Goal: Transaction & Acquisition: Purchase product/service

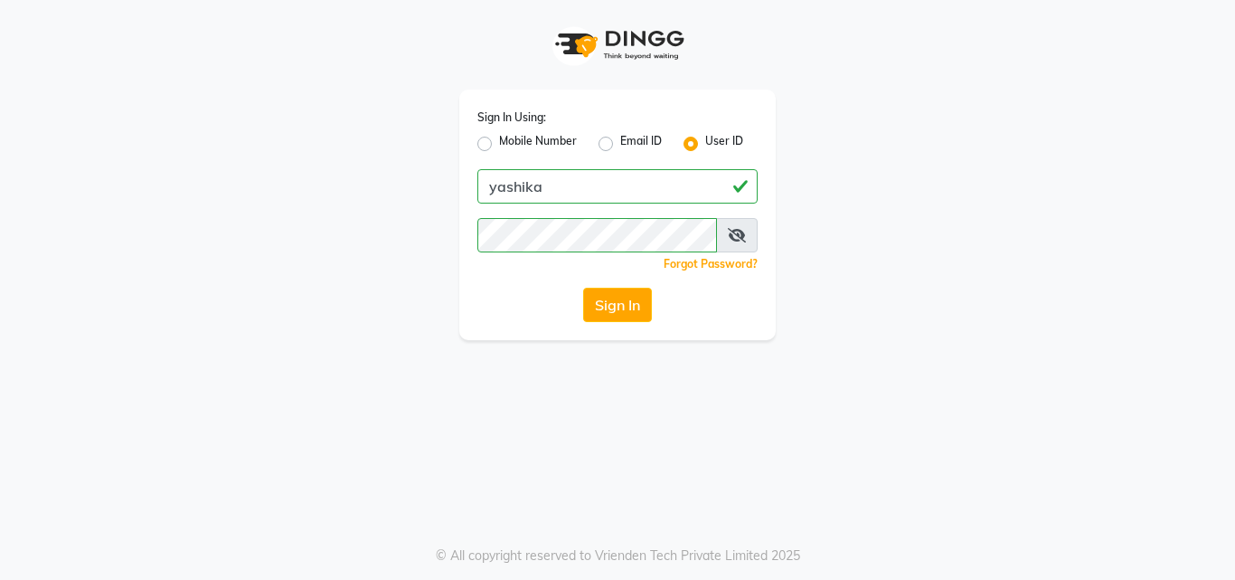
click at [742, 241] on icon at bounding box center [737, 235] width 18 height 14
click at [743, 241] on icon at bounding box center [736, 235] width 16 height 14
click at [743, 241] on icon at bounding box center [737, 235] width 18 height 14
click at [637, 317] on button "Sign In" at bounding box center [617, 305] width 69 height 34
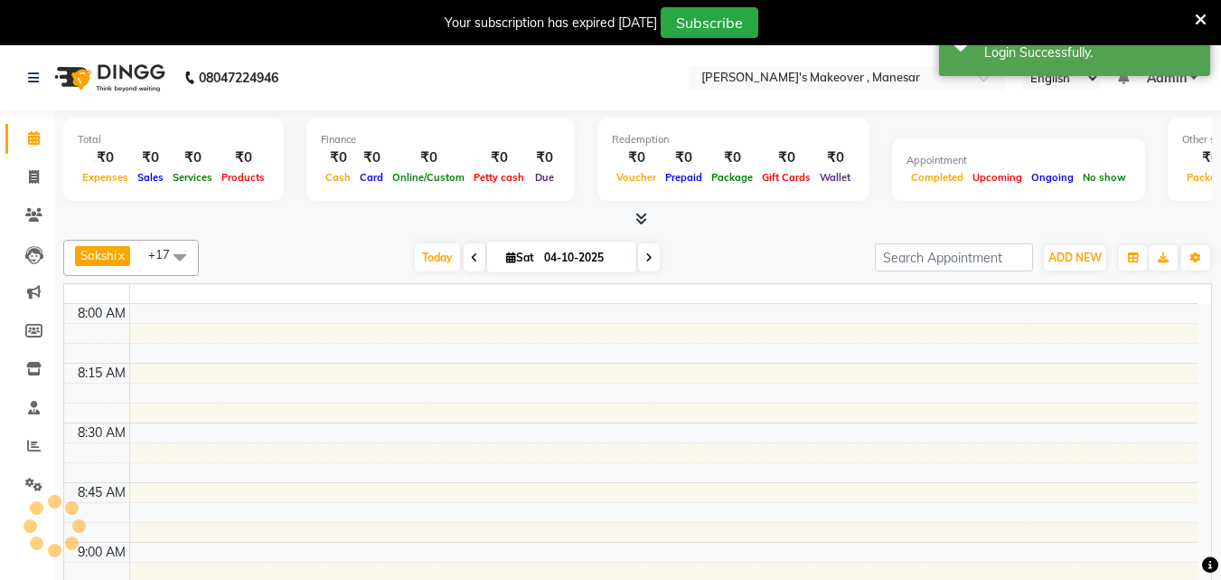
select select "en"
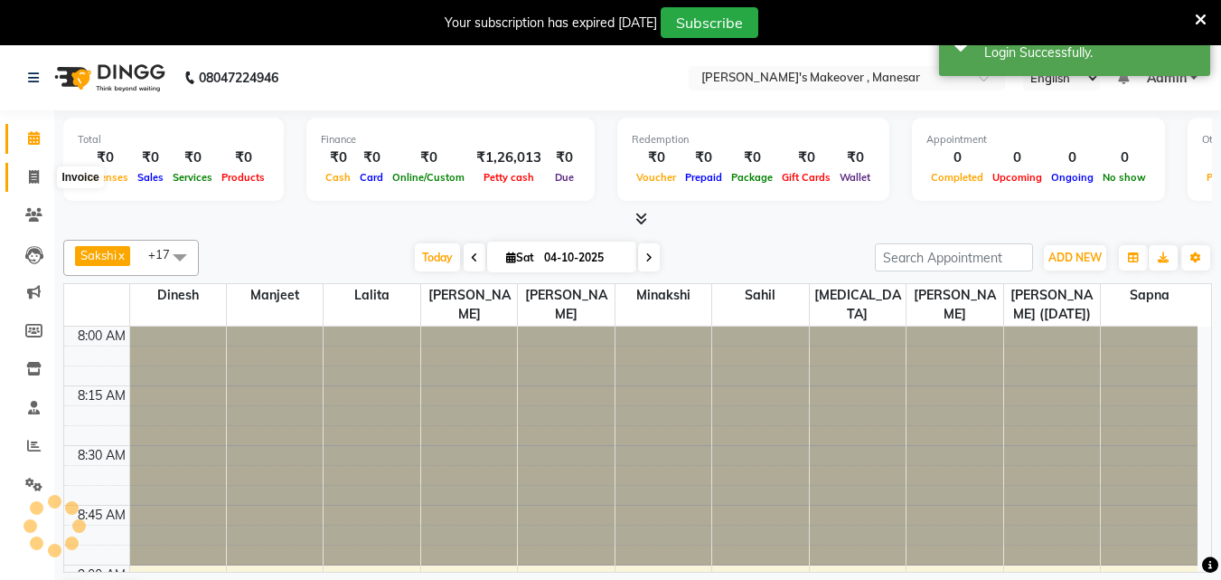
click at [34, 168] on span at bounding box center [34, 177] width 32 height 21
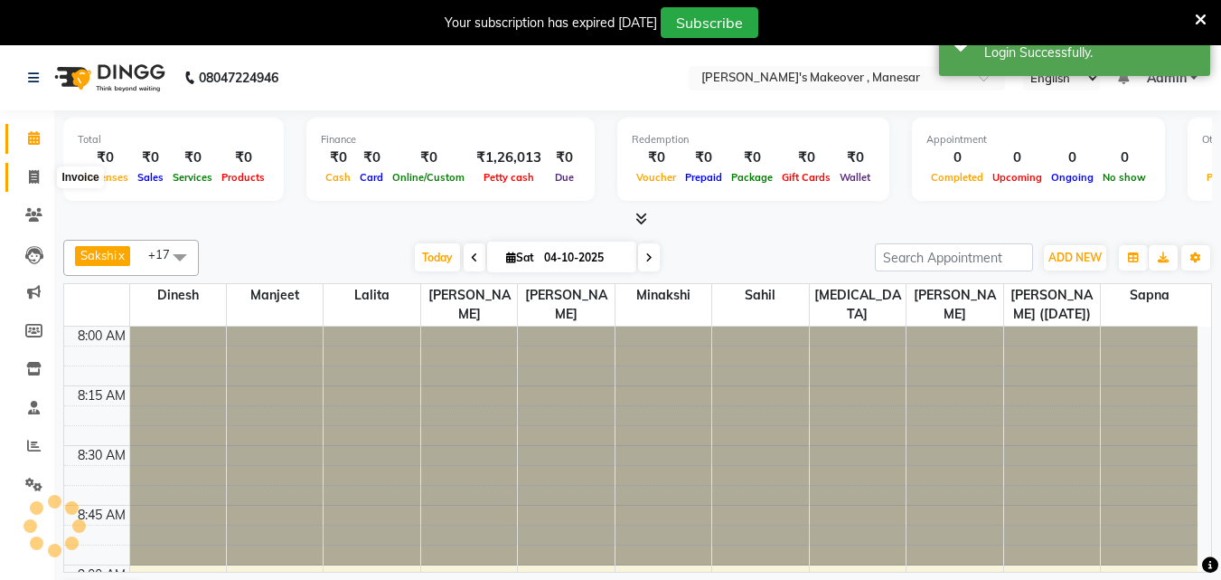
click at [34, 168] on span at bounding box center [34, 177] width 32 height 21
select select "service"
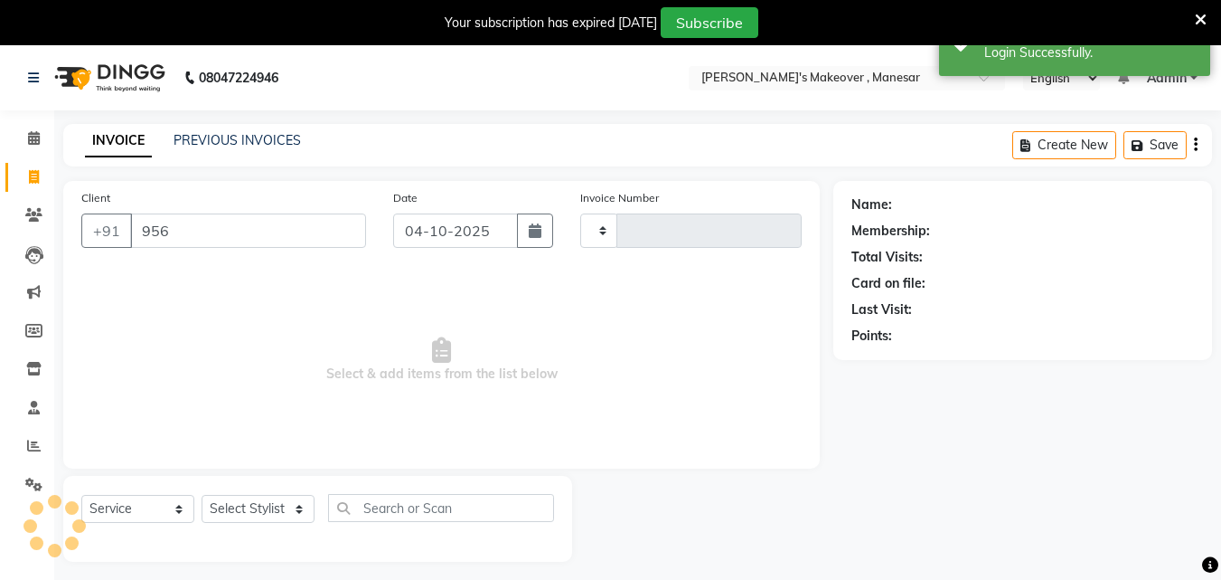
scroll to position [45, 0]
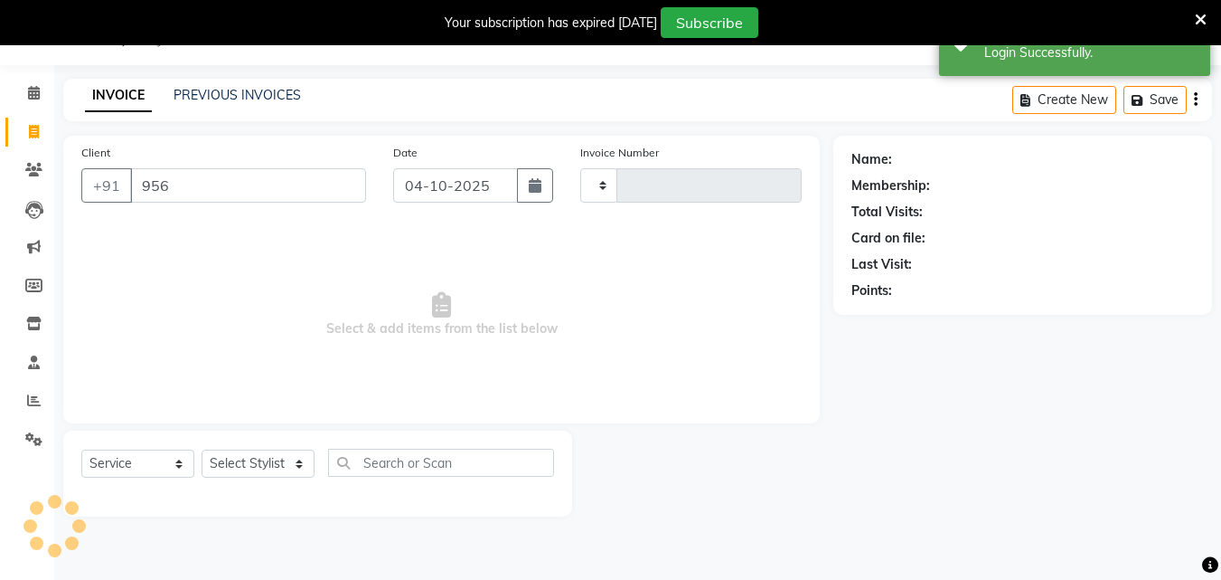
type input "9560"
type input "4746"
select select "820"
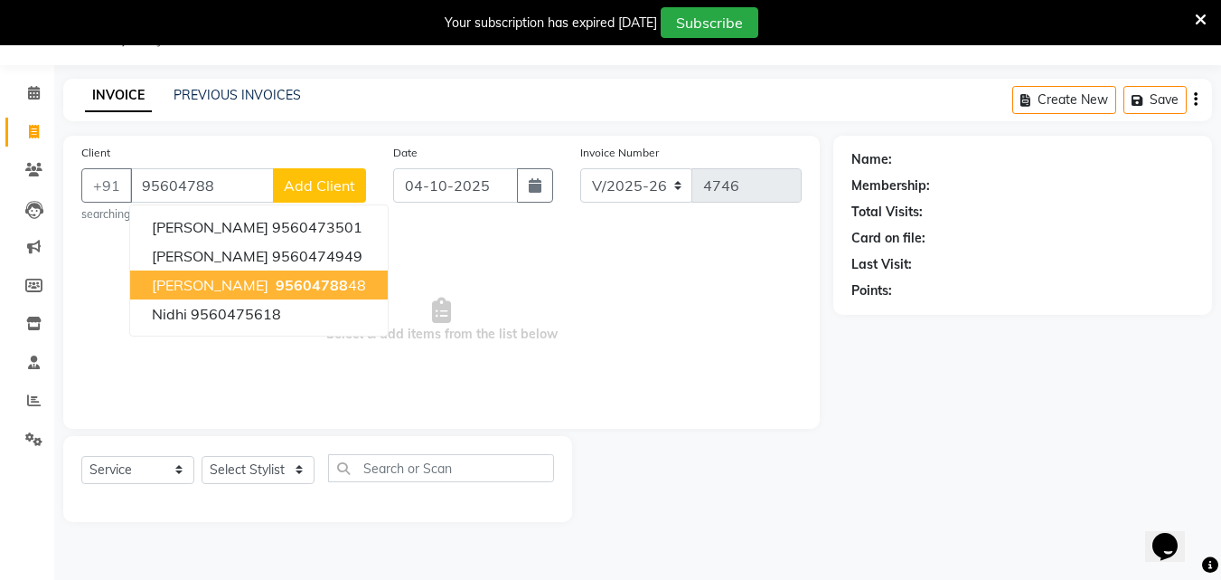
scroll to position [0, 0]
click at [276, 278] on span "95604788" at bounding box center [312, 285] width 72 height 18
type input "9560478848"
click at [262, 278] on span "Select & add items from the list below" at bounding box center [441, 320] width 721 height 181
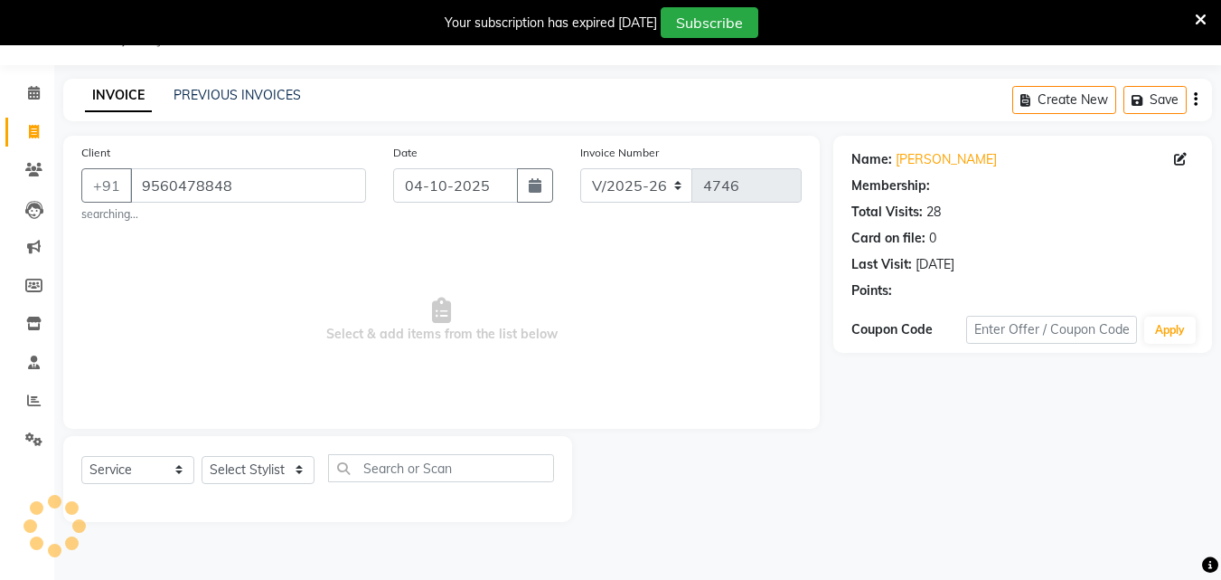
select select "2: Object"
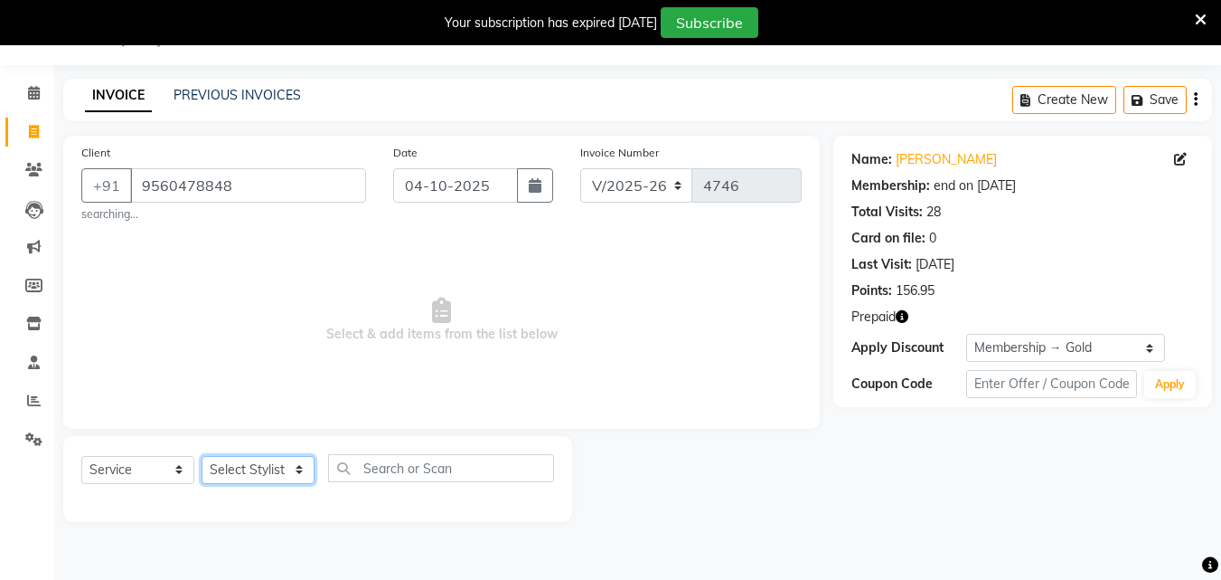
click at [255, 467] on select "Select Stylist Danish Shavej [PERSON_NAME] Krishna [PERSON_NAME] [PERSON_NAME] …" at bounding box center [258, 470] width 113 height 28
select select "14414"
click at [202, 456] on select "Select Stylist Danish Shavej [PERSON_NAME] Krishna [PERSON_NAME] [PERSON_NAME] …" at bounding box center [258, 470] width 113 height 28
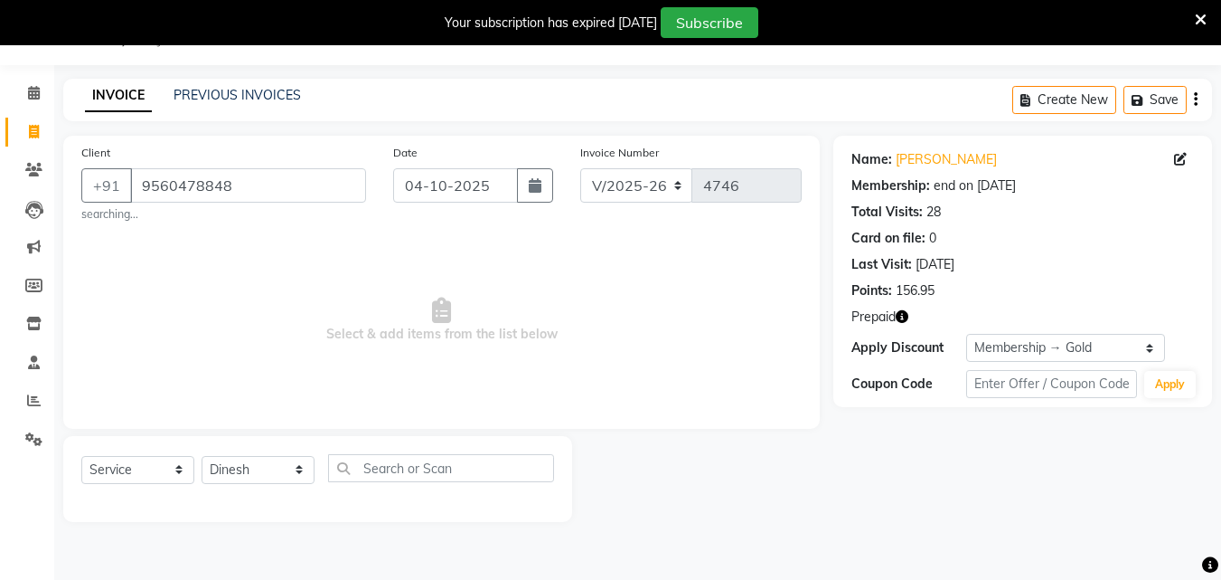
click at [213, 139] on div "Client [PHONE_NUMBER] searching... Date [DATE] Invoice Number V/2025 V/[PHONE_N…" at bounding box center [441, 282] width 757 height 293
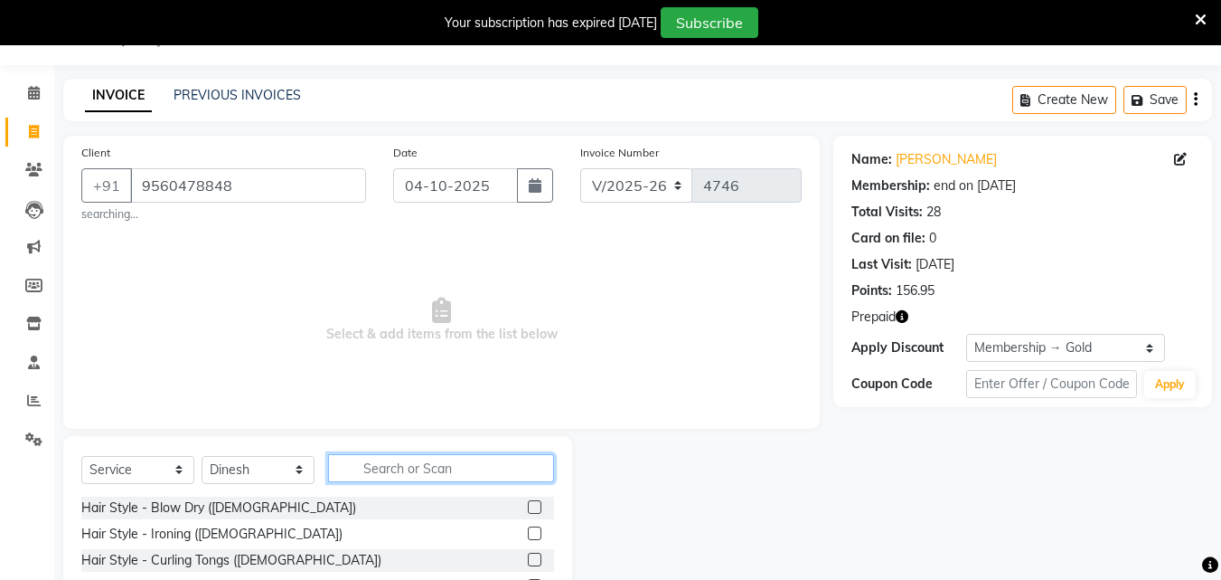
click at [367, 471] on input "text" at bounding box center [441, 468] width 226 height 28
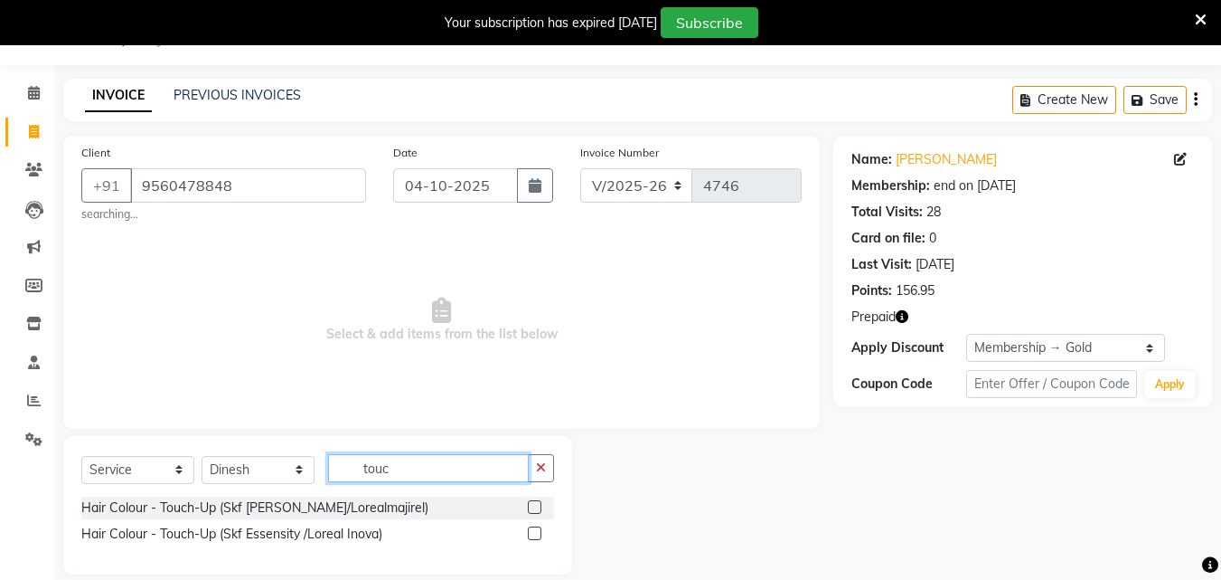
type input "touc"
click at [536, 530] on label at bounding box center [535, 533] width 14 height 14
click at [536, 530] on input "checkbox" at bounding box center [534, 534] width 12 height 12
checkbox input "true"
click at [536, 514] on label at bounding box center [535, 507] width 14 height 14
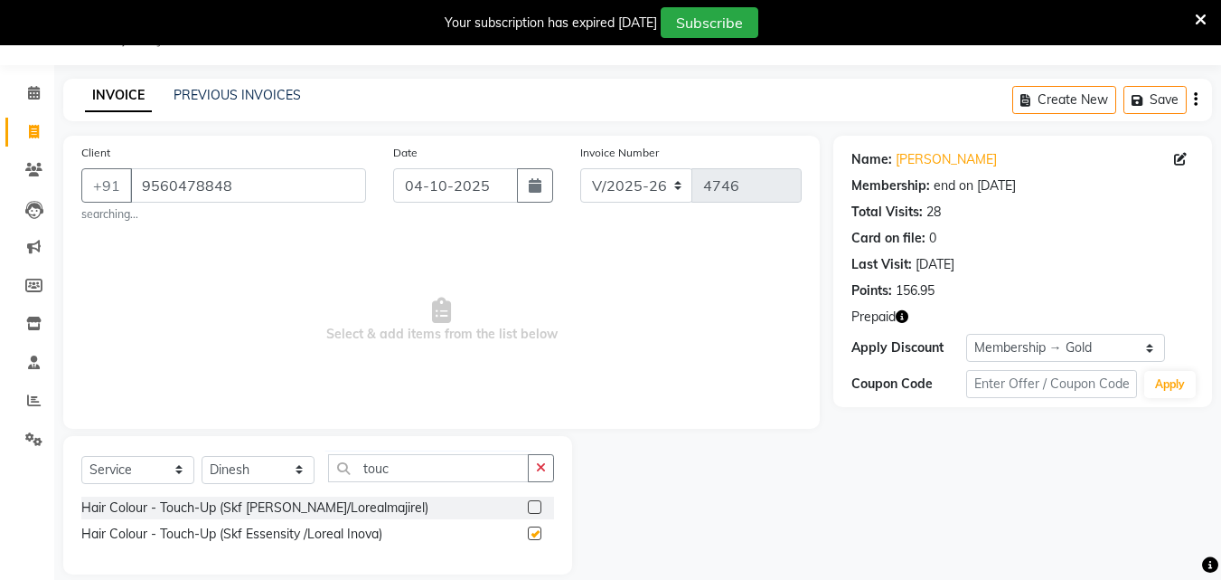
click at [536, 514] on input "checkbox" at bounding box center [534, 508] width 12 height 12
checkbox input "true"
click at [536, 429] on div "Client [PHONE_NUMBER] searching... Date [DATE] Invoice Number V/2025 V/[PHONE_N…" at bounding box center [441, 282] width 757 height 293
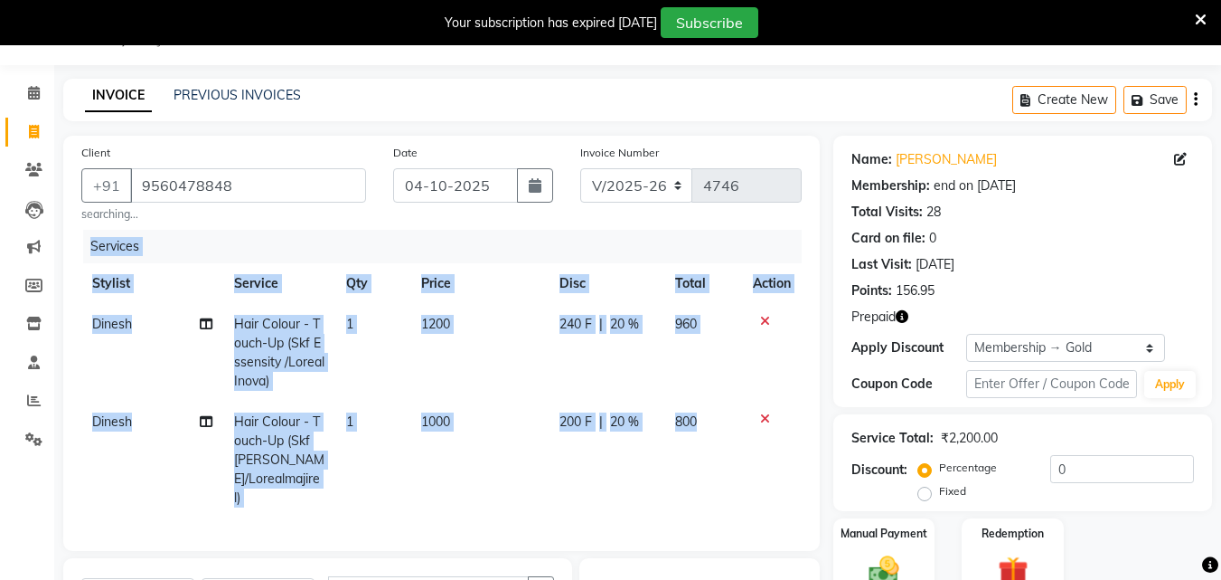
checkbox input "false"
click at [765, 413] on icon at bounding box center [765, 418] width 10 height 13
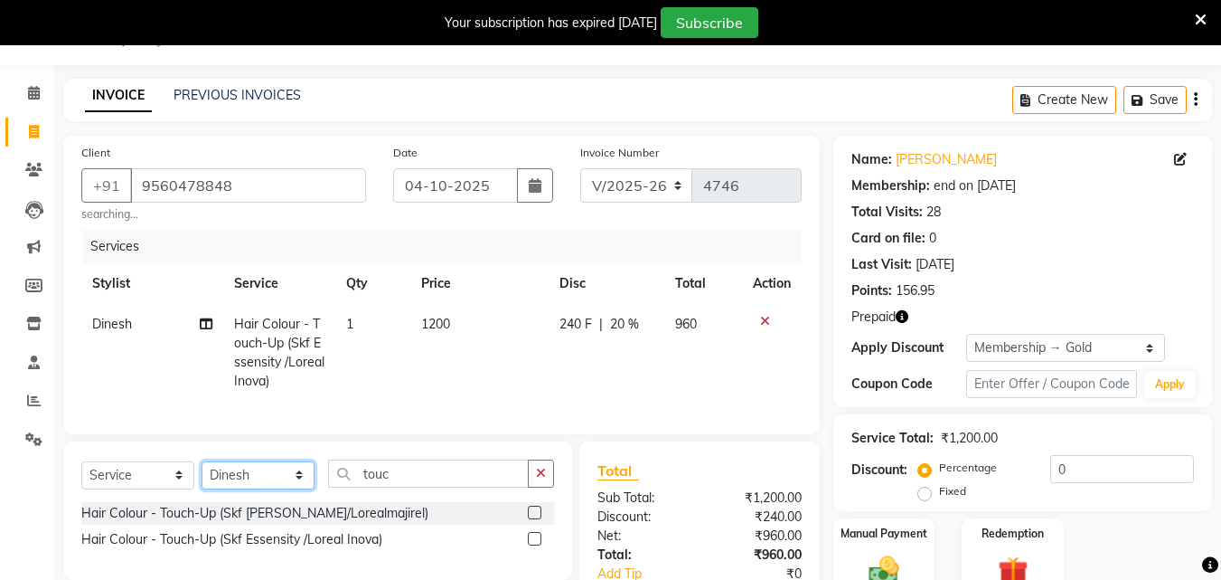
click at [233, 479] on select "Select Stylist Danish Shavej [PERSON_NAME] Krishna [PERSON_NAME] [PERSON_NAME] …" at bounding box center [258, 475] width 113 height 28
select select "40154"
click at [202, 474] on select "Select Stylist Danish Shavej [PERSON_NAME] Krishna [PERSON_NAME] [PERSON_NAME] …" at bounding box center [258, 475] width 113 height 28
click at [256, 270] on th "Service" at bounding box center [279, 283] width 113 height 41
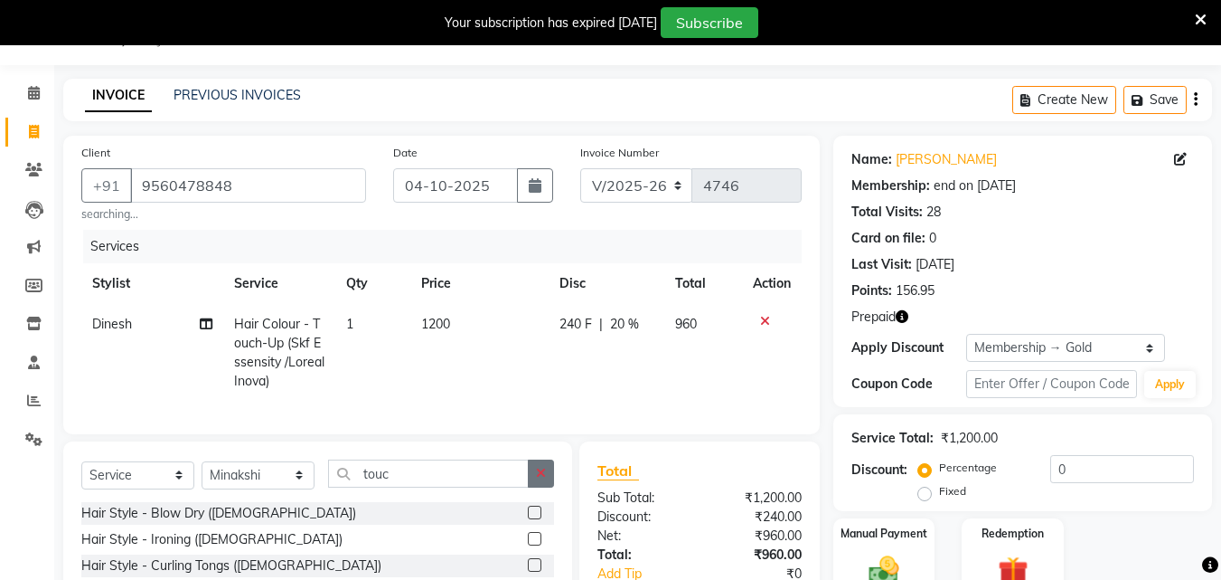
click at [547, 487] on button "button" at bounding box center [541, 473] width 26 height 28
click at [529, 487] on input "touc" at bounding box center [428, 473] width 201 height 28
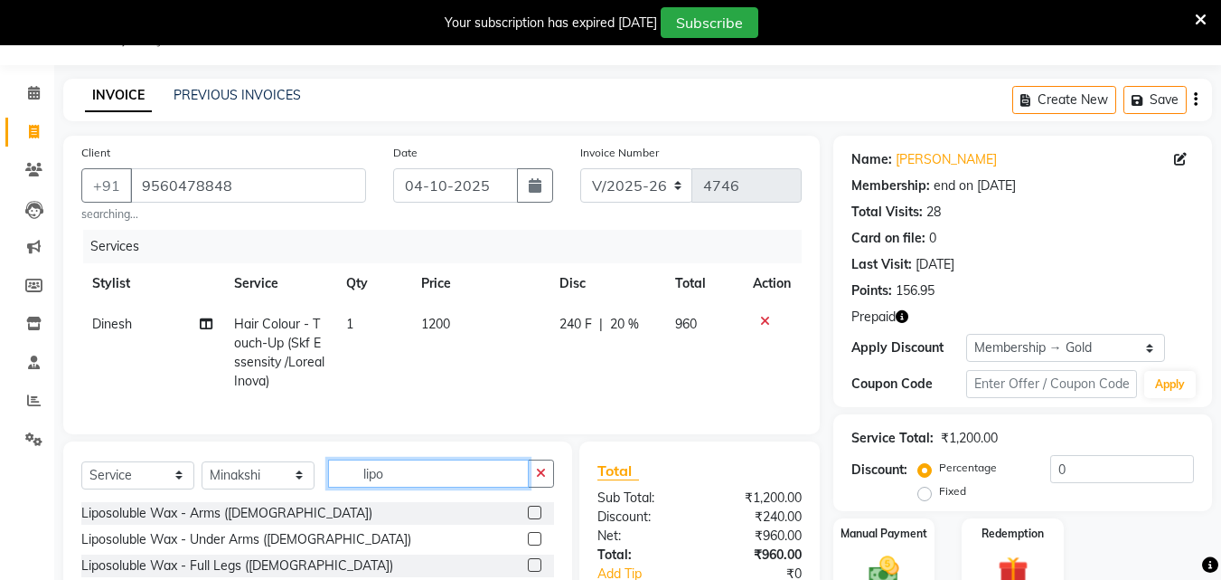
type input "lipo"
click at [528, 519] on label at bounding box center [535, 512] width 14 height 14
click at [528, 519] on input "checkbox" at bounding box center [534, 513] width 12 height 12
click at [524, 527] on div "Client [PHONE_NUMBER] searching... Date [DATE] Invoice Number V/2025 V/[PHONE_N…" at bounding box center [442, 422] width 784 height 572
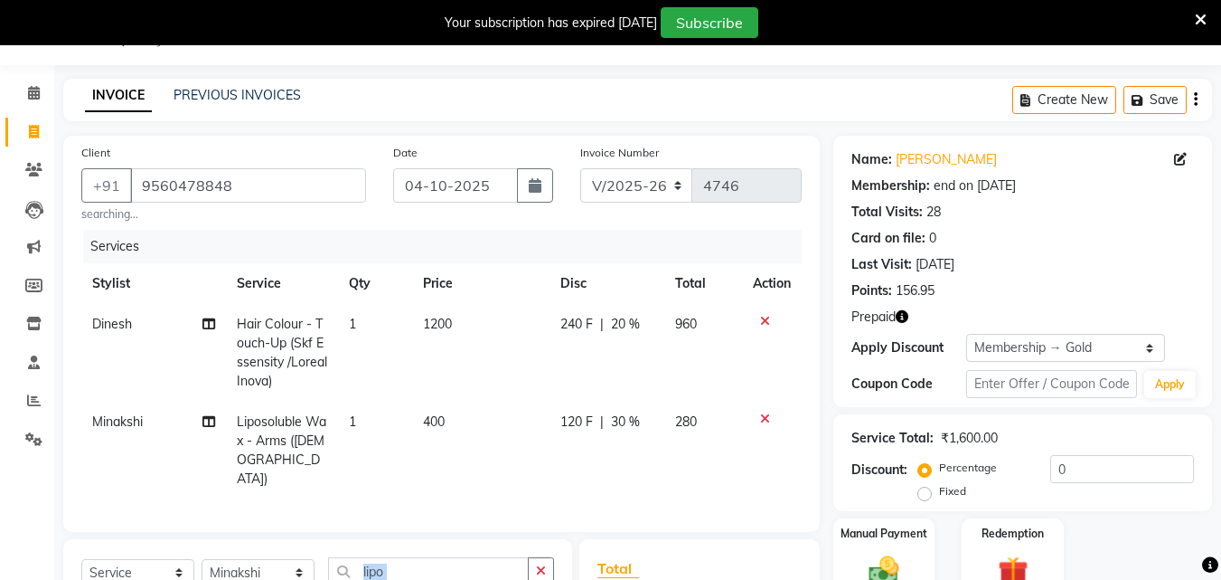
checkbox input "false"
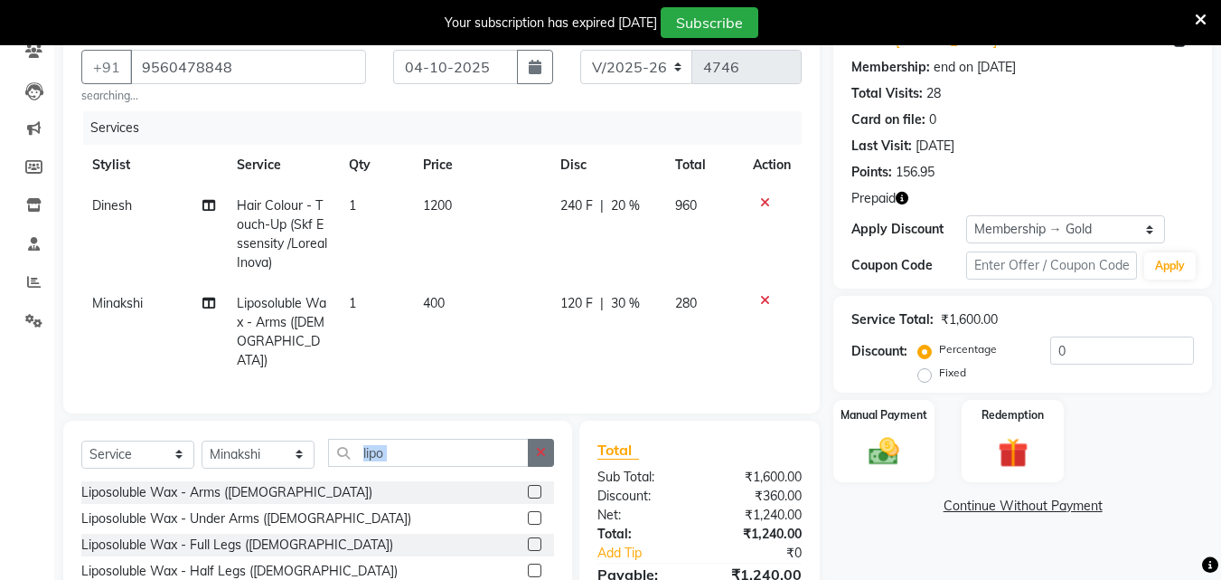
click at [549, 439] on button "button" at bounding box center [541, 452] width 26 height 28
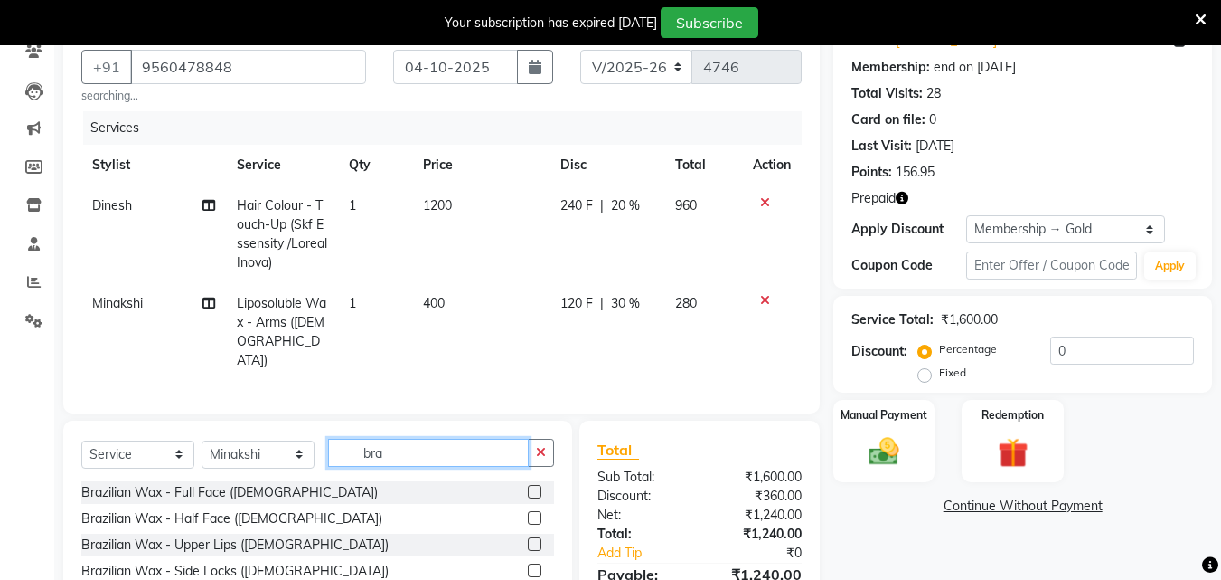
type input "bra"
click at [528, 541] on label at bounding box center [535, 544] width 14 height 14
click at [528, 541] on input "checkbox" at bounding box center [534, 545] width 12 height 12
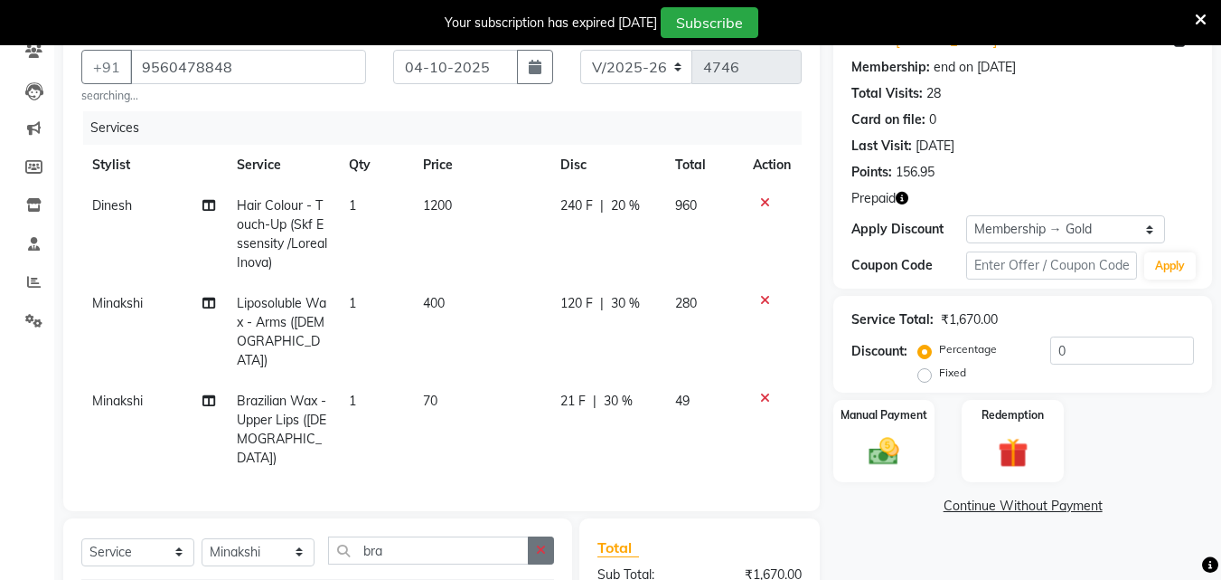
checkbox input "false"
click at [545, 536] on button "button" at bounding box center [541, 550] width 26 height 28
click at [529, 536] on input "bra" at bounding box center [428, 550] width 201 height 28
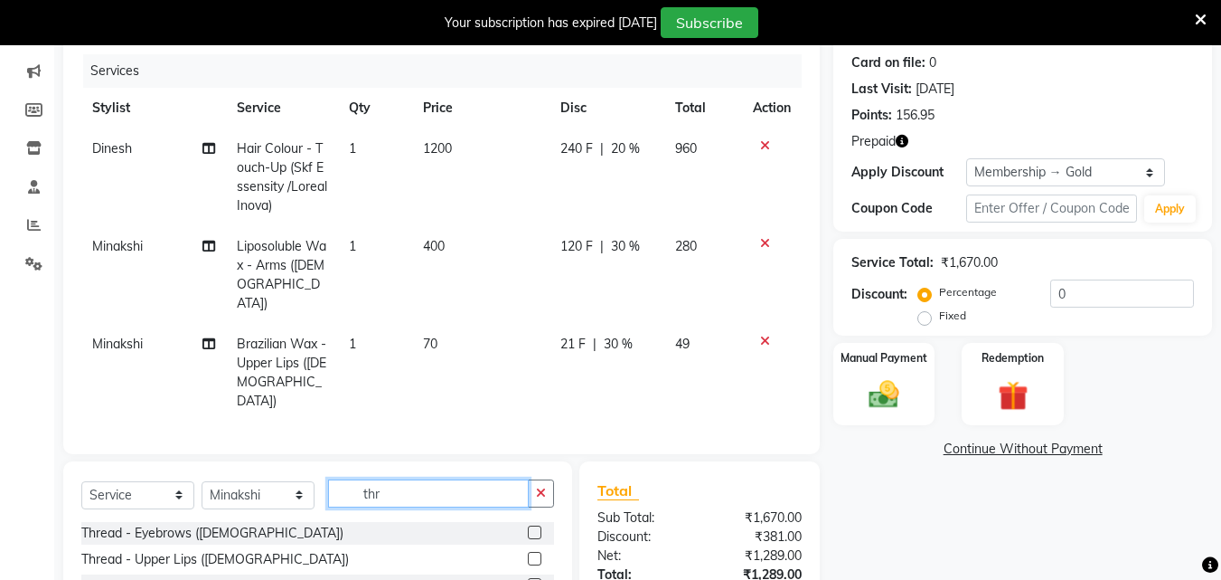
scroll to position [291, 0]
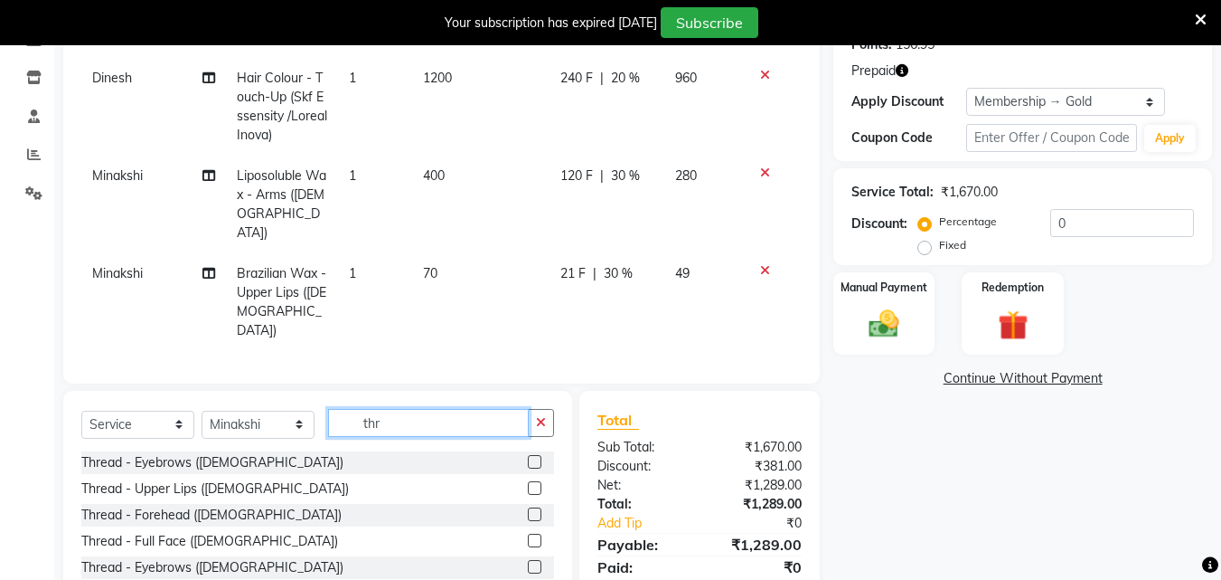
type input "thr"
click at [528, 455] on label at bounding box center [535, 462] width 14 height 14
click at [528, 457] on input "checkbox" at bounding box center [534, 463] width 12 height 12
click at [524, 438] on div "Select Service Product Membership Package Voucher Prepaid Gift Card Select Styl…" at bounding box center [317, 524] width 509 height 267
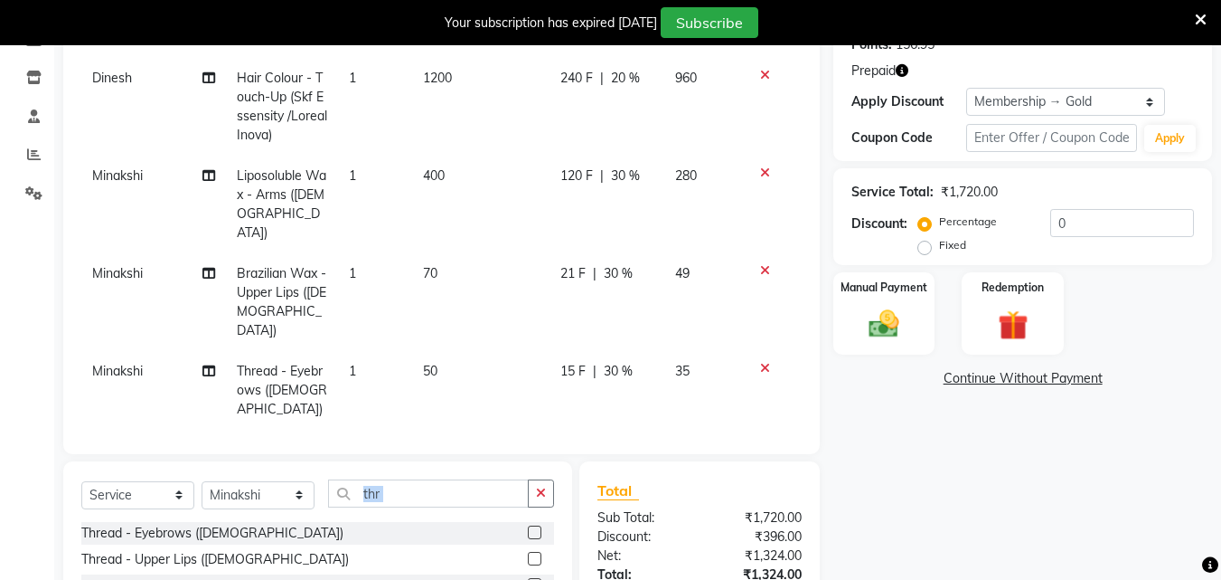
checkbox input "false"
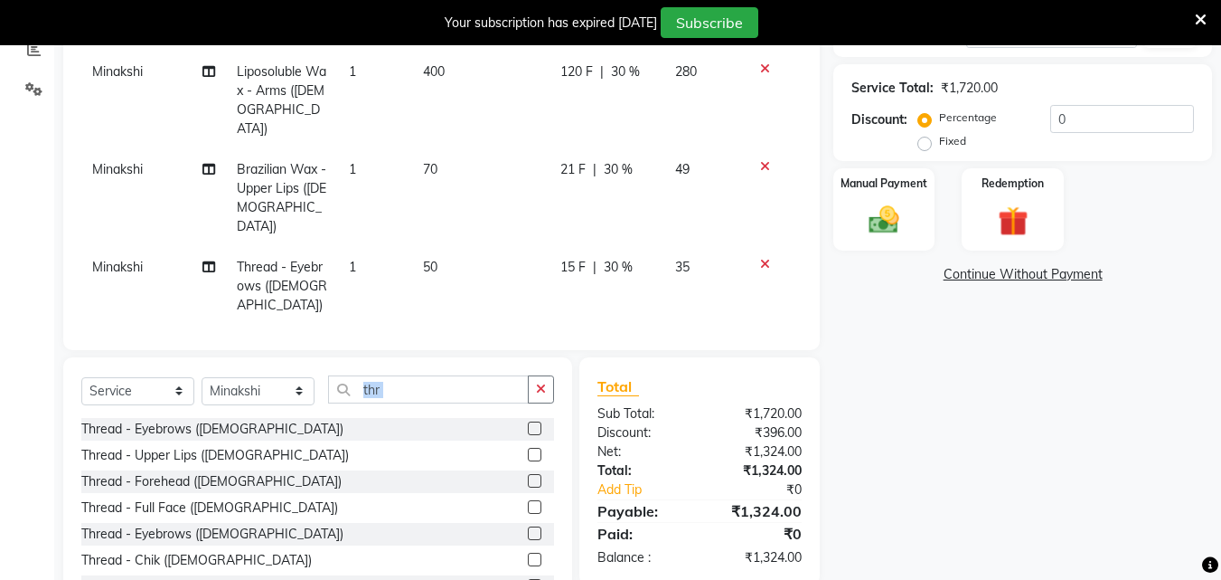
scroll to position [431, 0]
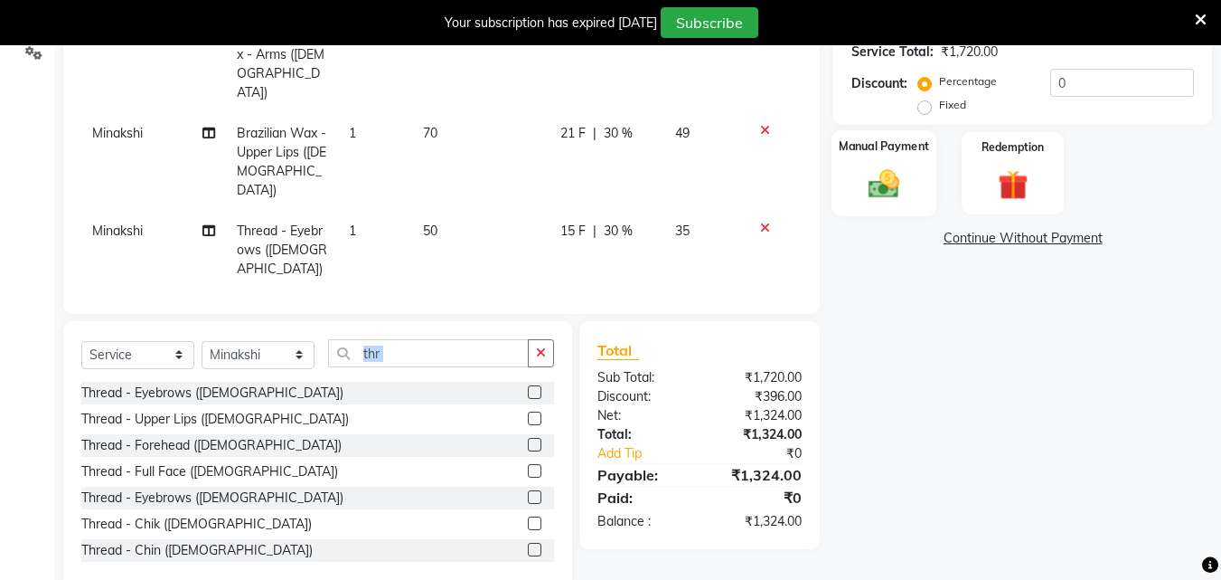
click at [890, 177] on img at bounding box center [884, 183] width 51 height 36
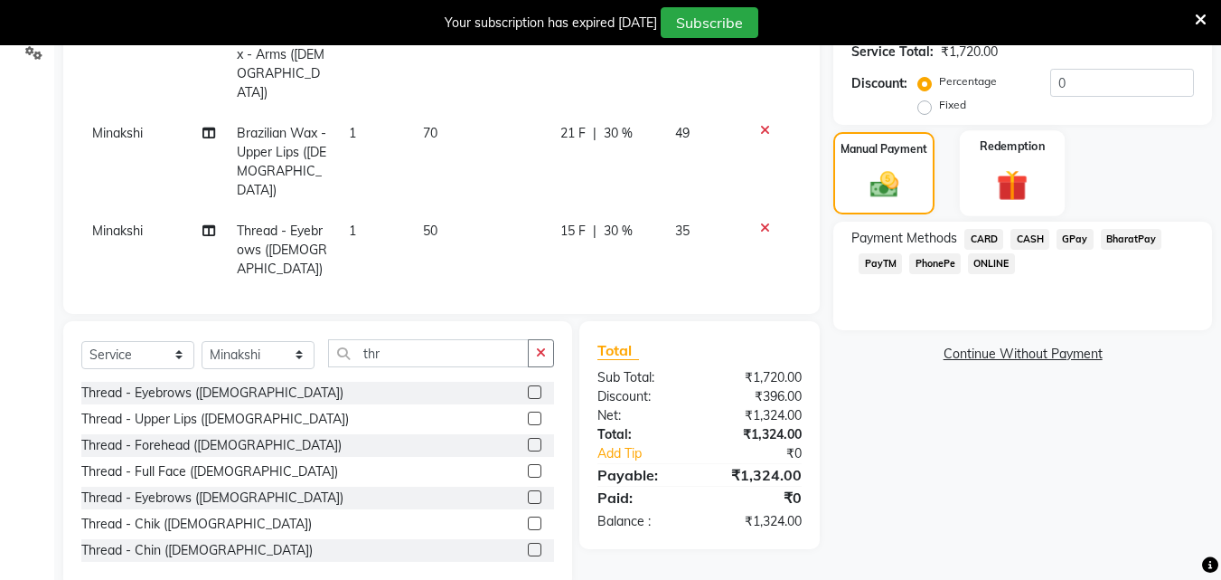
click at [1049, 188] on div "Redemption" at bounding box center [1013, 173] width 106 height 86
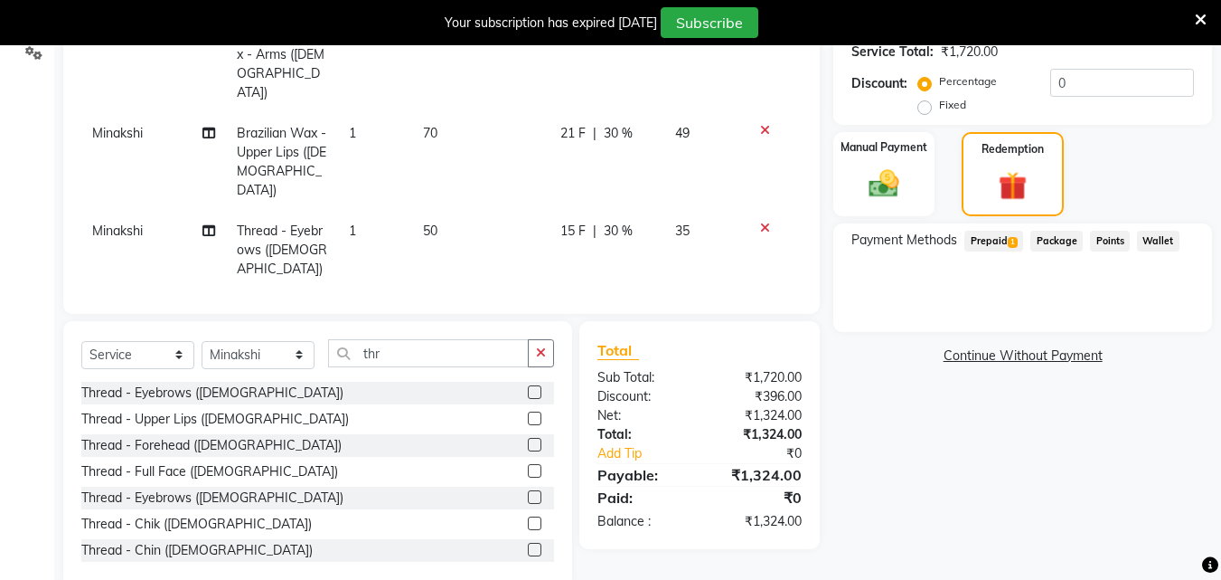
click at [1012, 240] on span "1" at bounding box center [1013, 242] width 10 height 11
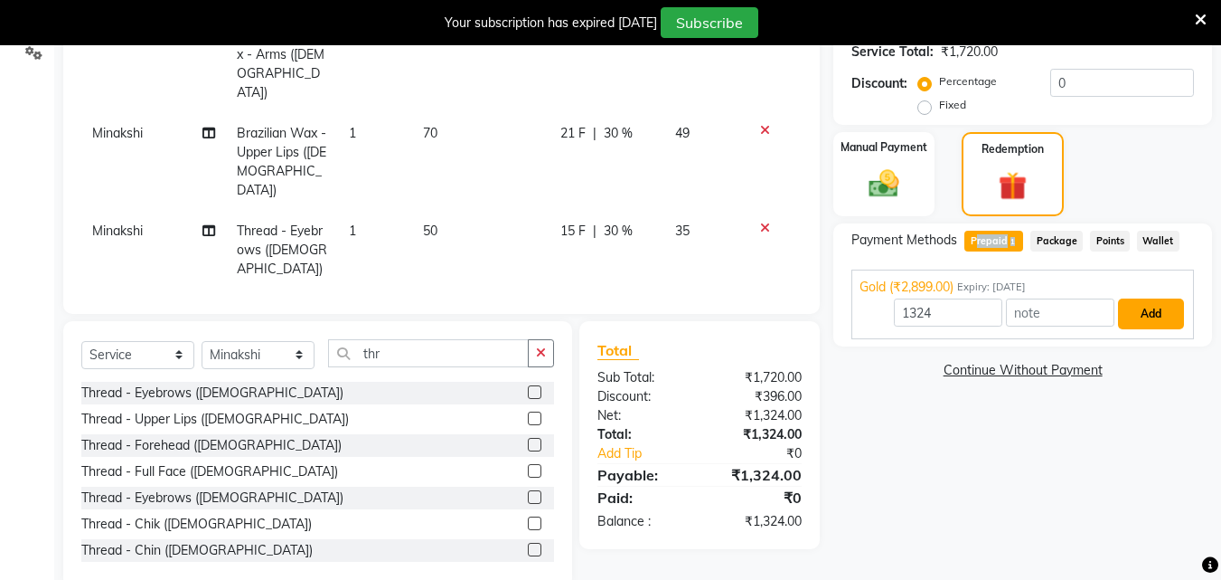
click at [1151, 315] on button "Add" at bounding box center [1151, 313] width 66 height 31
click at [1151, 315] on div "Payment Methods Prepaid 1 Package Points Wallet Gold (₹2,899.00) Expiry: [DATE]…" at bounding box center [1023, 284] width 379 height 123
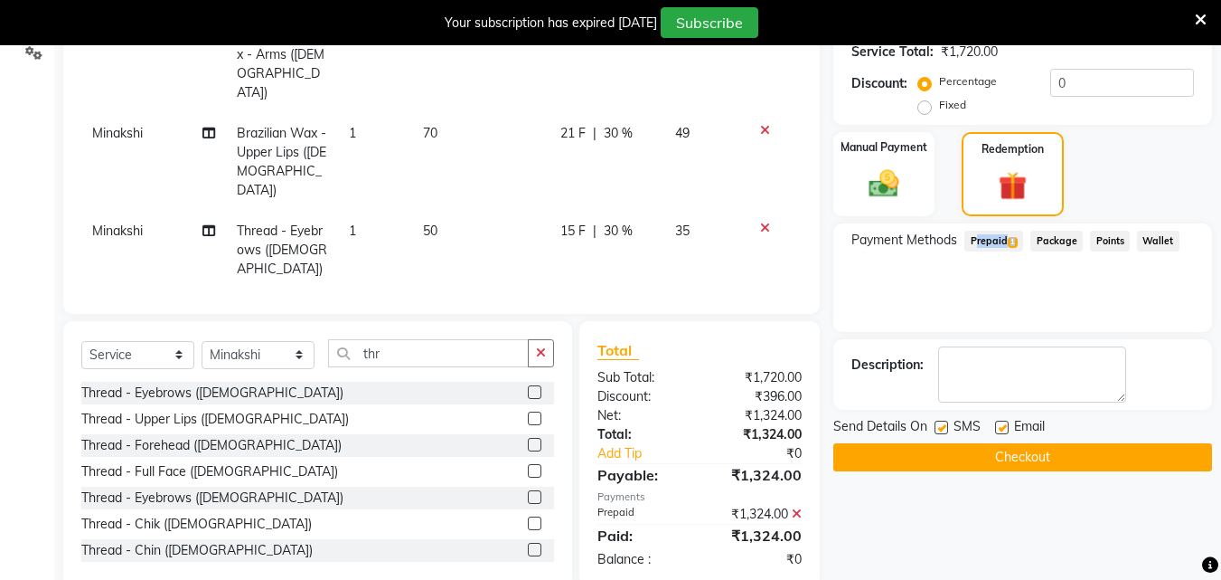
click at [1058, 456] on button "Checkout" at bounding box center [1023, 457] width 379 height 28
click at [1058, 456] on div "Checkout" at bounding box center [1023, 457] width 379 height 28
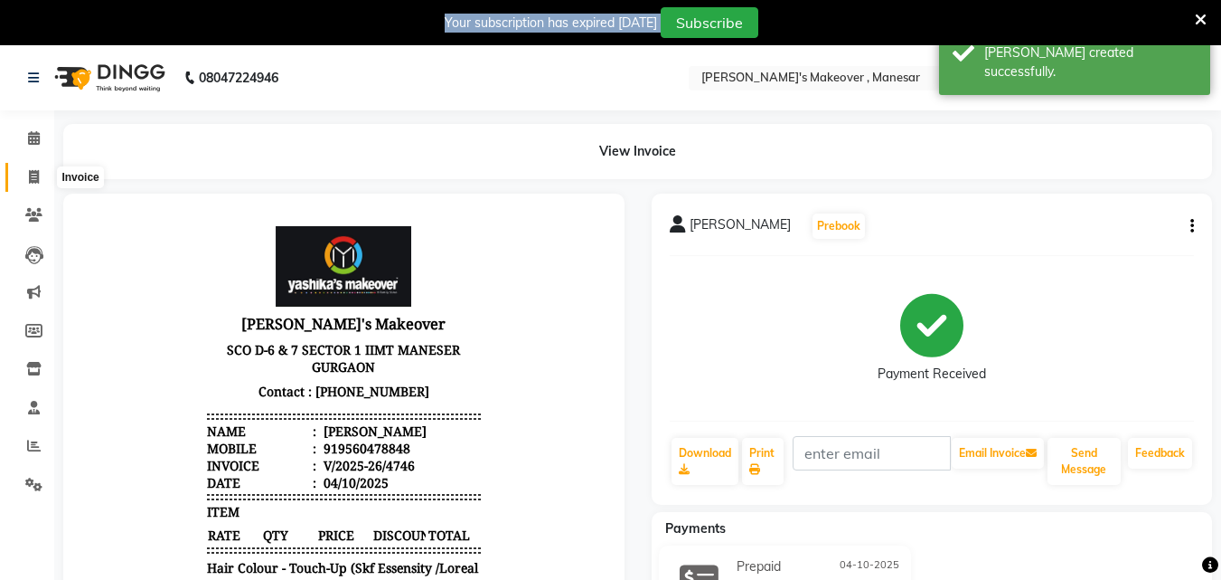
click at [37, 184] on span at bounding box center [34, 177] width 32 height 21
select select "service"
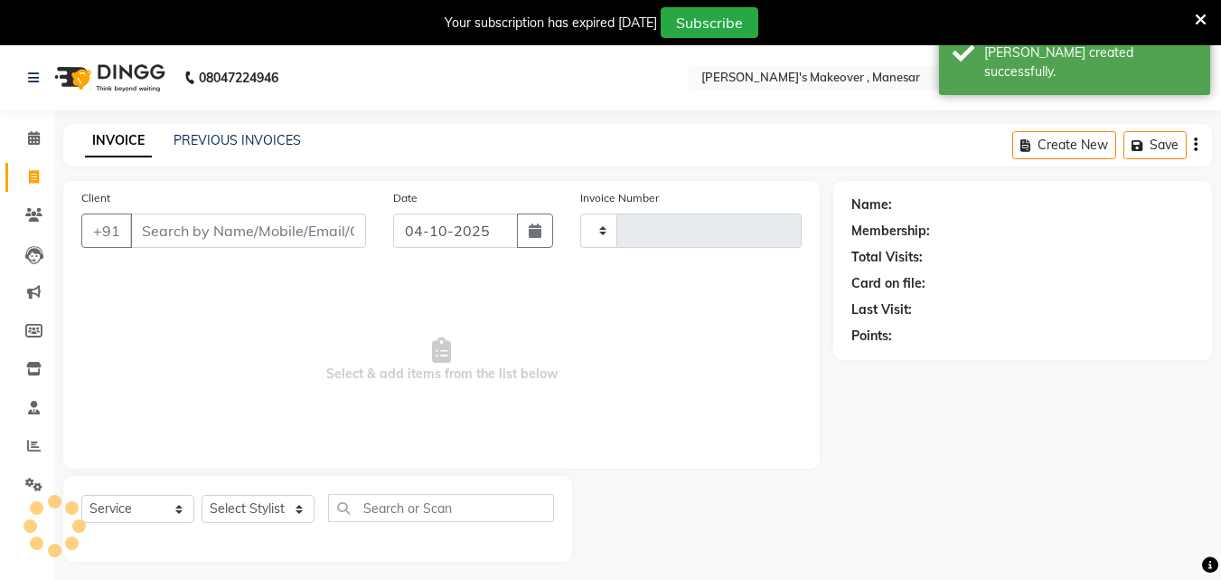
scroll to position [45, 0]
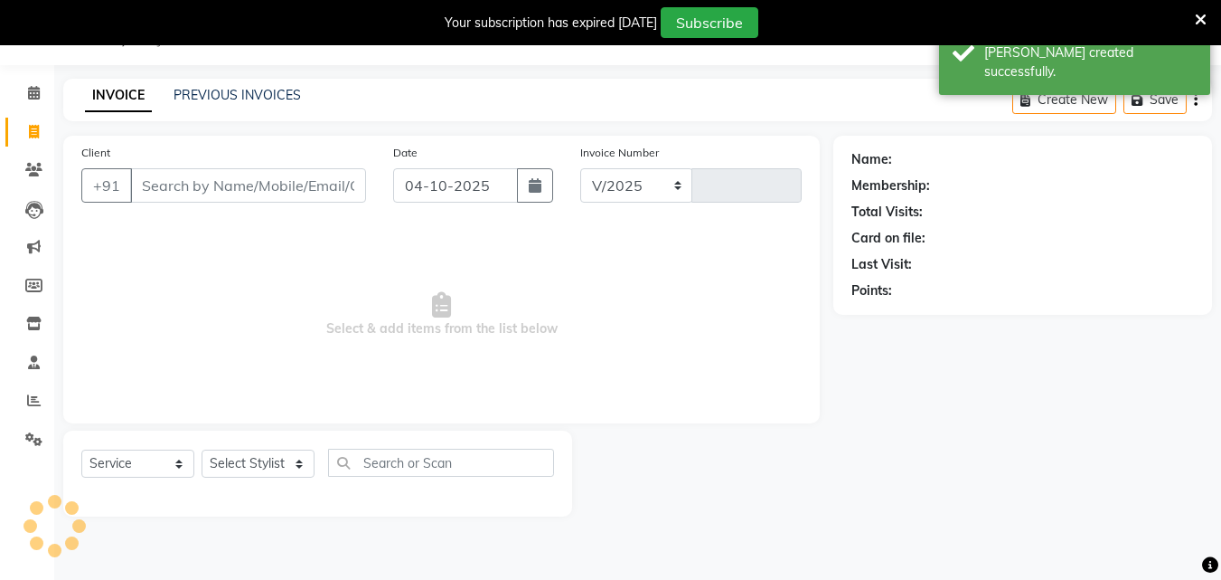
select select "820"
type input "4747"
click at [170, 185] on input "Client" at bounding box center [248, 185] width 236 height 34
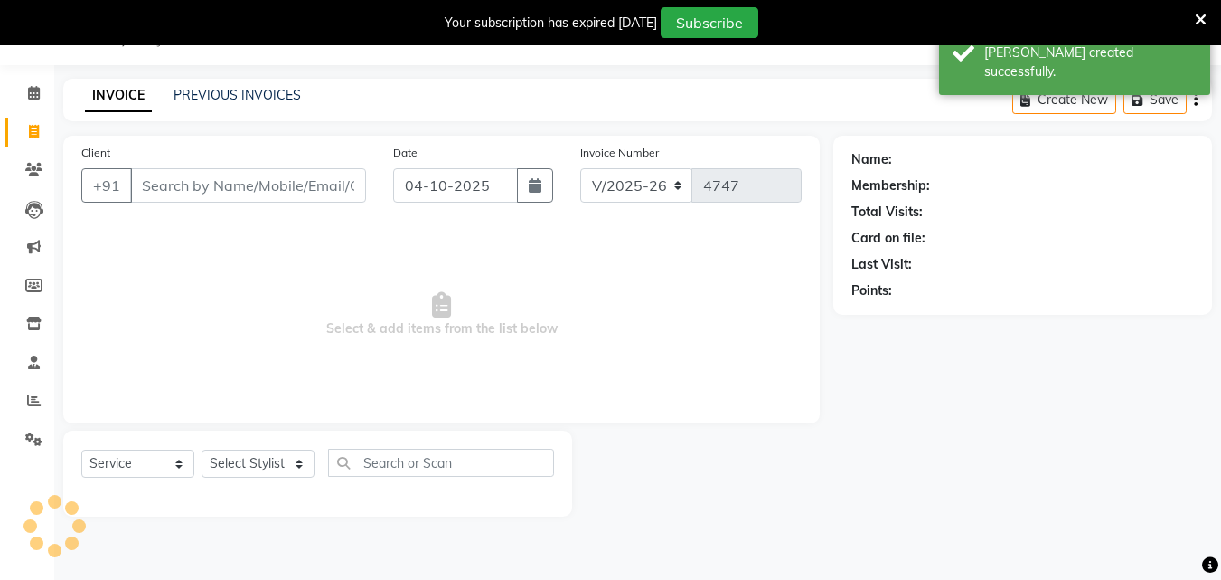
click at [170, 185] on input "Client" at bounding box center [248, 185] width 236 height 34
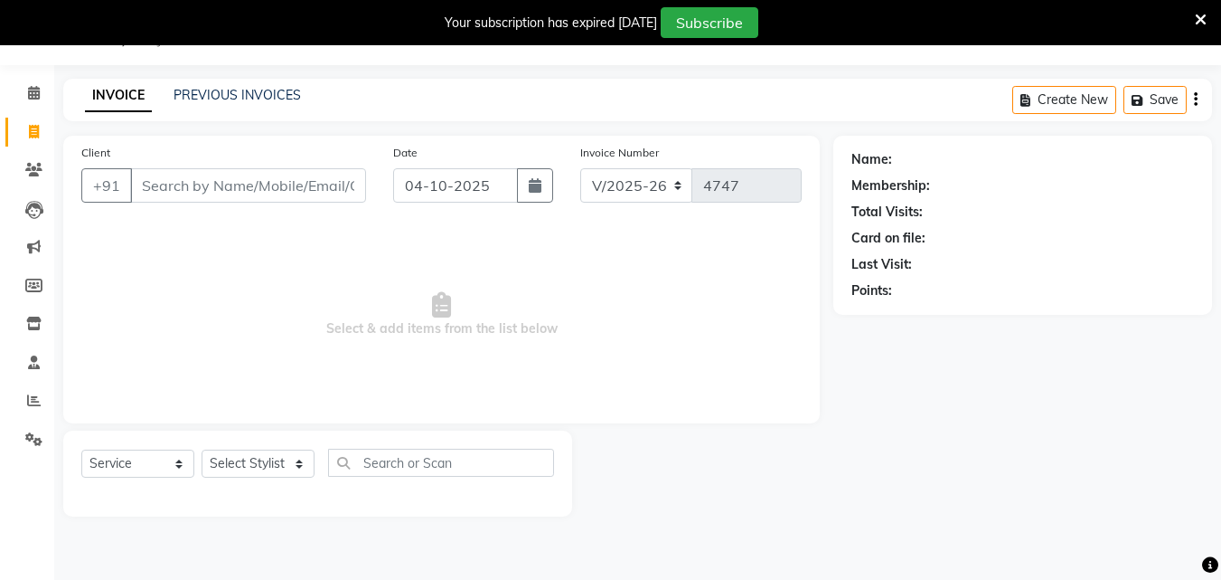
click at [275, 200] on input "Client" at bounding box center [248, 185] width 236 height 34
click at [281, 193] on input "Client" at bounding box center [248, 185] width 236 height 34
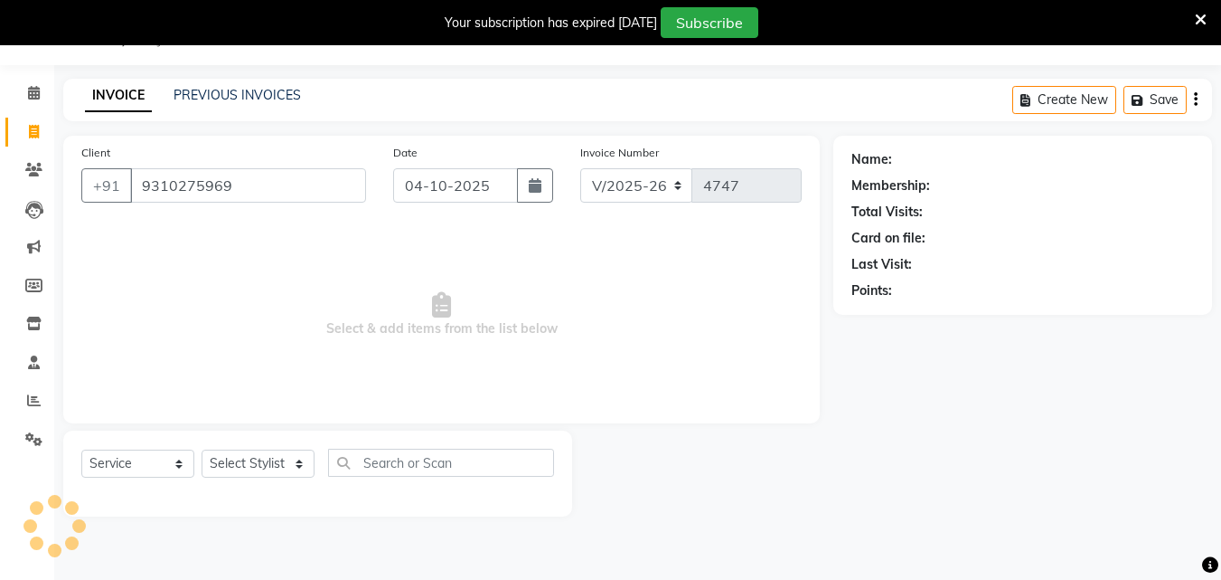
type input "9310275969"
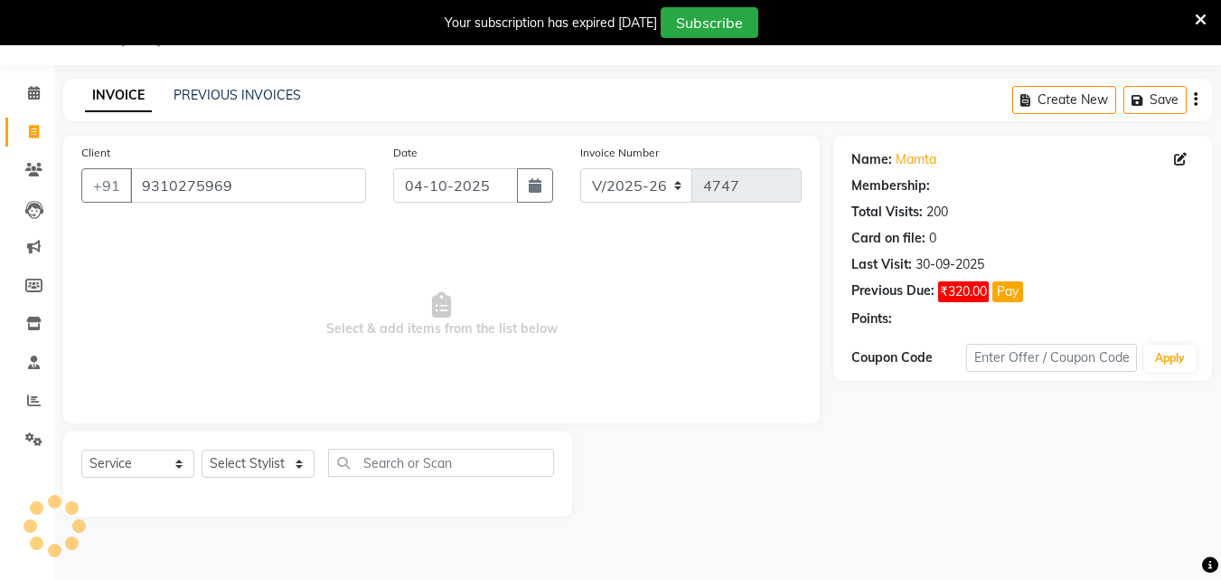
select select "1: Object"
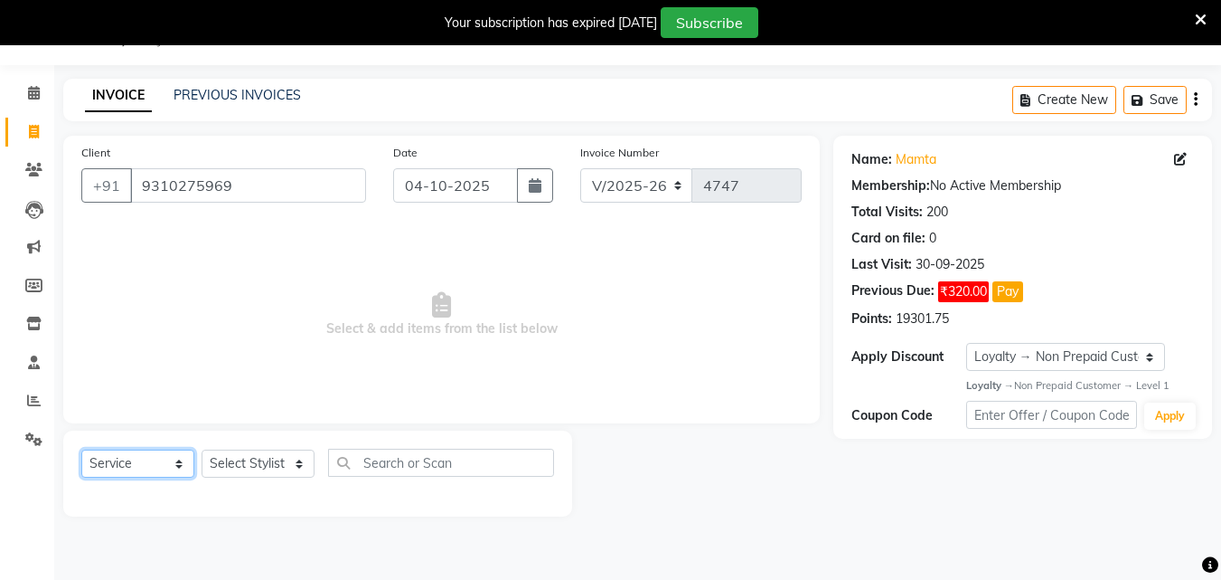
click at [129, 459] on select "Select Service Product Membership Package Voucher Prepaid Gift Card" at bounding box center [137, 463] width 113 height 28
select select "product"
click at [81, 449] on select "Select Service Product Membership Package Voucher Prepaid Gift Card" at bounding box center [137, 463] width 113 height 28
drag, startPoint x: 100, startPoint y: 259, endPoint x: 163, endPoint y: 377, distance: 133.9
click at [111, 320] on span "Select & add items from the list below" at bounding box center [441, 314] width 721 height 181
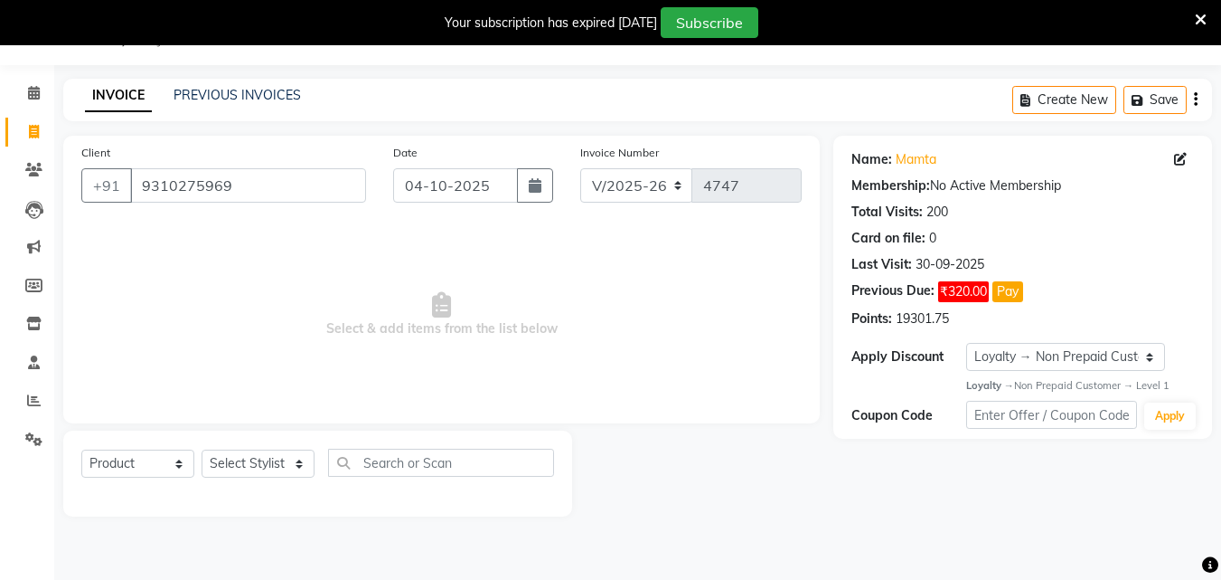
click at [111, 320] on span "Select & add items from the list below" at bounding box center [441, 314] width 721 height 181
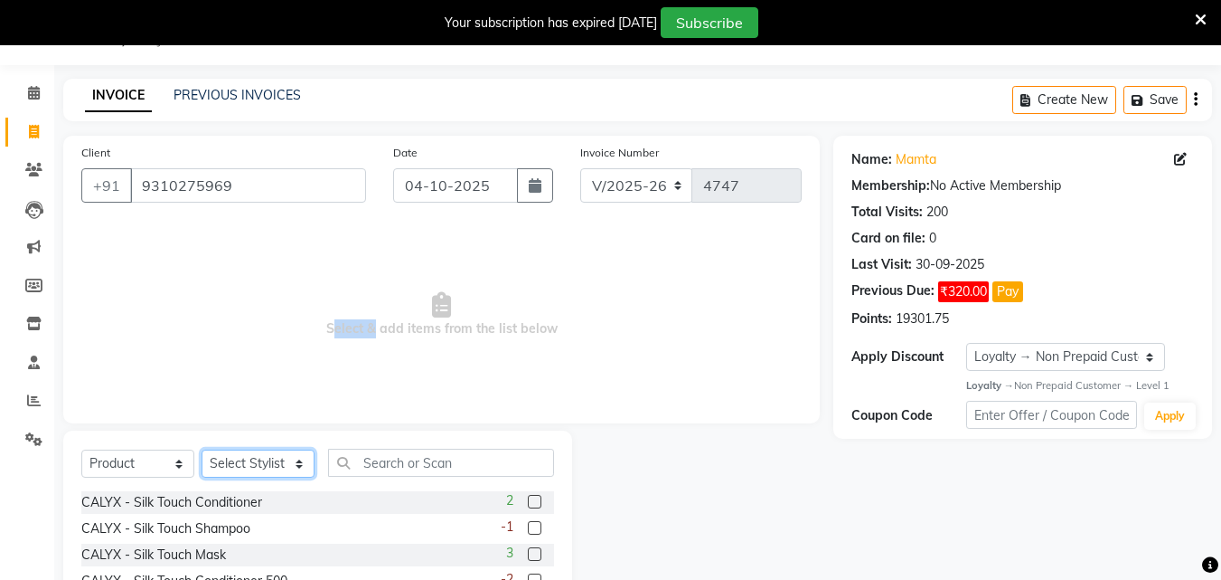
click at [257, 462] on select "Select Stylist Danish Shavej [PERSON_NAME] Krishna [PERSON_NAME] [PERSON_NAME] …" at bounding box center [258, 463] width 113 height 28
select select "14429"
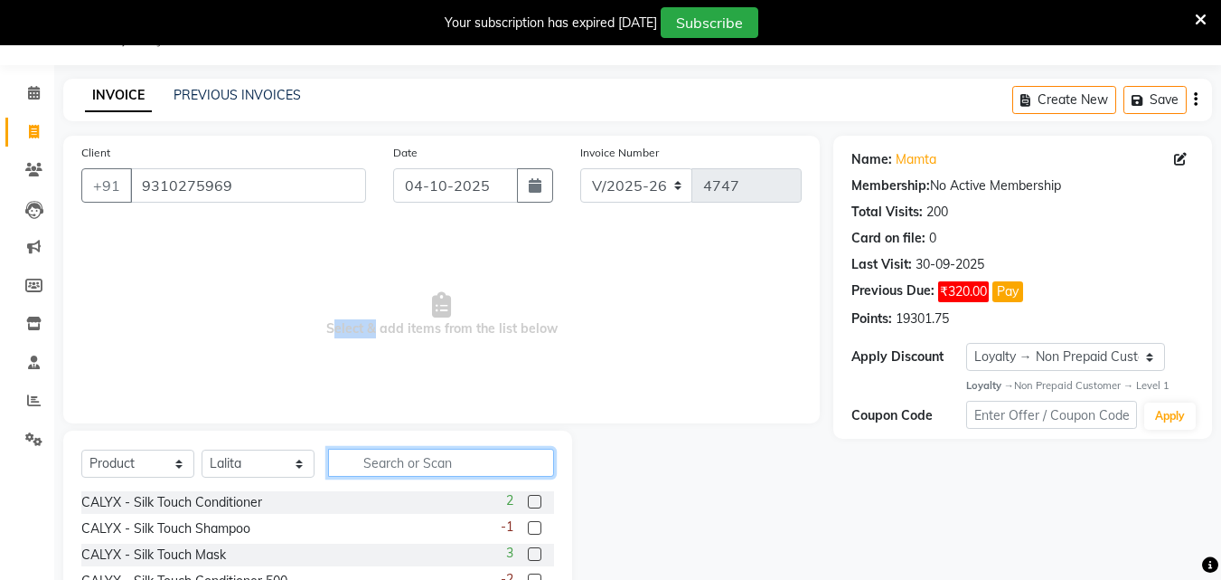
click at [438, 472] on input "text" at bounding box center [441, 462] width 226 height 28
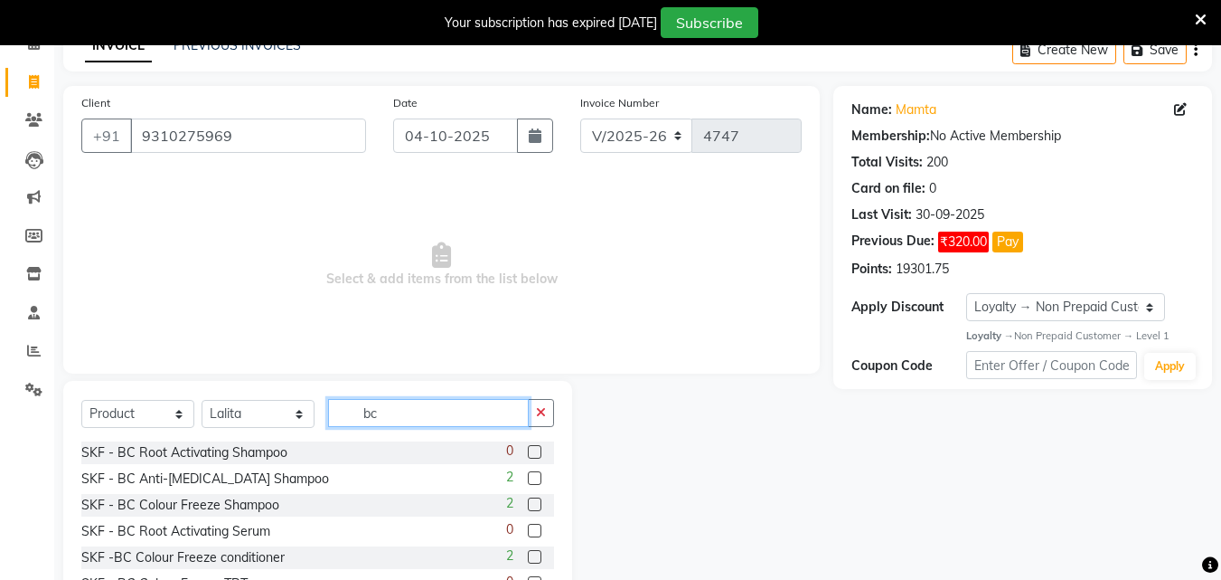
scroll to position [142, 0]
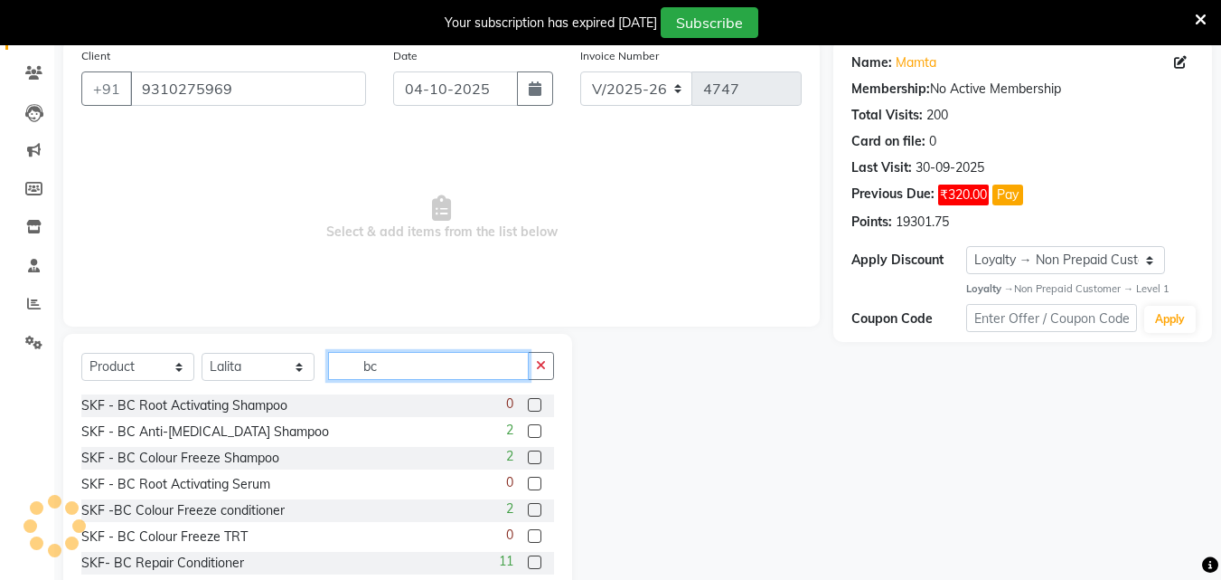
type input "bc"
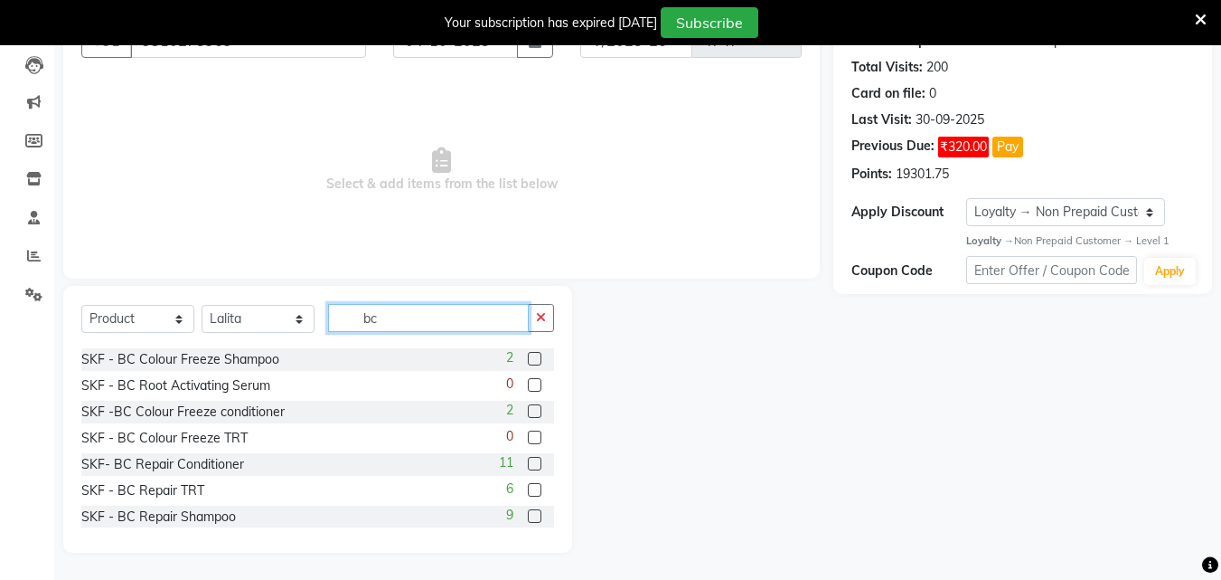
scroll to position [55, 0]
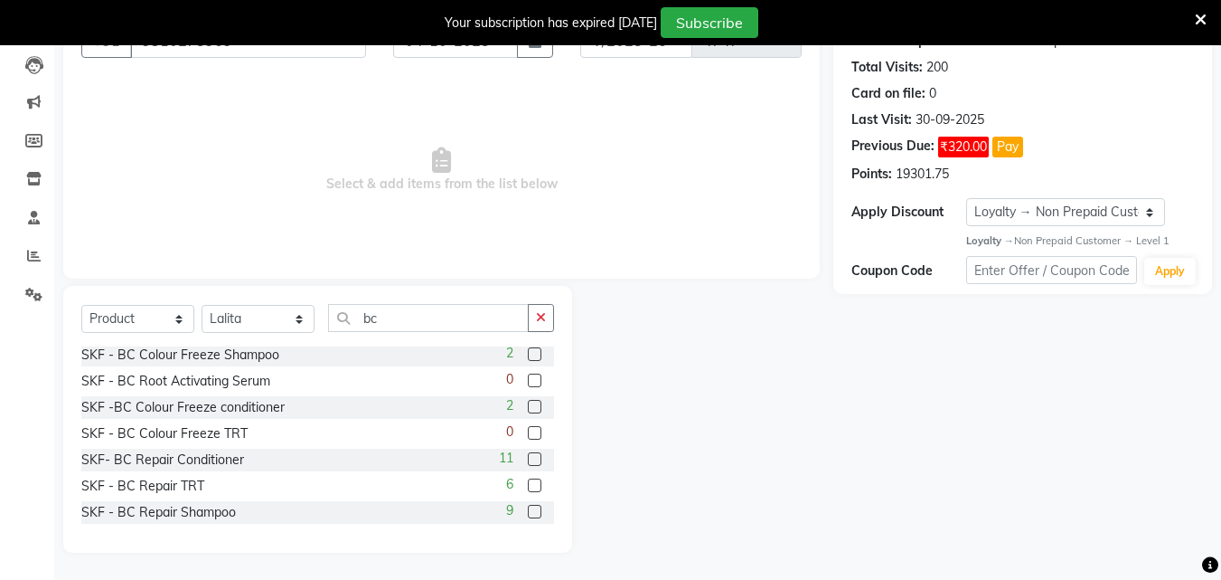
click at [528, 484] on label at bounding box center [535, 485] width 14 height 14
click at [528, 484] on input "checkbox" at bounding box center [534, 486] width 12 height 12
click at [528, 484] on label at bounding box center [535, 485] width 14 height 14
click at [528, 484] on input "checkbox" at bounding box center [534, 486] width 12 height 12
checkbox input "false"
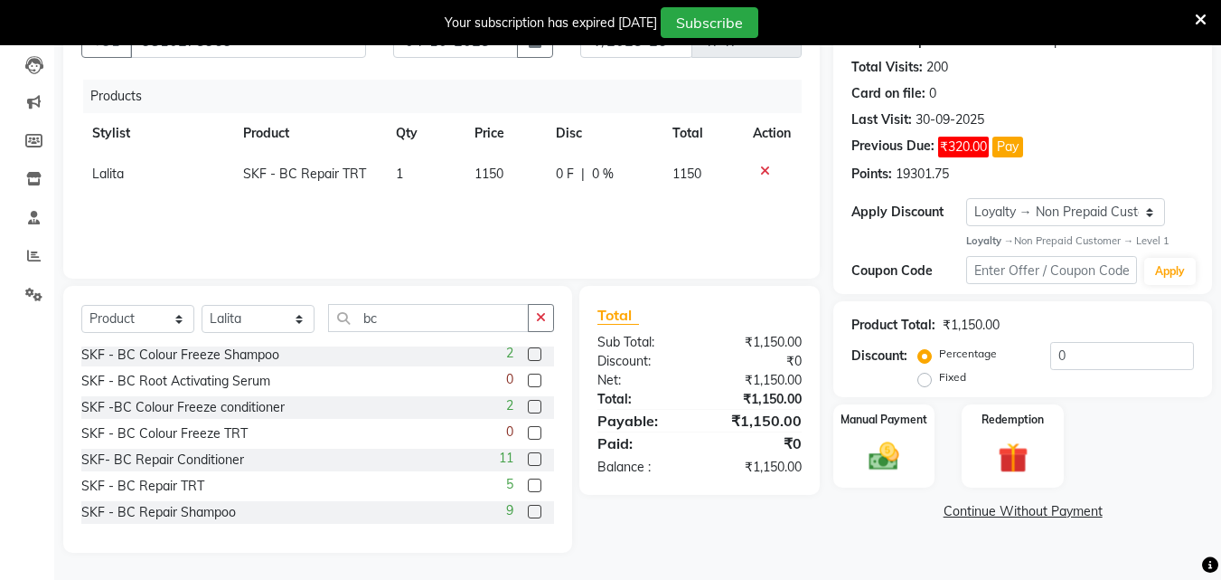
click at [528, 506] on label at bounding box center [535, 511] width 14 height 14
click at [528, 506] on input "checkbox" at bounding box center [534, 512] width 12 height 12
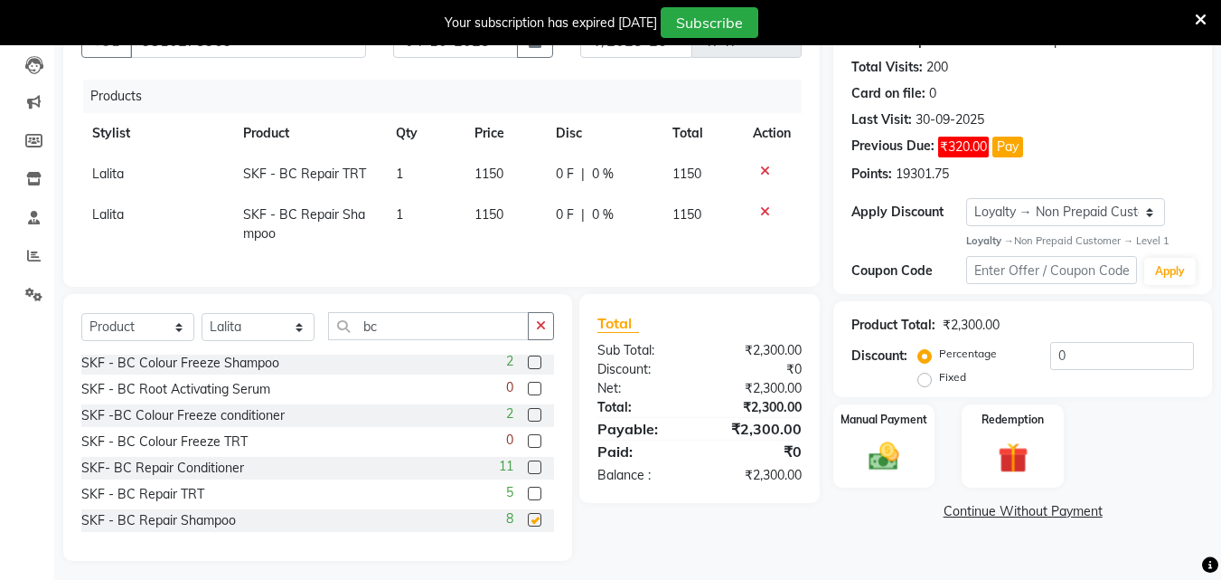
checkbox input "false"
click at [1111, 366] on input "0" at bounding box center [1123, 356] width 144 height 28
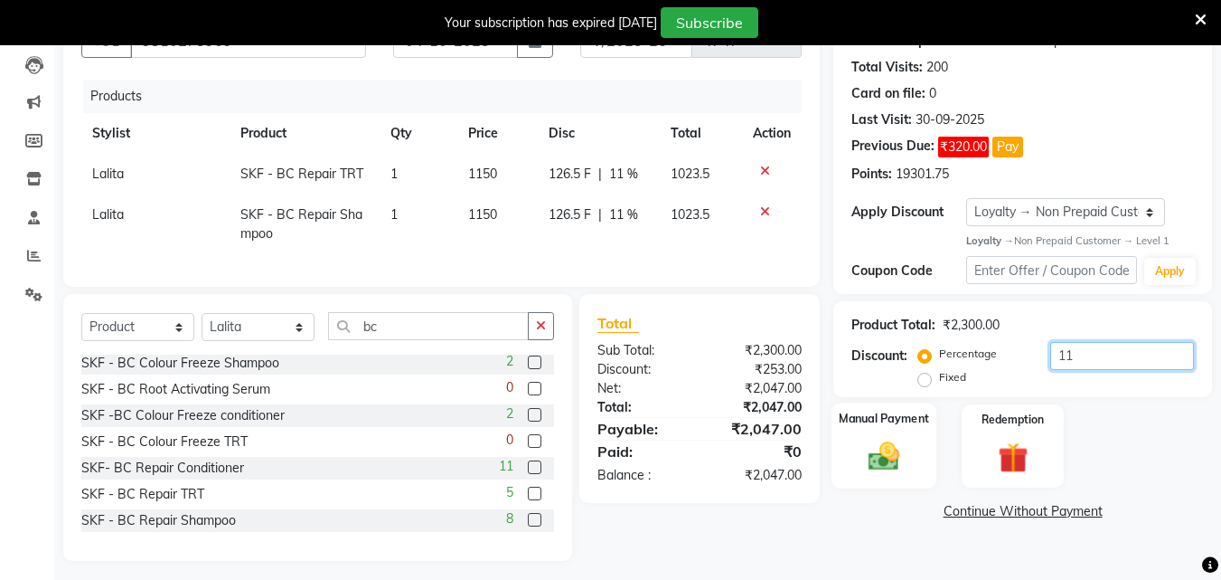
type input "11"
click at [853, 468] on div "Manual Payment" at bounding box center [885, 445] width 106 height 86
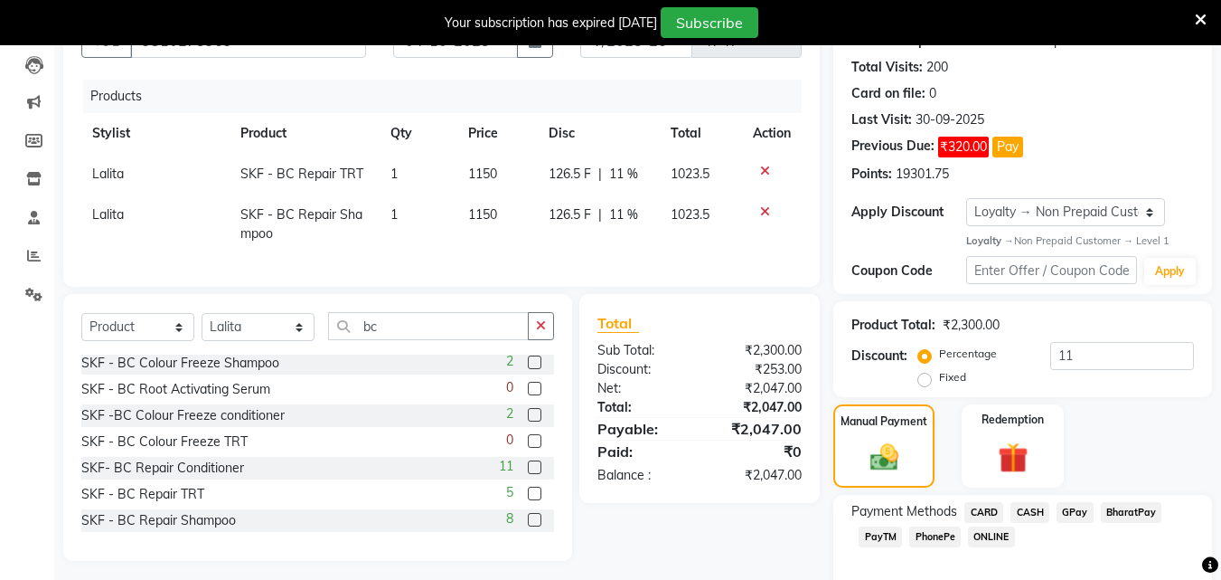
click at [1035, 515] on span "CASH" at bounding box center [1030, 512] width 39 height 21
click at [1200, 426] on div "Manual Payment Redemption" at bounding box center [1023, 445] width 406 height 82
click at [1221, 500] on div "Name: Mamta Membership: No Active Membership Total Visits: 200 Card on file: 0 …" at bounding box center [1030, 341] width 392 height 700
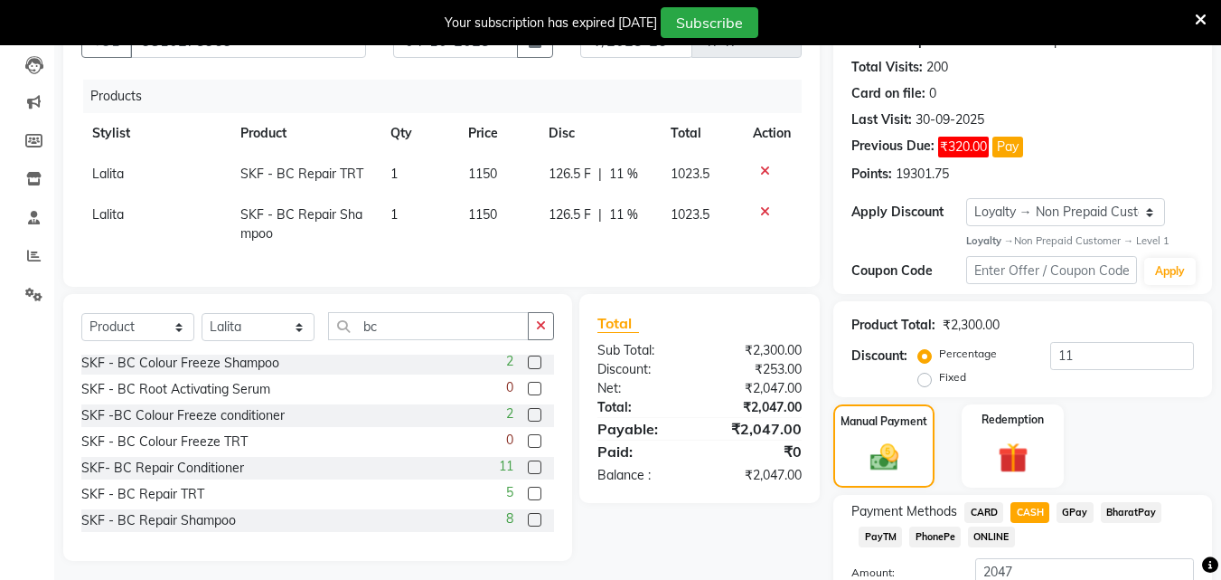
scroll to position [328, 0]
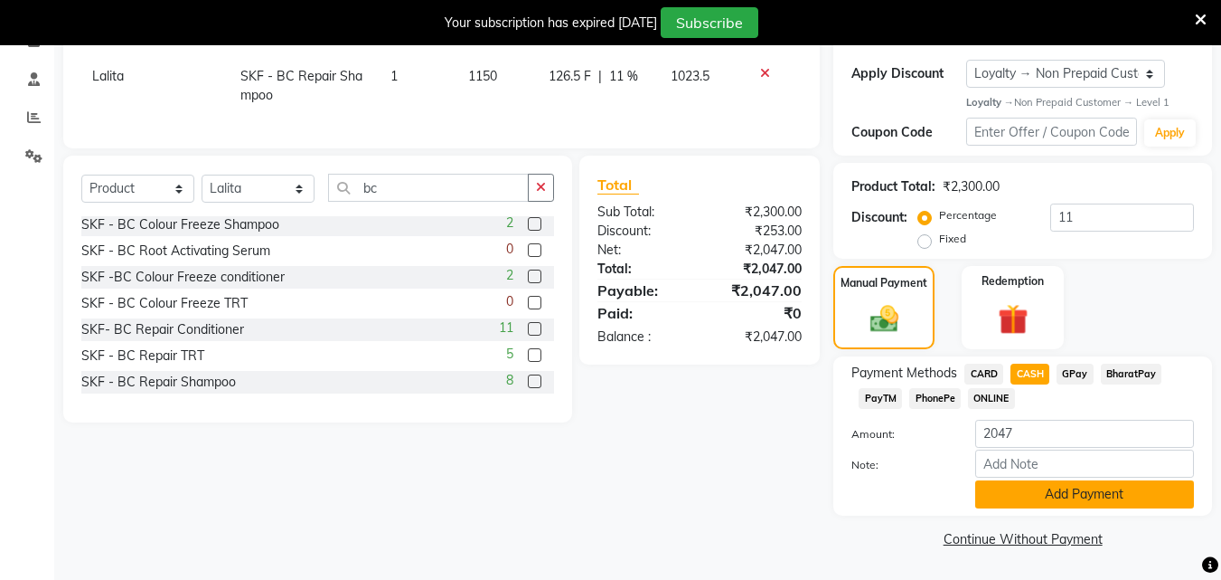
click at [1096, 500] on button "Add Payment" at bounding box center [1085, 494] width 219 height 28
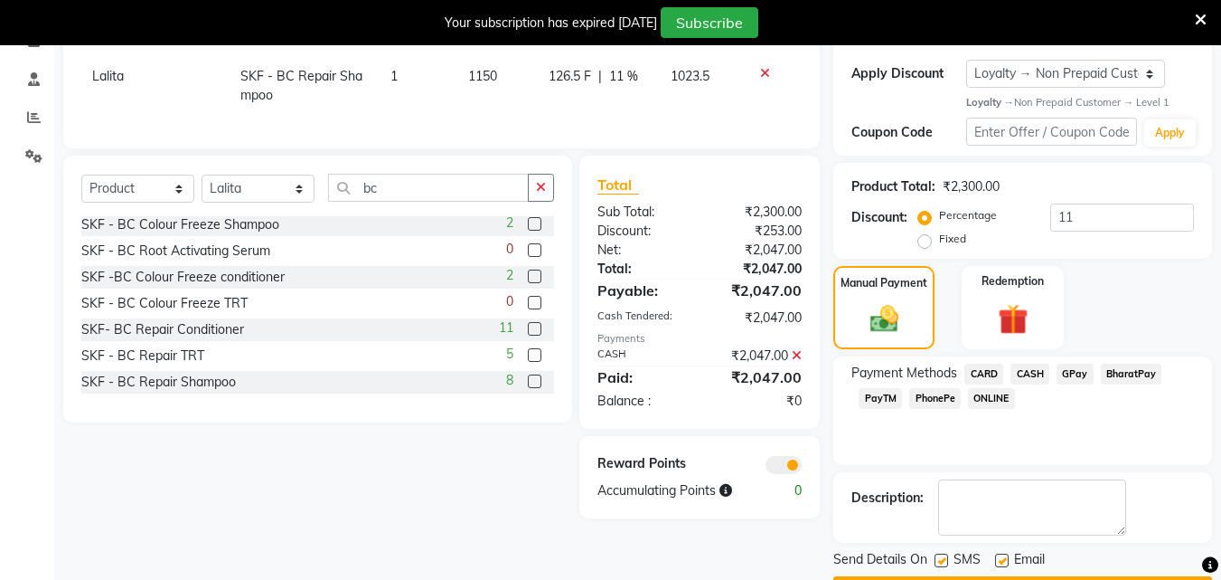
scroll to position [380, 0]
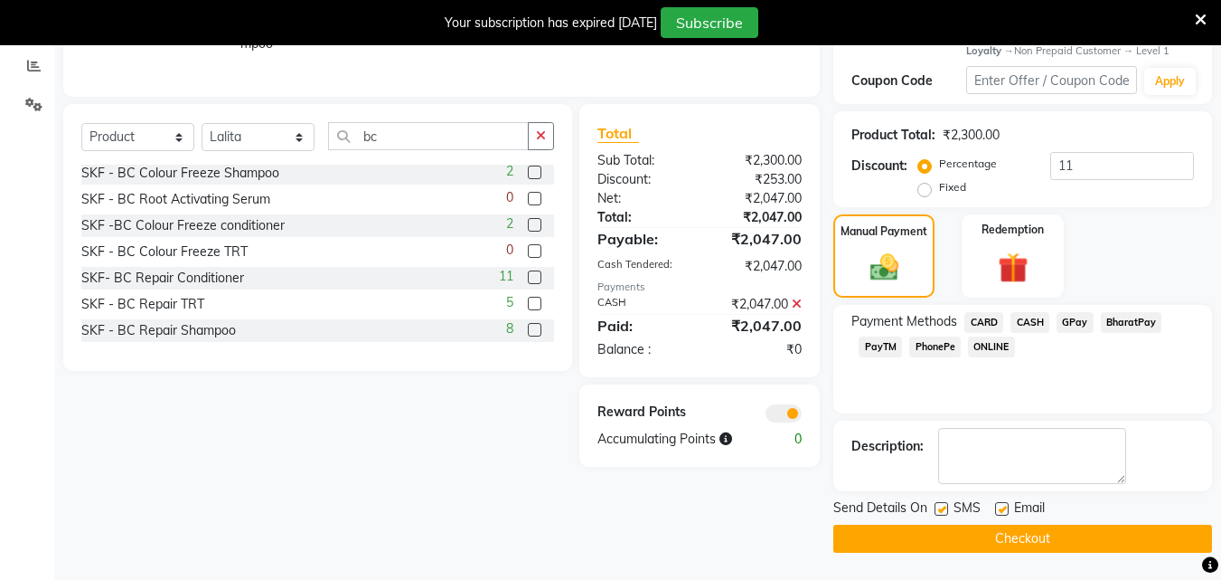
click at [941, 509] on label at bounding box center [942, 509] width 14 height 14
click at [941, 509] on input "checkbox" at bounding box center [941, 510] width 12 height 12
click at [941, 509] on label at bounding box center [942, 509] width 14 height 14
click at [941, 509] on input "checkbox" at bounding box center [941, 510] width 12 height 12
click at [941, 509] on label at bounding box center [942, 509] width 14 height 14
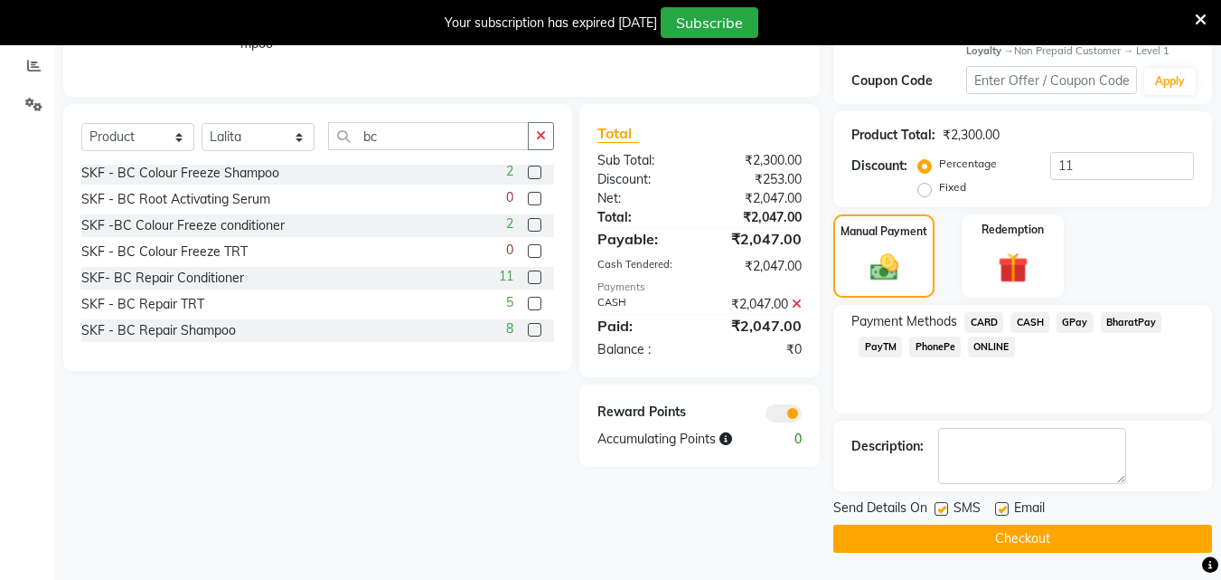
click at [941, 509] on input "checkbox" at bounding box center [941, 510] width 12 height 12
checkbox input "false"
click at [1005, 508] on label at bounding box center [1002, 509] width 14 height 14
click at [1005, 508] on input "checkbox" at bounding box center [1001, 510] width 12 height 12
click at [1005, 508] on label at bounding box center [1002, 509] width 14 height 14
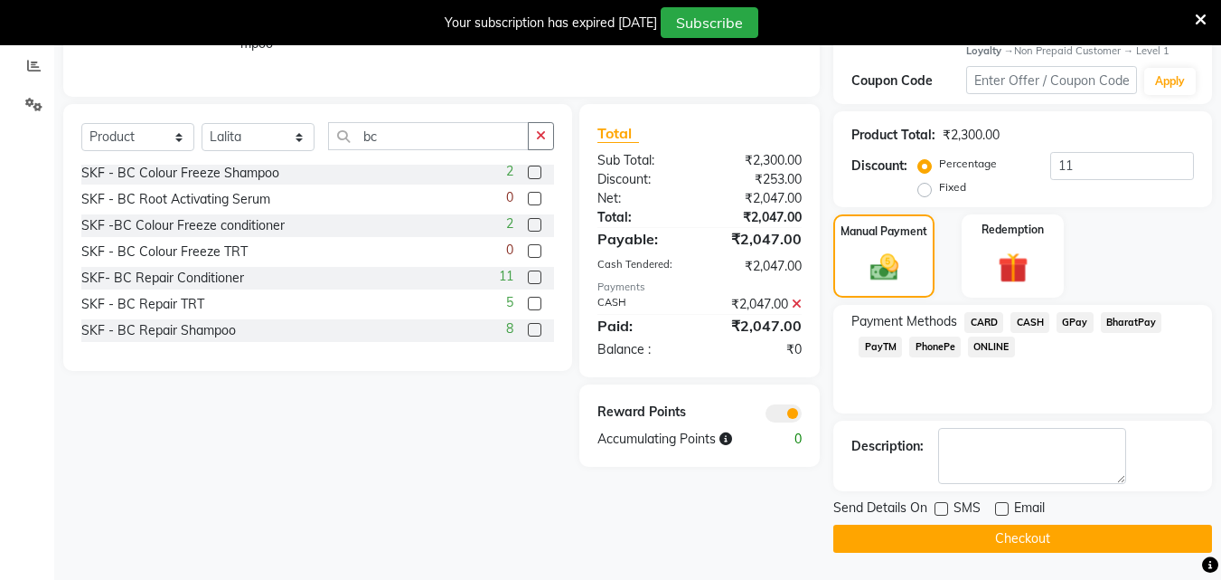
click at [1005, 508] on input "checkbox" at bounding box center [1001, 510] width 12 height 12
click at [1005, 508] on label at bounding box center [1002, 509] width 14 height 14
click at [1005, 508] on input "checkbox" at bounding box center [1001, 510] width 12 height 12
click at [1004, 508] on label at bounding box center [1002, 509] width 14 height 14
click at [1004, 508] on input "checkbox" at bounding box center [1001, 510] width 12 height 12
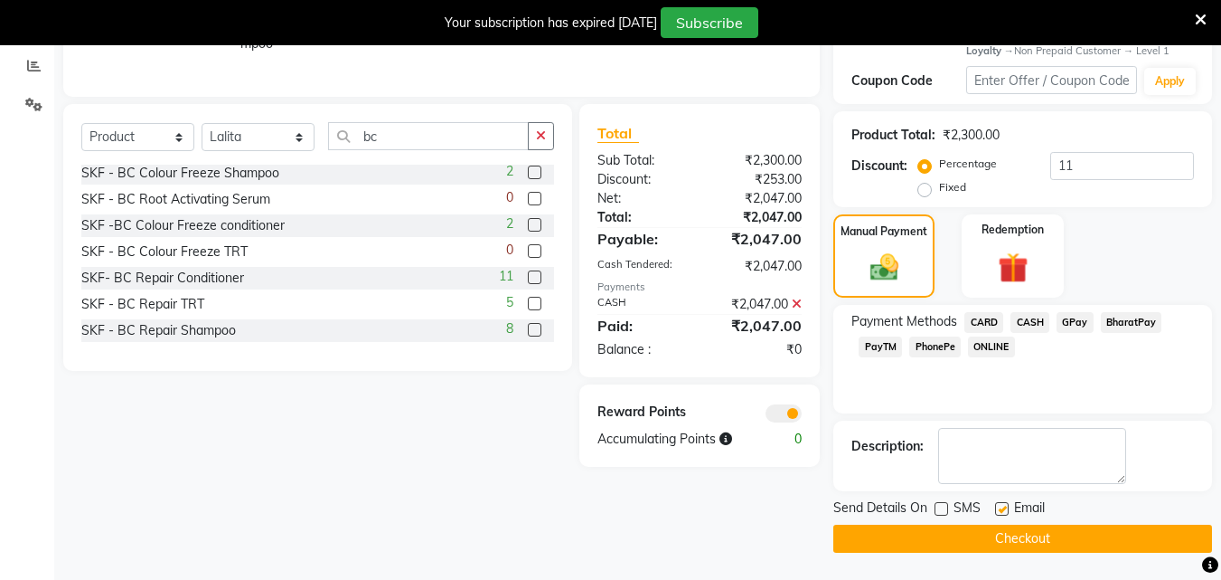
click at [1004, 509] on label at bounding box center [1002, 509] width 14 height 14
click at [1004, 509] on input "checkbox" at bounding box center [1001, 510] width 12 height 12
click at [1004, 509] on label at bounding box center [1002, 509] width 14 height 14
click at [1004, 509] on input "checkbox" at bounding box center [1001, 510] width 12 height 12
click at [1004, 509] on label at bounding box center [1002, 509] width 14 height 14
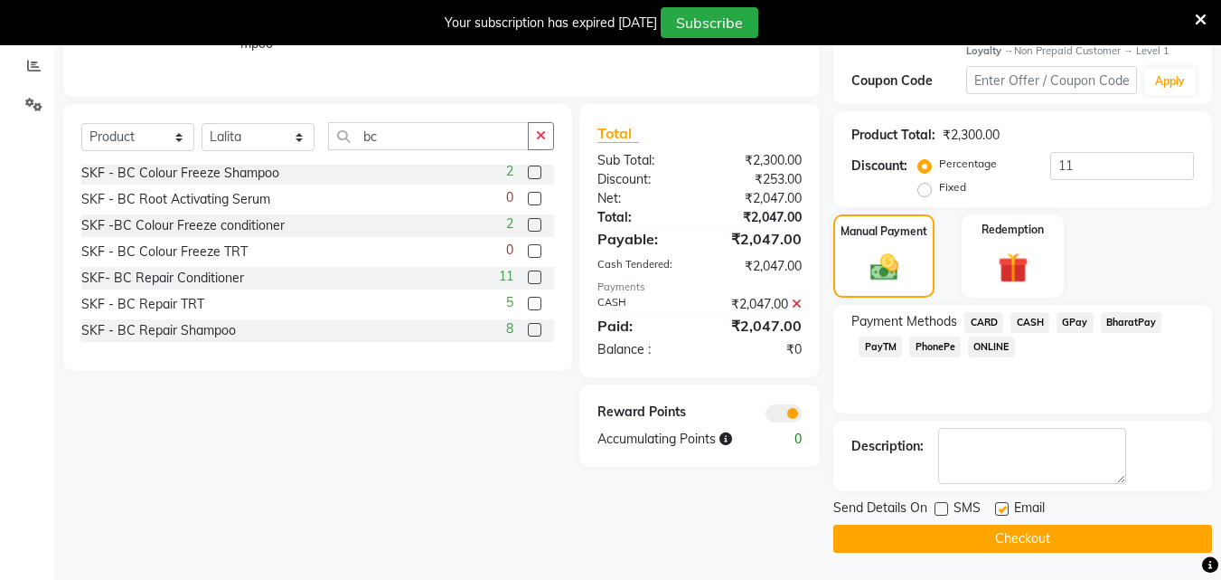
click at [1004, 509] on input "checkbox" at bounding box center [1001, 510] width 12 height 12
click at [1004, 509] on label at bounding box center [1002, 509] width 14 height 14
click at [1004, 509] on input "checkbox" at bounding box center [1001, 510] width 12 height 12
click at [1004, 509] on label at bounding box center [1002, 509] width 14 height 14
click at [1004, 509] on input "checkbox" at bounding box center [1001, 510] width 12 height 12
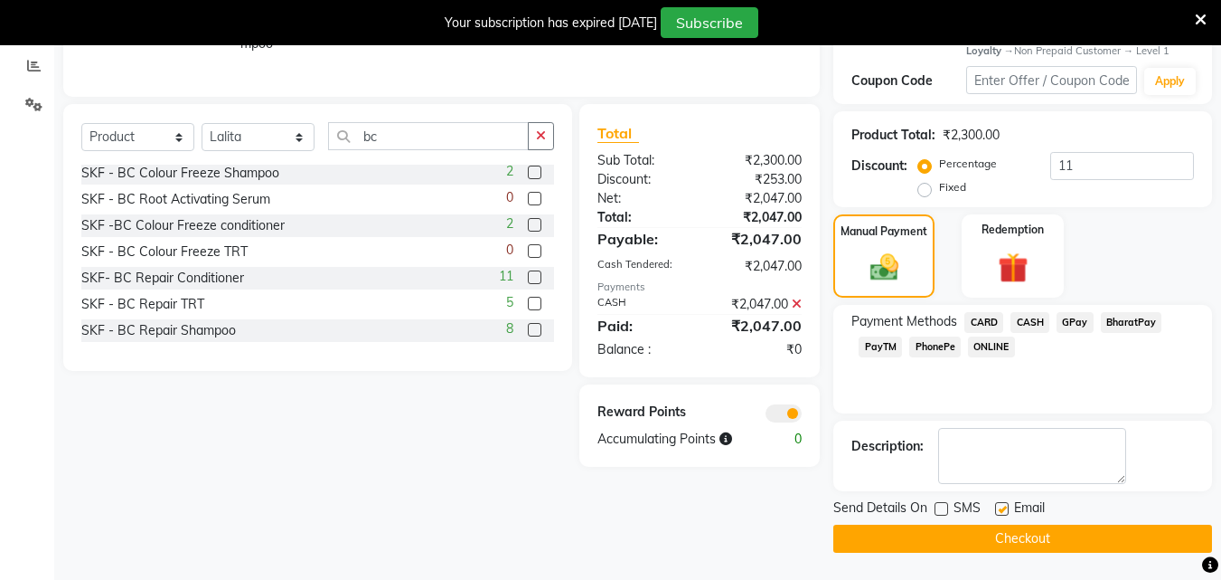
checkbox input "false"
click at [1014, 545] on button "Checkout" at bounding box center [1023, 538] width 379 height 28
click at [1014, 545] on div "Checkout" at bounding box center [1023, 538] width 379 height 28
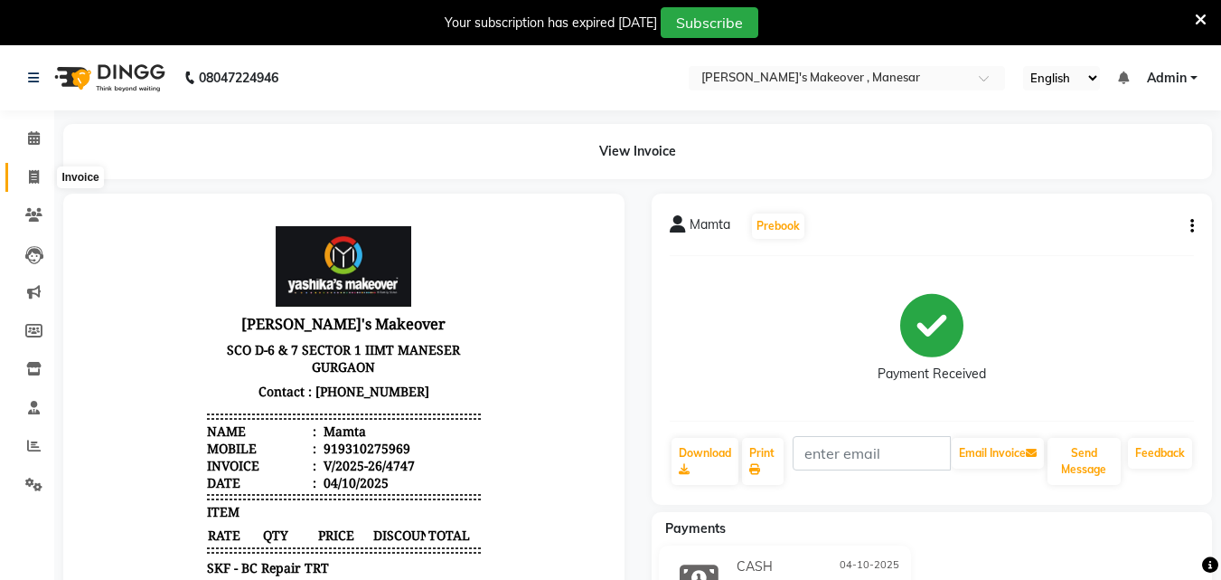
click at [26, 173] on span at bounding box center [34, 177] width 32 height 21
drag, startPoint x: 26, startPoint y: 173, endPoint x: 44, endPoint y: 169, distance: 18.4
click at [26, 173] on span at bounding box center [34, 177] width 32 height 21
select select "service"
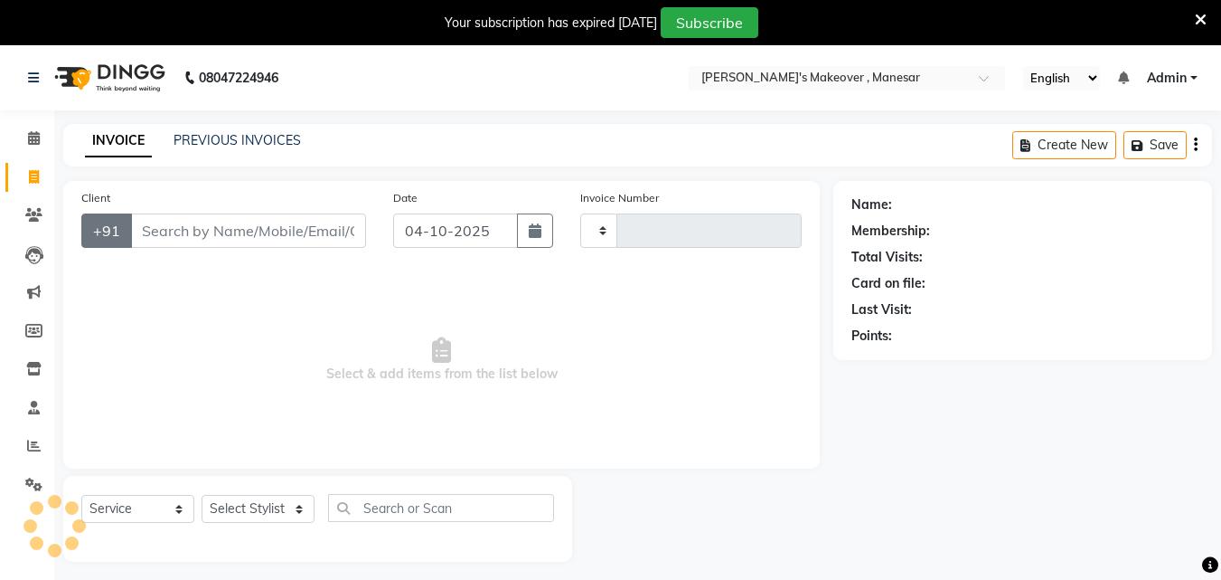
scroll to position [45, 0]
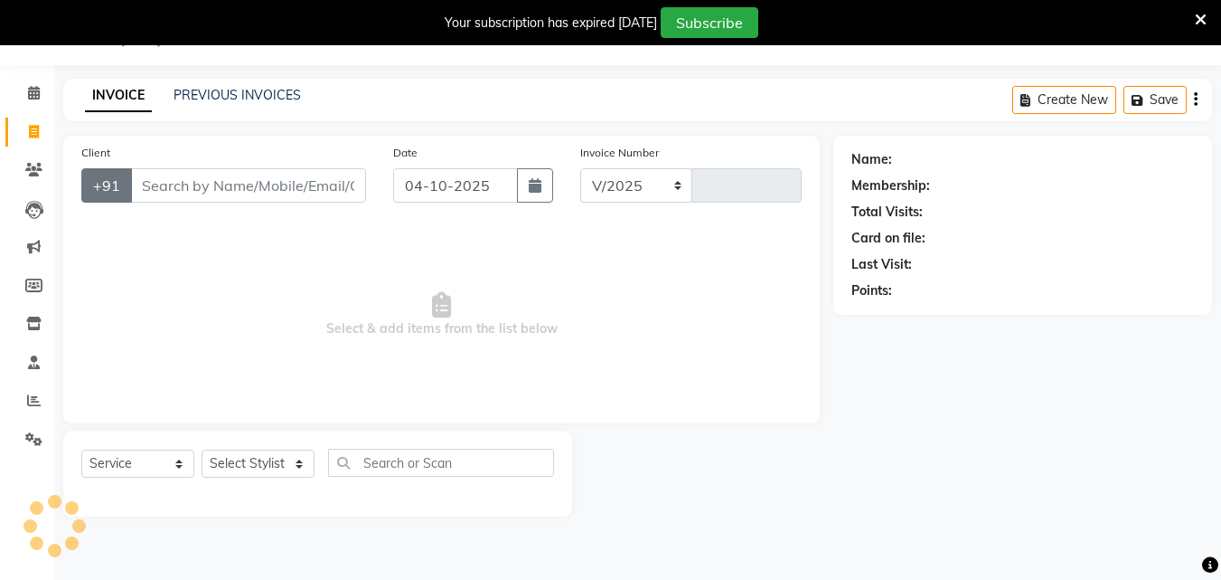
select select "820"
type input "4748"
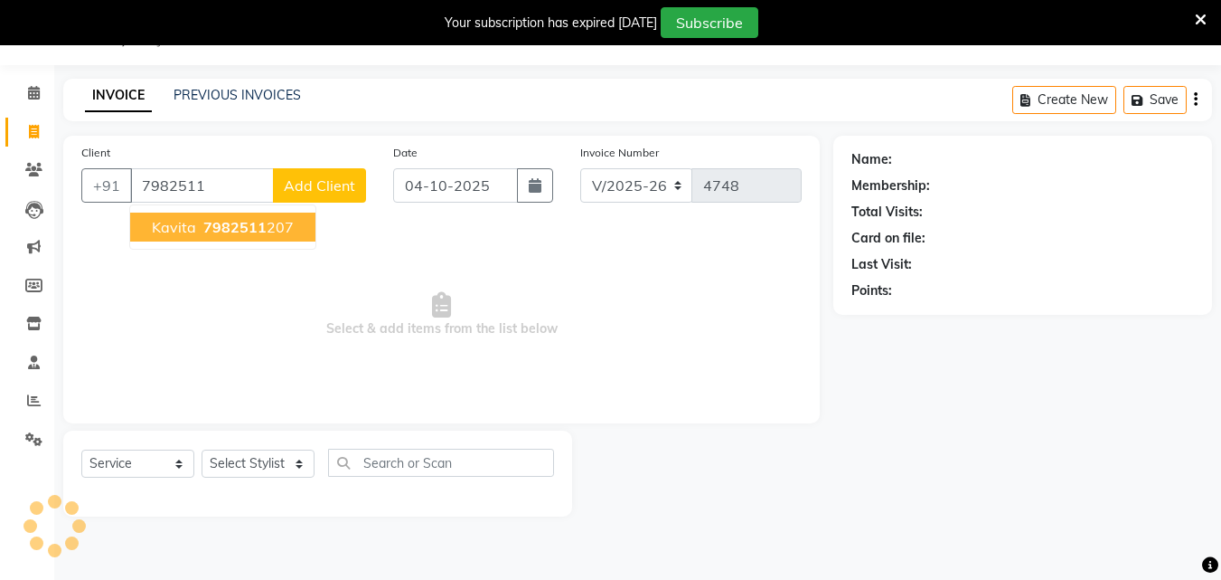
click at [201, 240] on button "Kavita 7982511 207" at bounding box center [222, 226] width 185 height 29
type input "7982511207"
click at [201, 240] on span "Select & add items from the list below" at bounding box center [441, 314] width 721 height 181
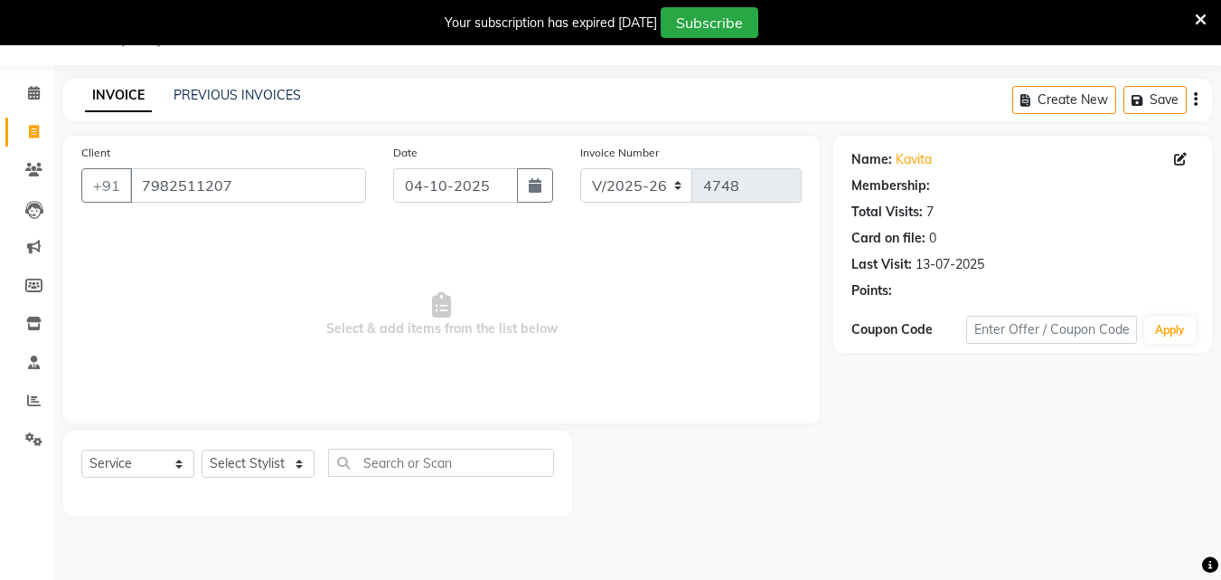
select select "1: Object"
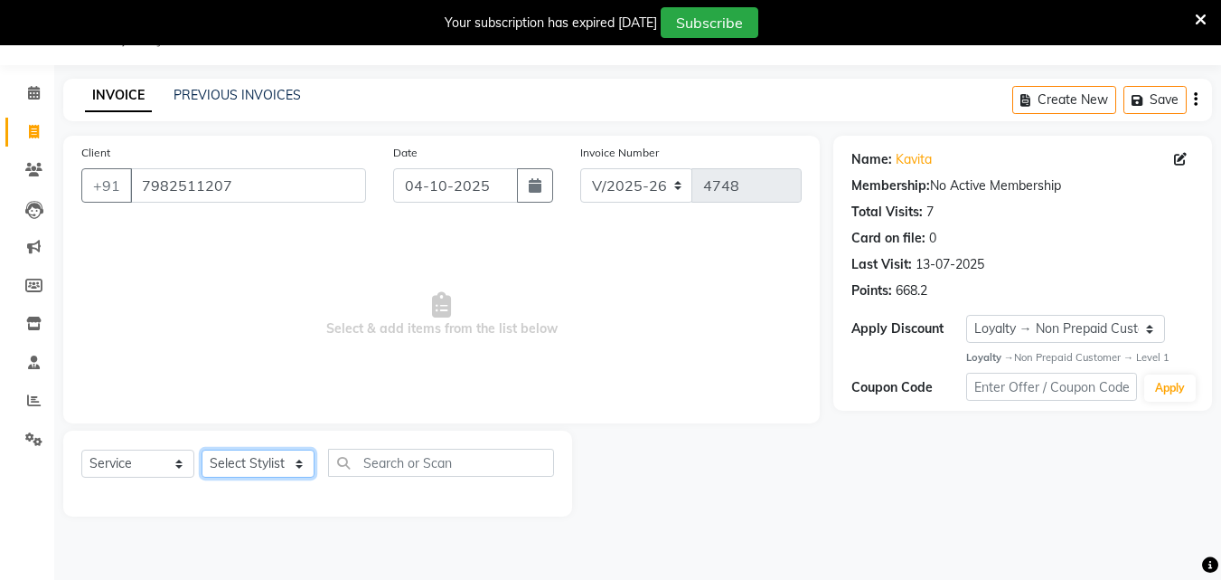
click at [250, 469] on select "Select Stylist Danish Shavej [PERSON_NAME] Krishna [PERSON_NAME] [PERSON_NAME] …" at bounding box center [258, 463] width 113 height 28
select select "63321"
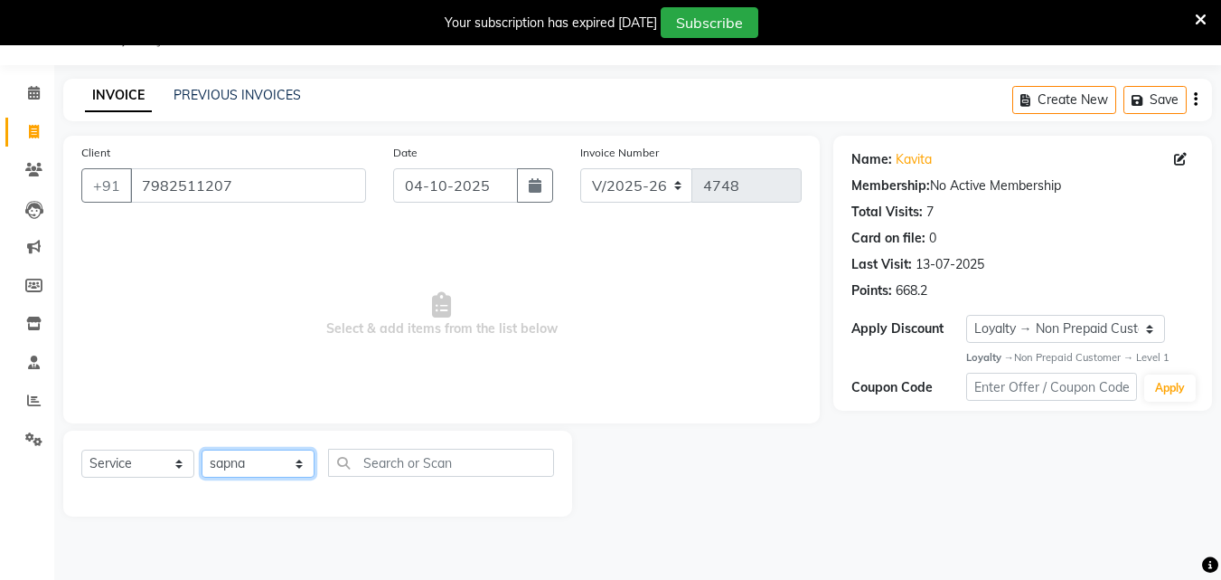
click at [202, 449] on select "Select Stylist Danish Shavej [PERSON_NAME] Krishna [PERSON_NAME] [PERSON_NAME] …" at bounding box center [258, 463] width 113 height 28
drag, startPoint x: 250, startPoint y: 460, endPoint x: 252, endPoint y: 384, distance: 76.0
click at [252, 384] on span "Select & add items from the list below" at bounding box center [441, 314] width 721 height 181
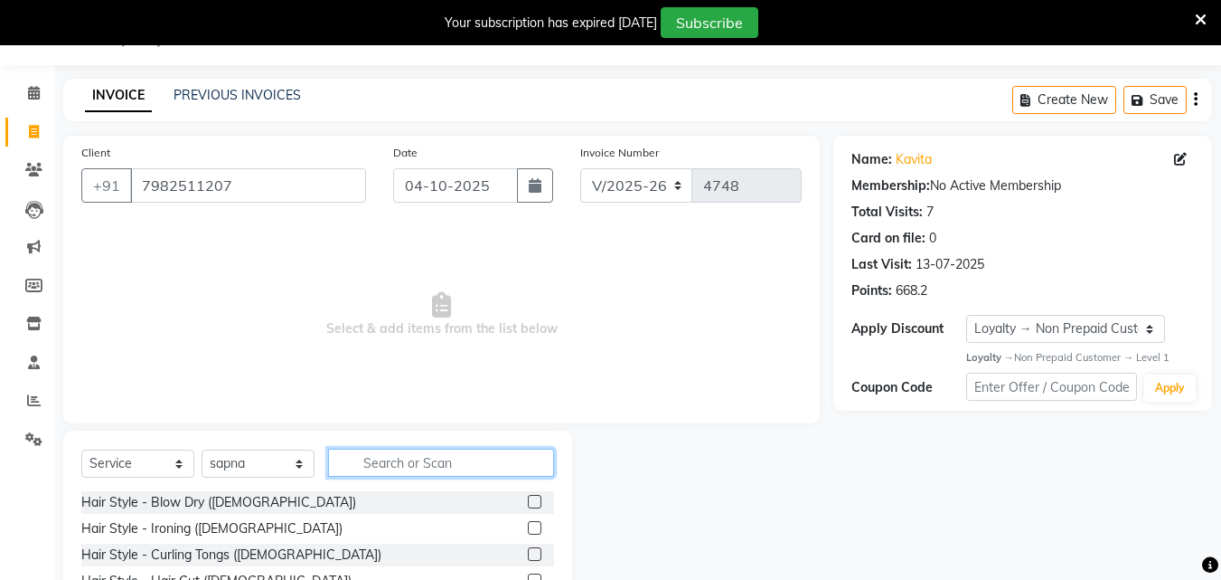
click at [457, 472] on input "text" at bounding box center [441, 462] width 226 height 28
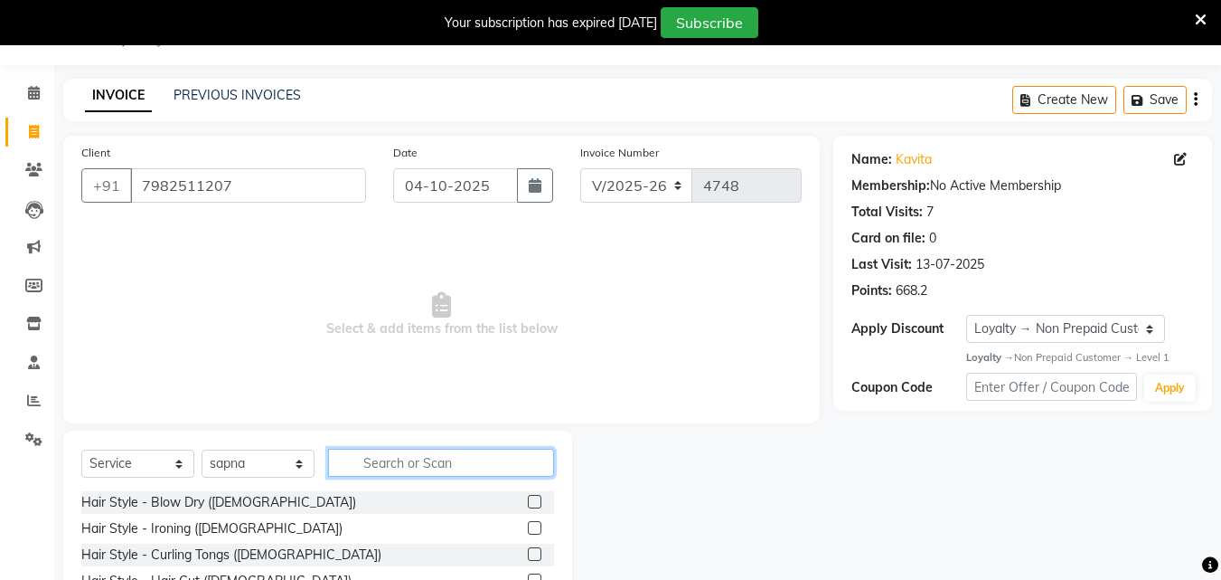
click at [457, 472] on input "text" at bounding box center [441, 462] width 226 height 28
type input "lipo"
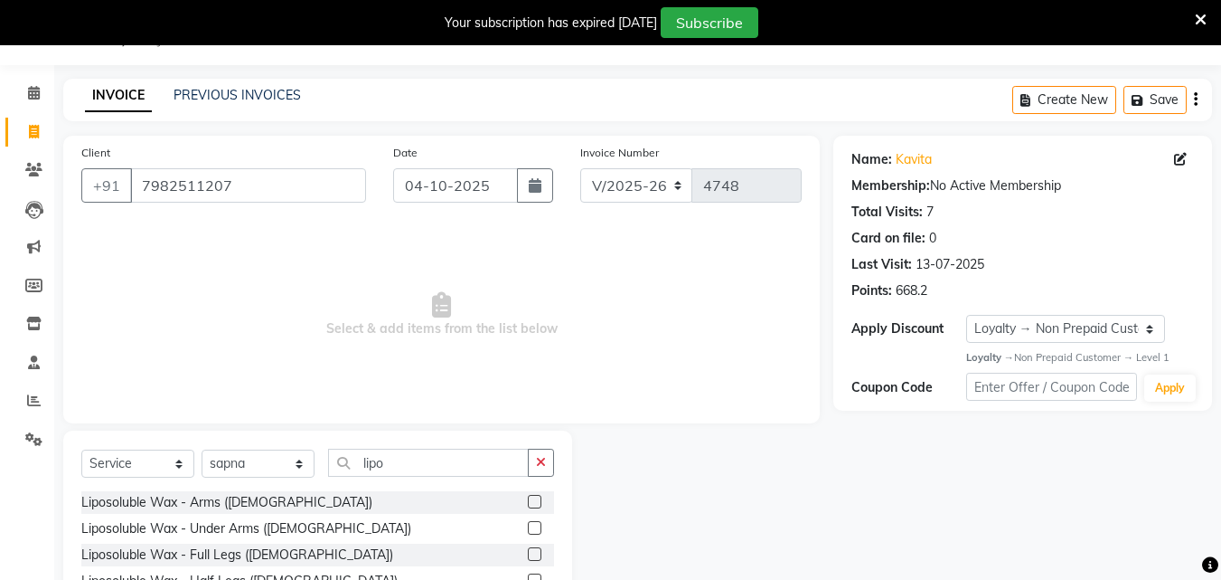
click at [528, 506] on label at bounding box center [535, 502] width 14 height 14
click at [528, 506] on input "checkbox" at bounding box center [534, 502] width 12 height 12
click at [528, 506] on label at bounding box center [535, 502] width 14 height 14
click at [528, 506] on input "checkbox" at bounding box center [534, 502] width 12 height 12
click at [528, 506] on label at bounding box center [535, 502] width 14 height 14
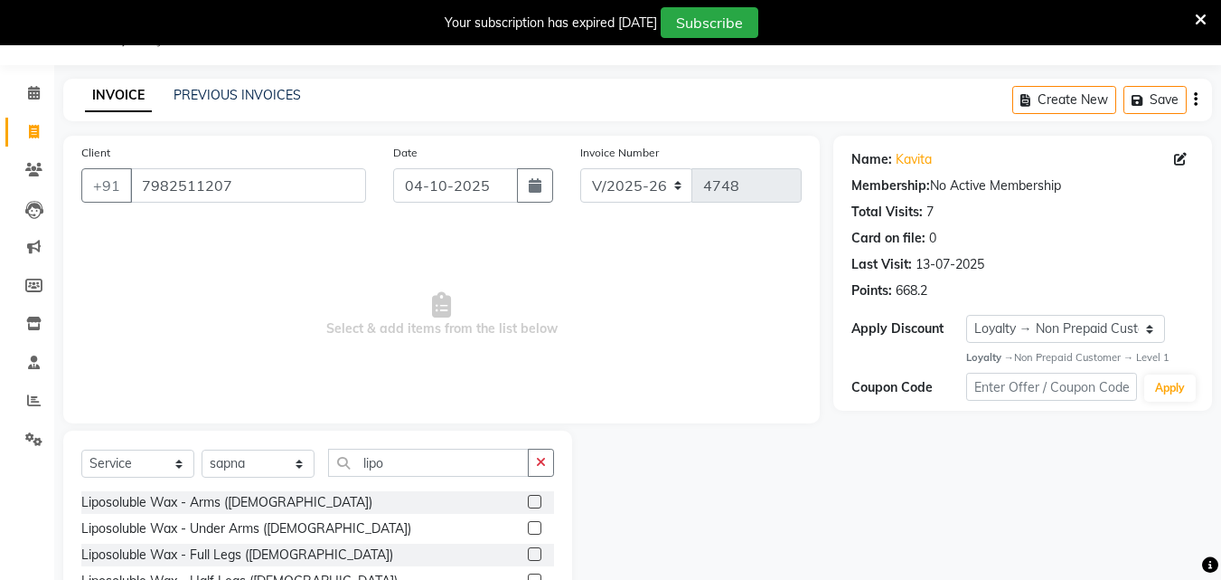
click at [528, 506] on input "checkbox" at bounding box center [534, 502] width 12 height 12
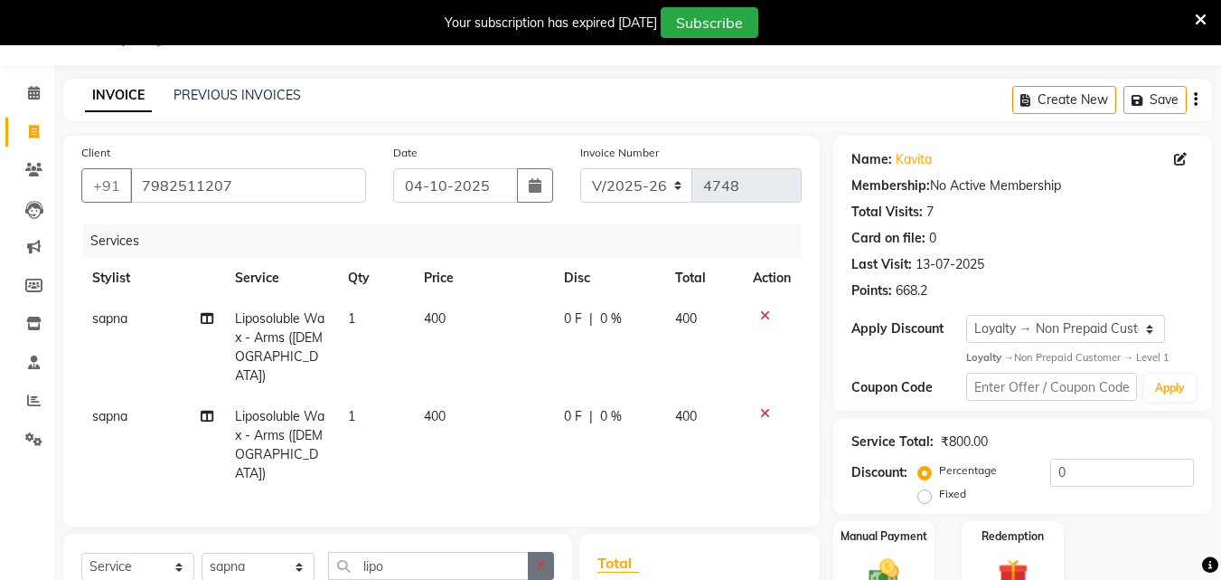
checkbox input "false"
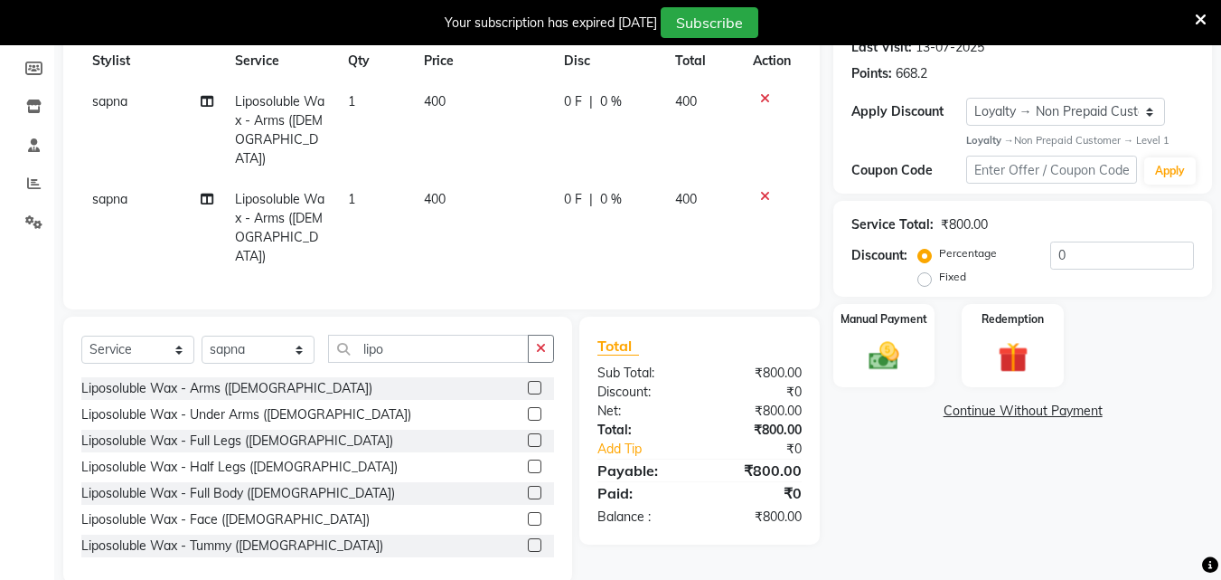
click at [762, 190] on icon at bounding box center [765, 196] width 10 height 13
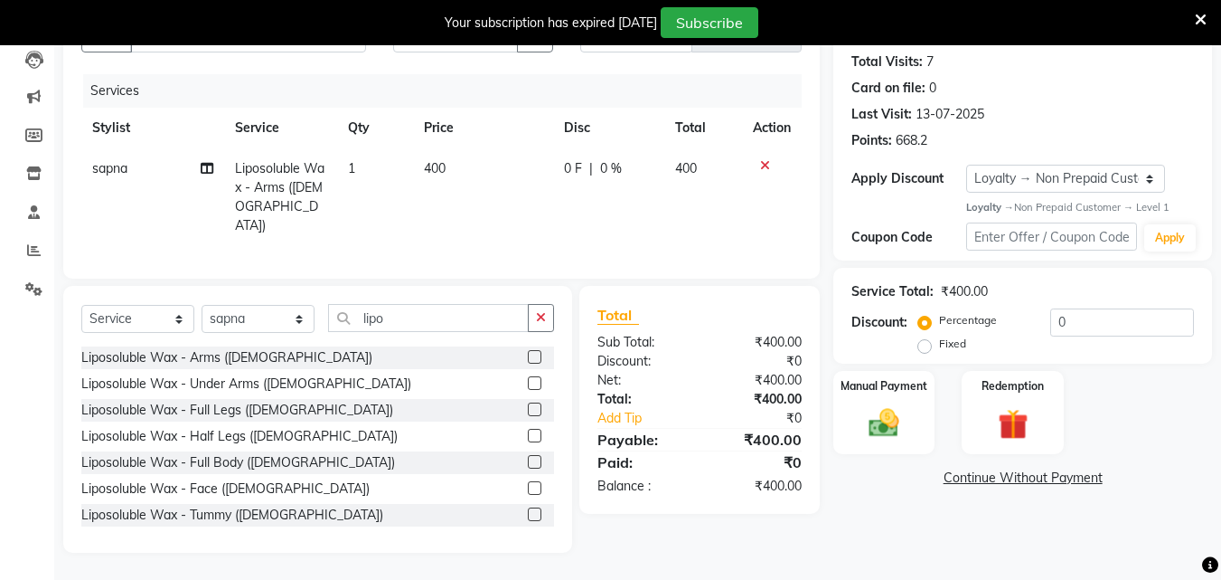
scroll to position [190, 0]
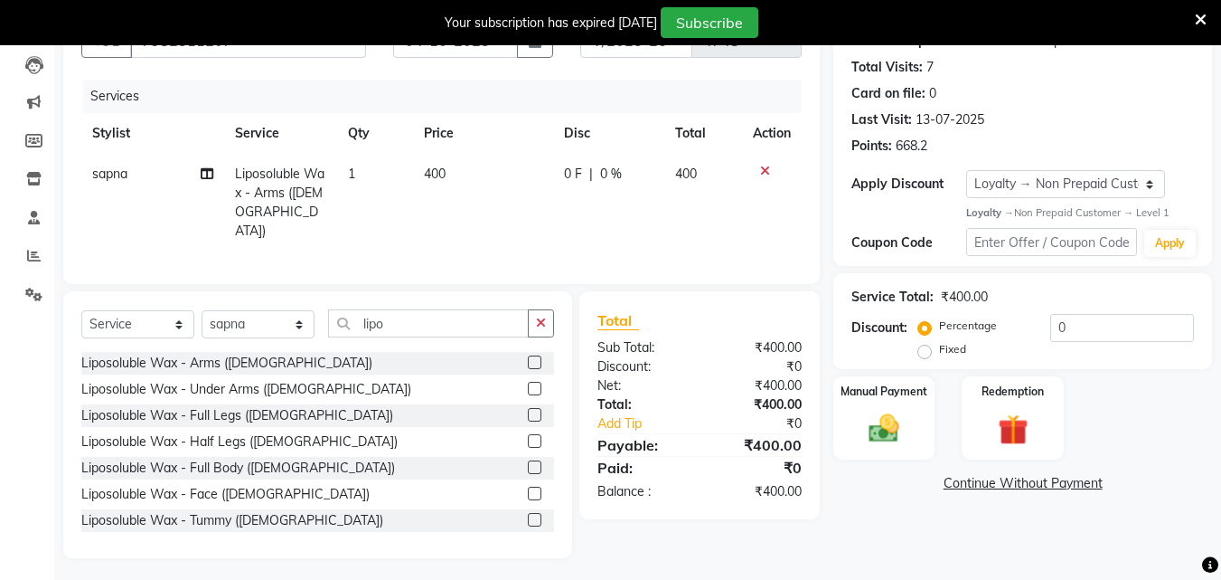
click at [762, 175] on icon at bounding box center [765, 171] width 10 height 13
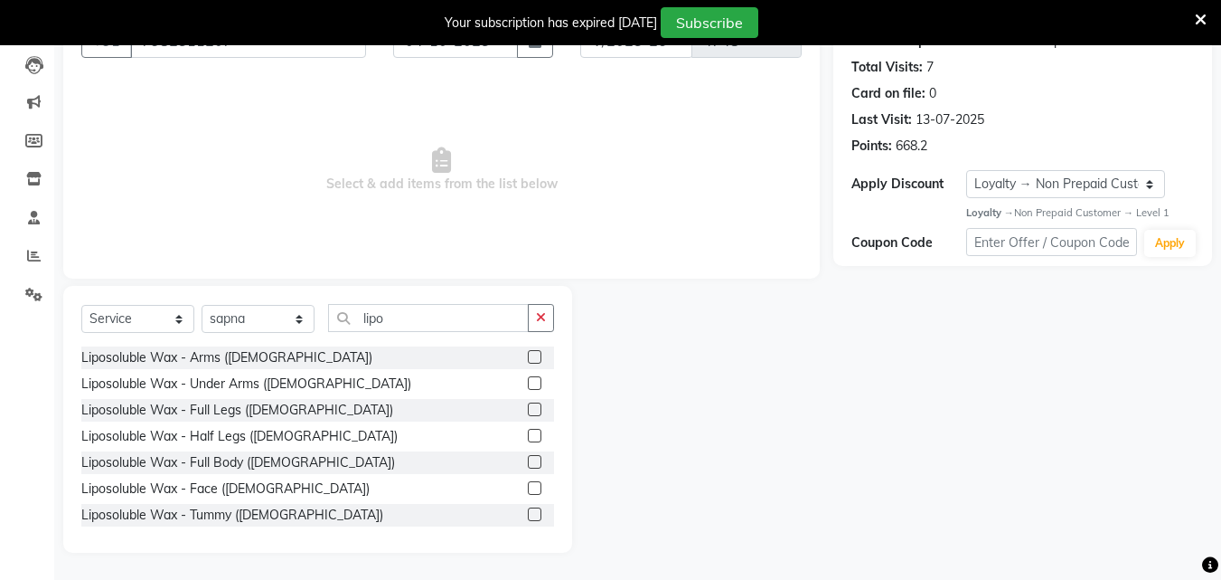
click at [528, 382] on label at bounding box center [535, 383] width 14 height 14
click at [528, 382] on input "checkbox" at bounding box center [534, 384] width 12 height 12
click at [528, 382] on label at bounding box center [535, 383] width 14 height 14
click at [528, 382] on input "checkbox" at bounding box center [534, 384] width 12 height 12
checkbox input "false"
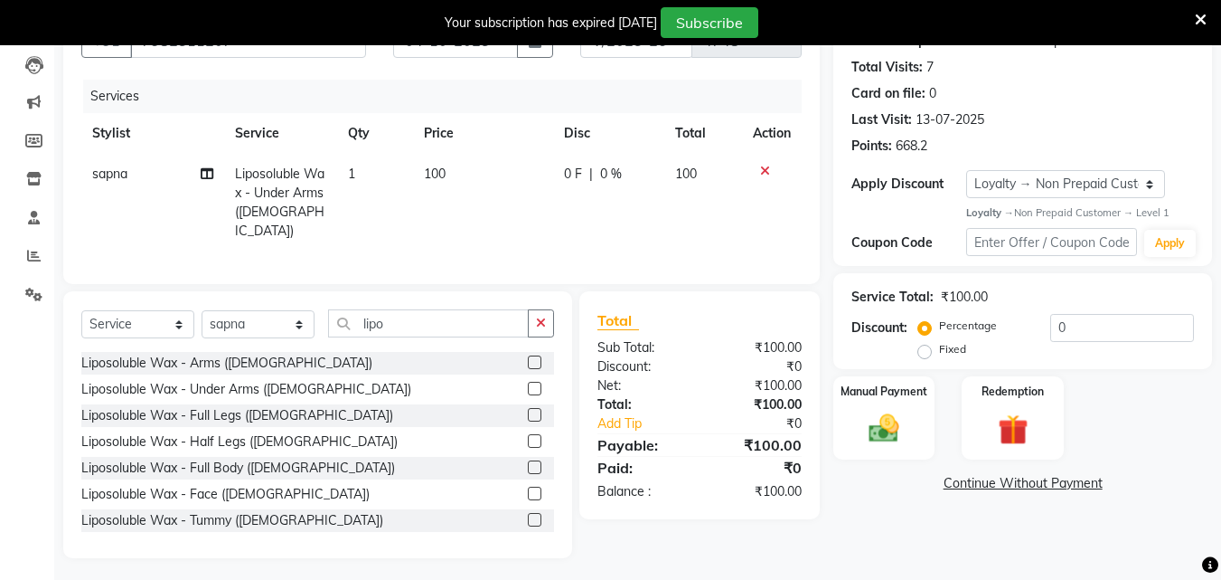
click at [528, 408] on label at bounding box center [535, 415] width 14 height 14
click at [528, 410] on input "checkbox" at bounding box center [534, 416] width 12 height 12
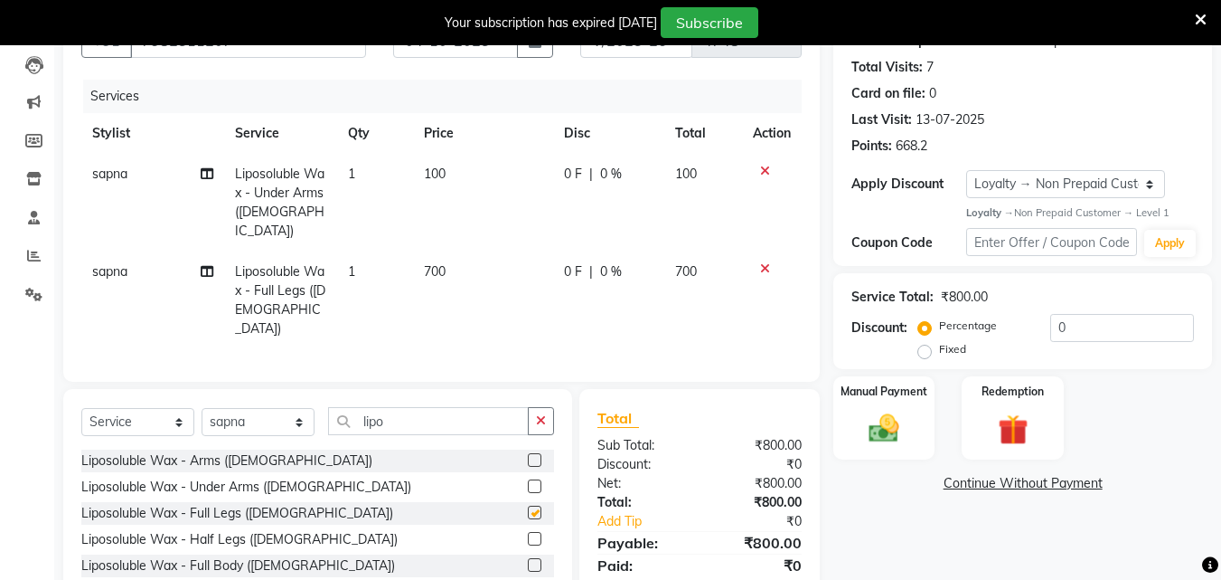
scroll to position [262, 0]
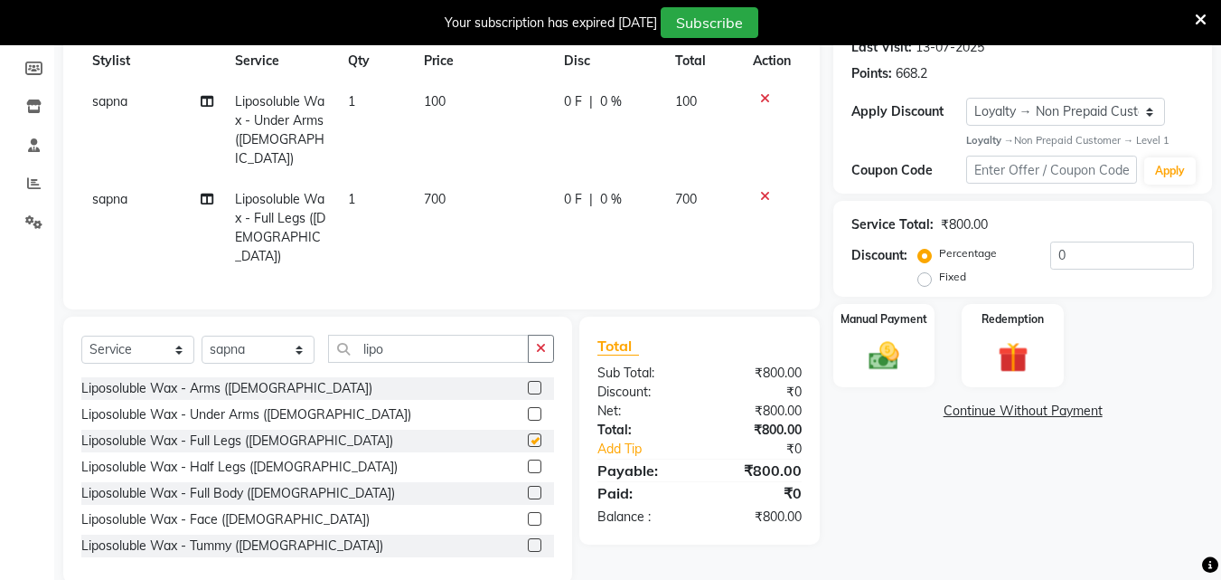
click at [528, 429] on div at bounding box center [541, 440] width 26 height 23
checkbox input "false"
click at [528, 381] on label at bounding box center [535, 388] width 14 height 14
click at [528, 382] on input "checkbox" at bounding box center [534, 388] width 12 height 12
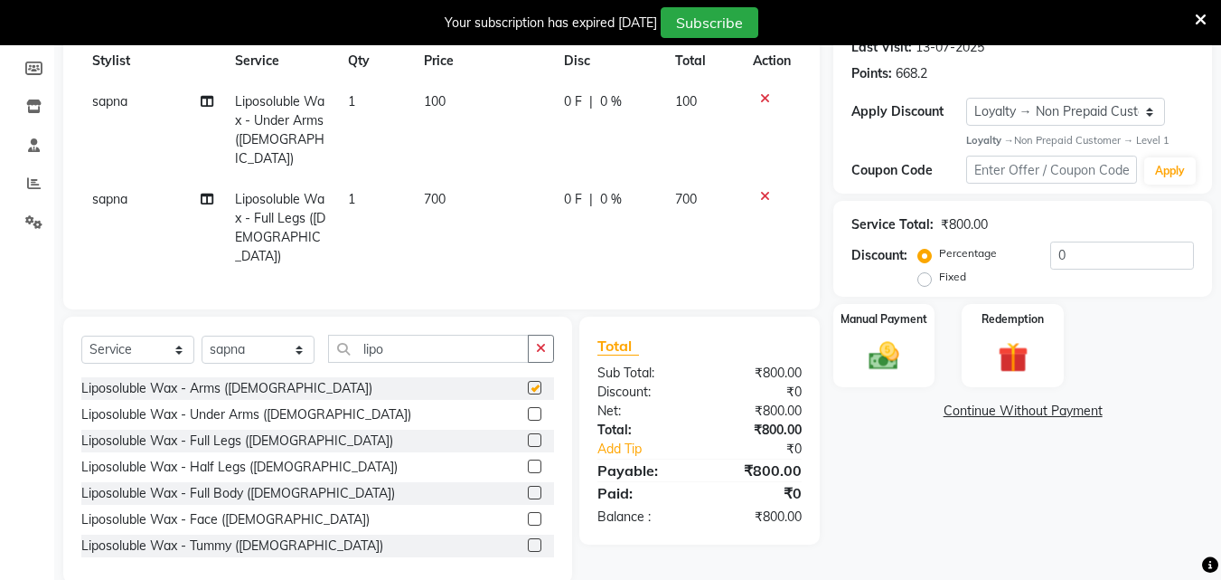
click at [523, 309] on div "Client [PHONE_NUMBER] Date [DATE] Invoice Number V/2025 V/[PHONE_NUMBER] Servic…" at bounding box center [441, 114] width 757 height 391
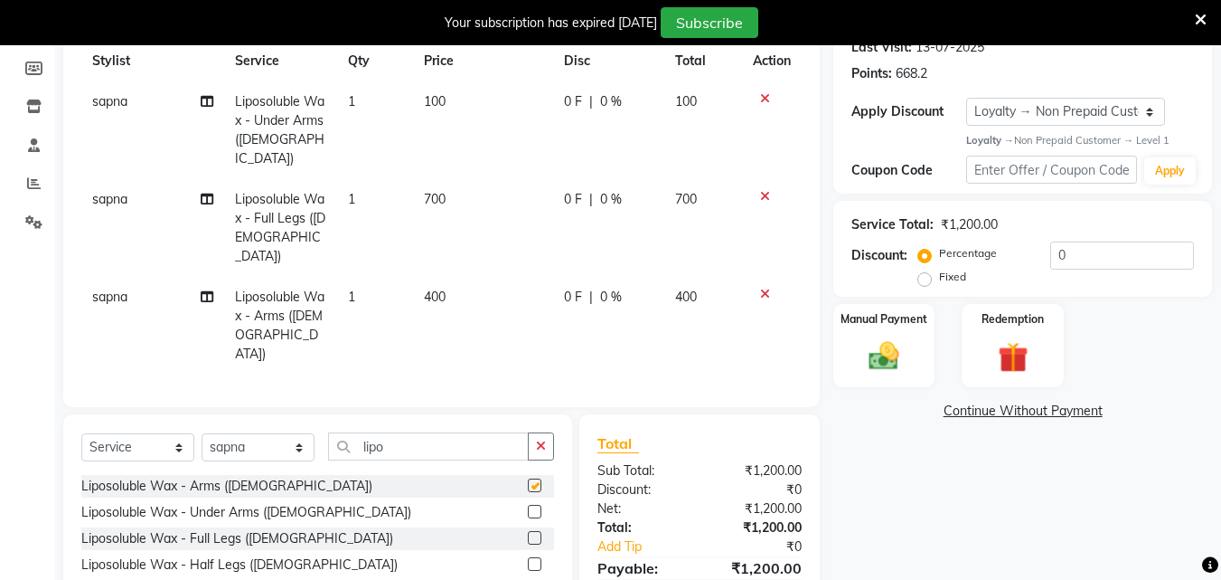
checkbox input "false"
click at [546, 439] on icon "button" at bounding box center [541, 445] width 10 height 13
click at [529, 432] on input "lipo" at bounding box center [428, 446] width 201 height 28
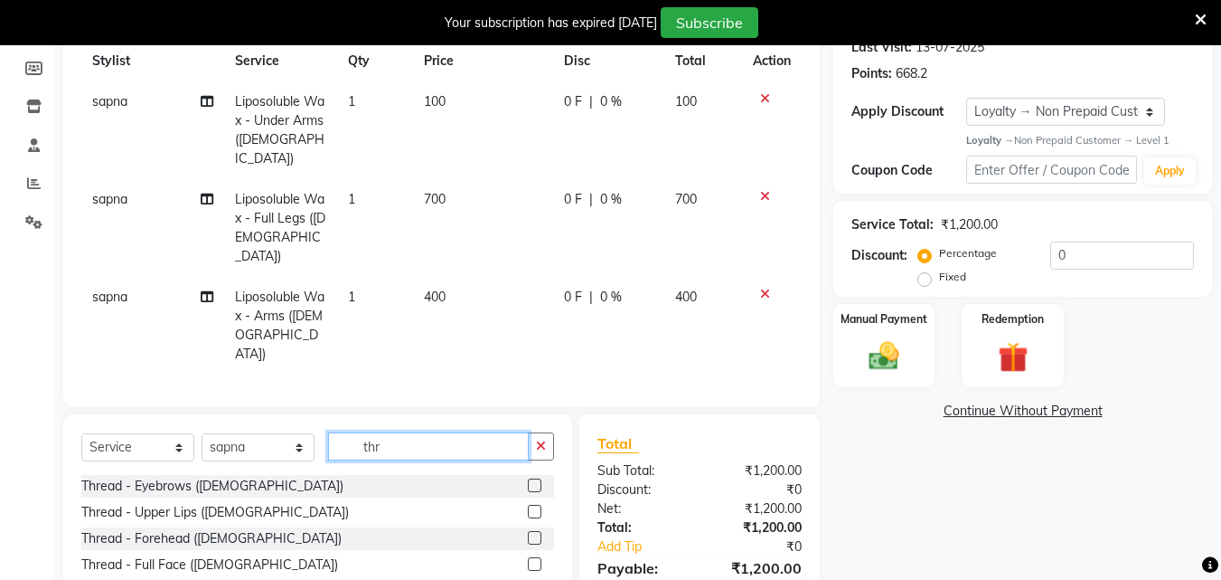
type input "thr"
click at [528, 478] on label at bounding box center [535, 485] width 14 height 14
click at [528, 480] on input "checkbox" at bounding box center [534, 486] width 12 height 12
click at [523, 438] on div "Select Service Product Membership Package Voucher Prepaid Gift Card Select Styl…" at bounding box center [317, 547] width 509 height 267
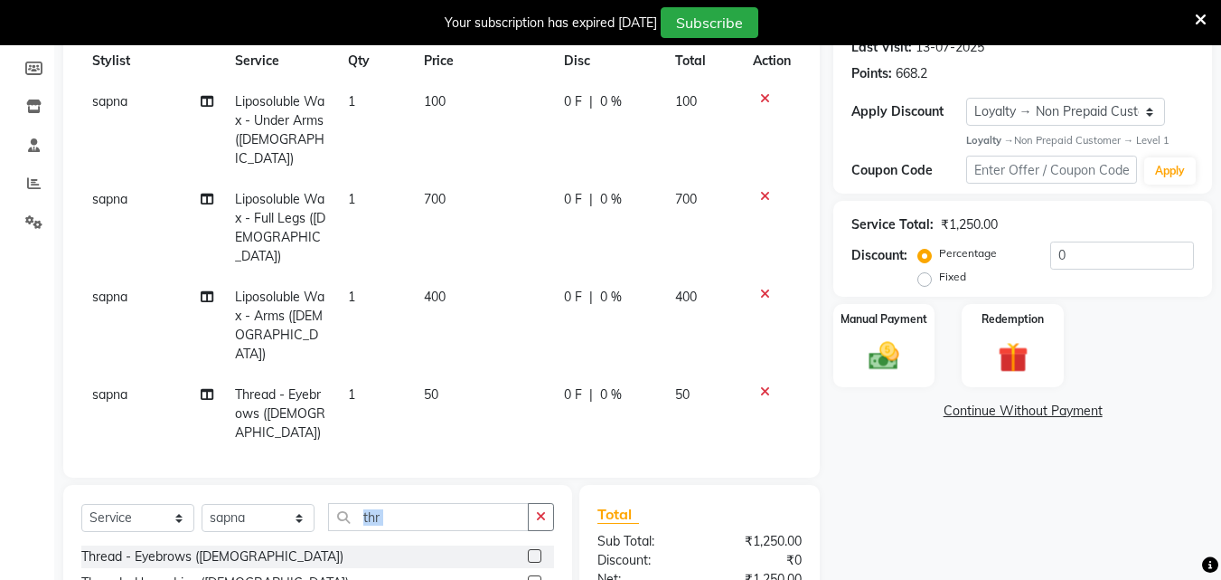
checkbox input "false"
click at [550, 503] on button "button" at bounding box center [541, 517] width 26 height 28
click at [529, 503] on input "thr" at bounding box center [428, 517] width 201 height 28
type input "bra"
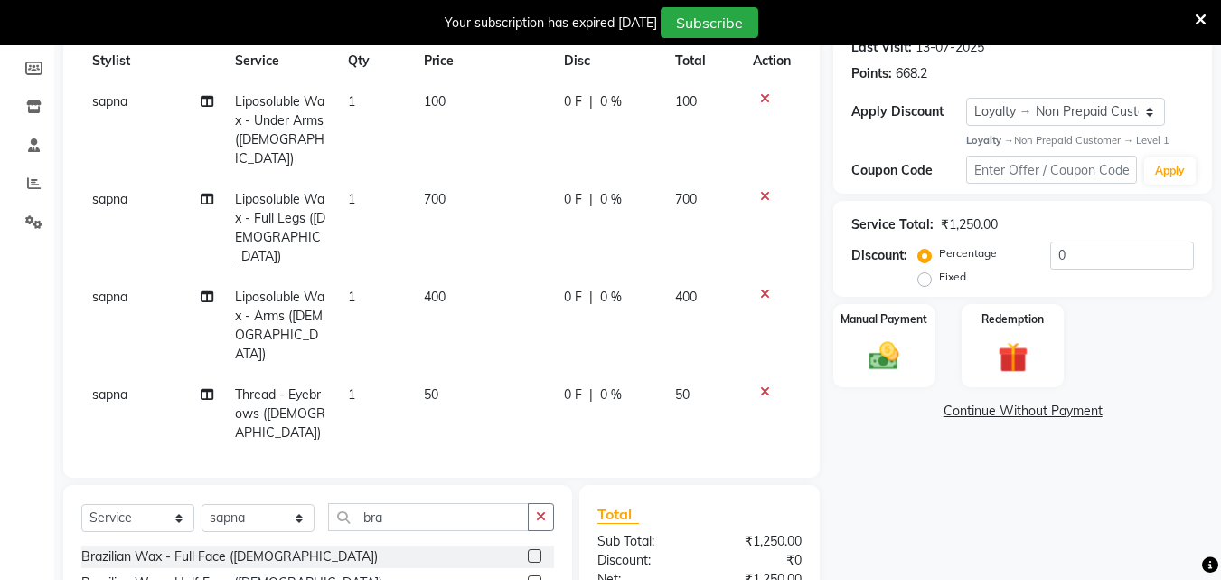
checkbox input "true"
click at [528, 552] on label at bounding box center [535, 556] width 14 height 14
click at [528, 552] on input "checkbox" at bounding box center [534, 557] width 12 height 12
click at [528, 552] on label at bounding box center [535, 556] width 14 height 14
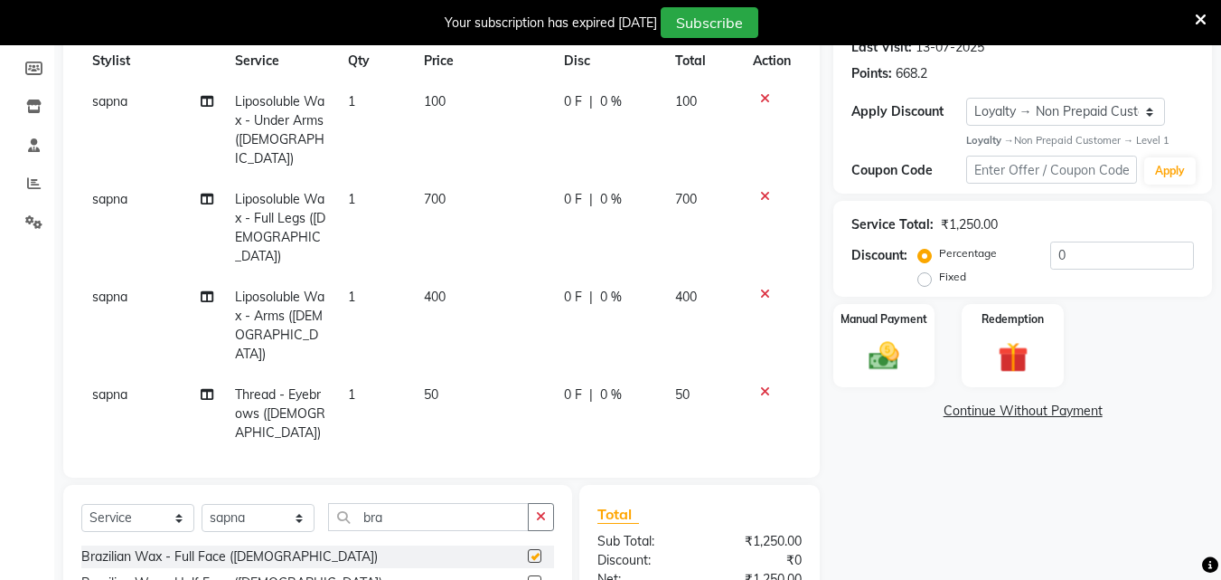
click at [528, 552] on input "checkbox" at bounding box center [534, 557] width 12 height 12
click at [528, 552] on label at bounding box center [535, 556] width 14 height 14
click at [528, 552] on input "checkbox" at bounding box center [534, 557] width 12 height 12
click at [528, 552] on label at bounding box center [535, 556] width 14 height 14
click at [528, 552] on input "checkbox" at bounding box center [534, 557] width 12 height 12
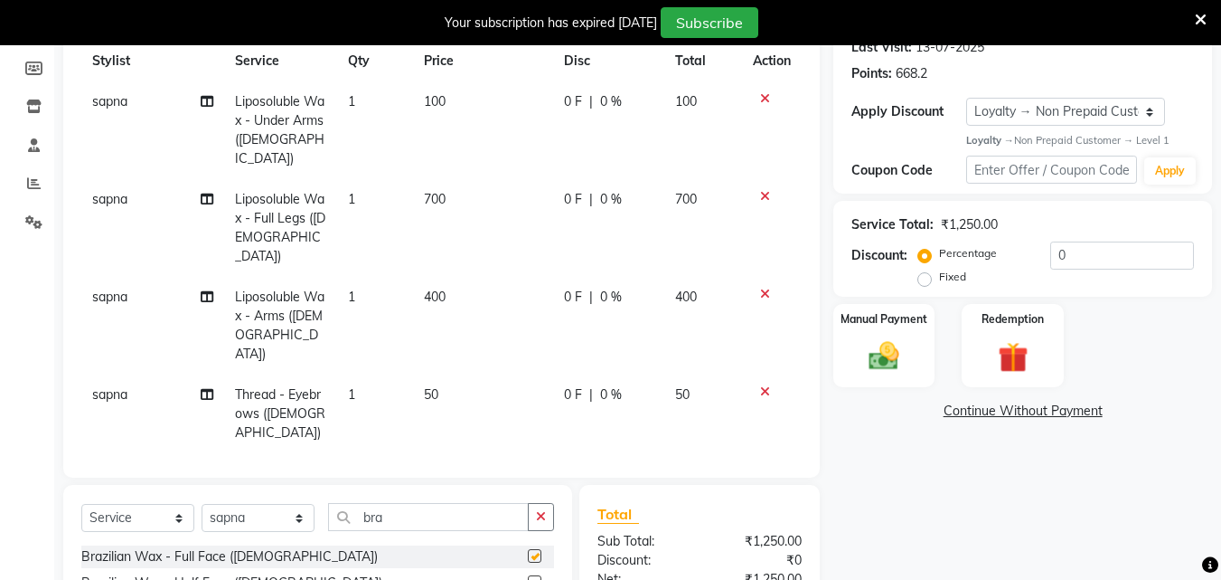
checkbox input "false"
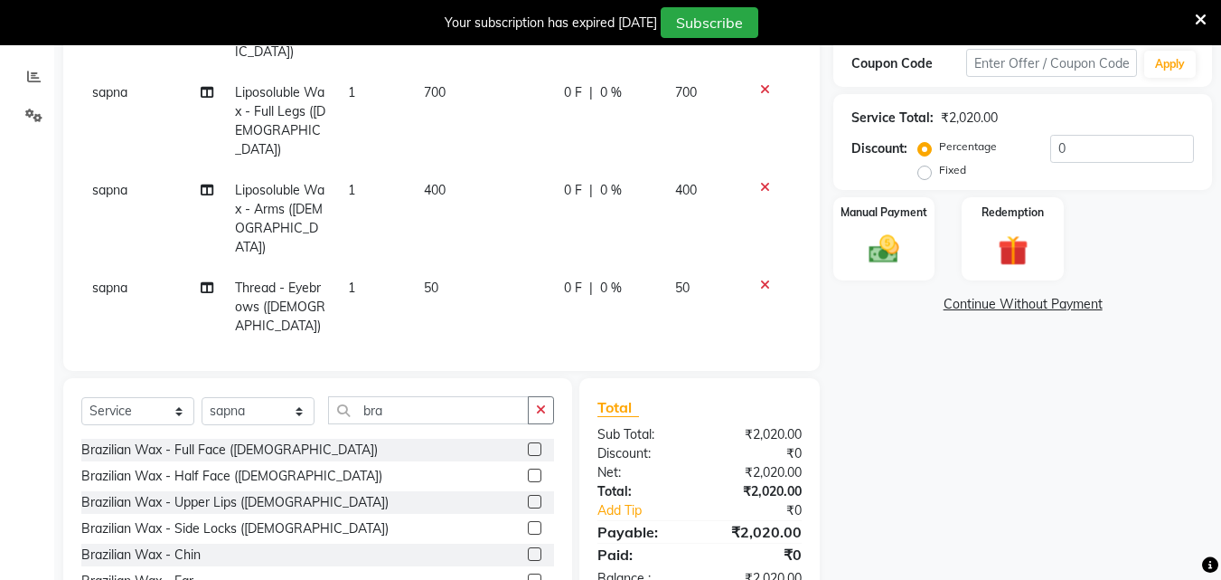
scroll to position [409, 0]
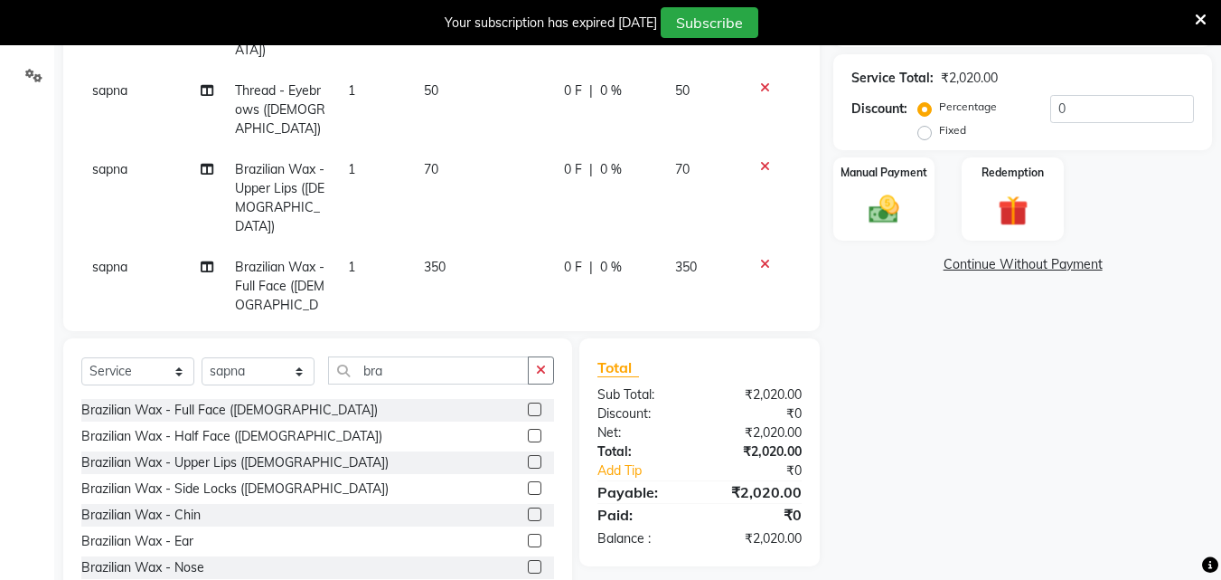
click at [760, 258] on icon at bounding box center [765, 264] width 10 height 13
click at [748, 165] on td at bounding box center [772, 198] width 60 height 98
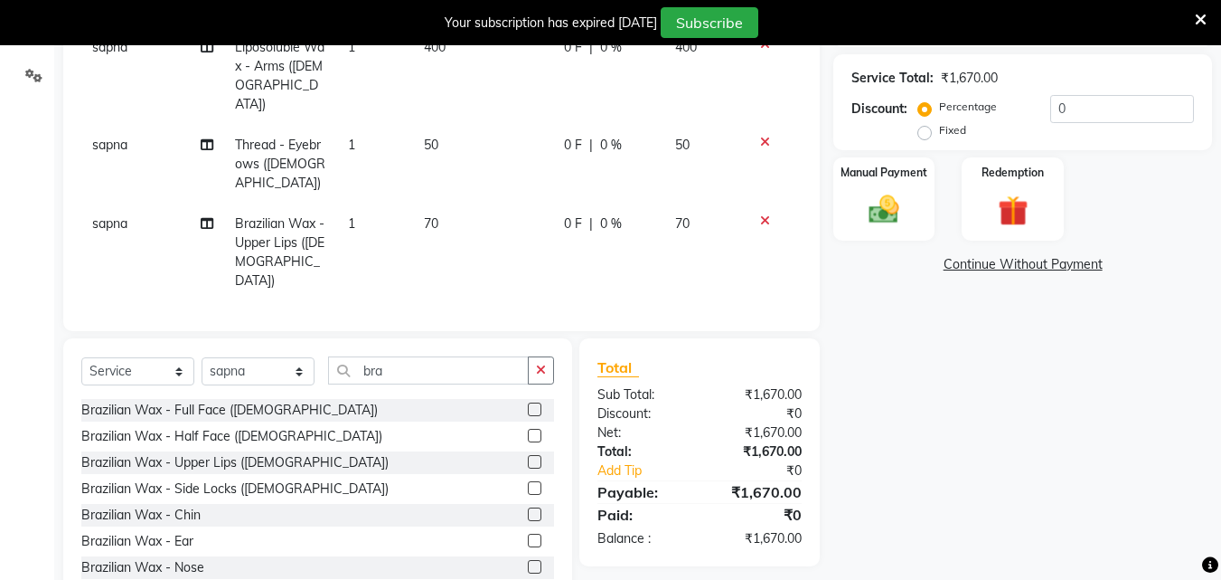
click at [748, 203] on td at bounding box center [772, 252] width 60 height 98
click at [760, 312] on icon at bounding box center [765, 318] width 10 height 13
click at [760, 227] on icon at bounding box center [765, 220] width 10 height 13
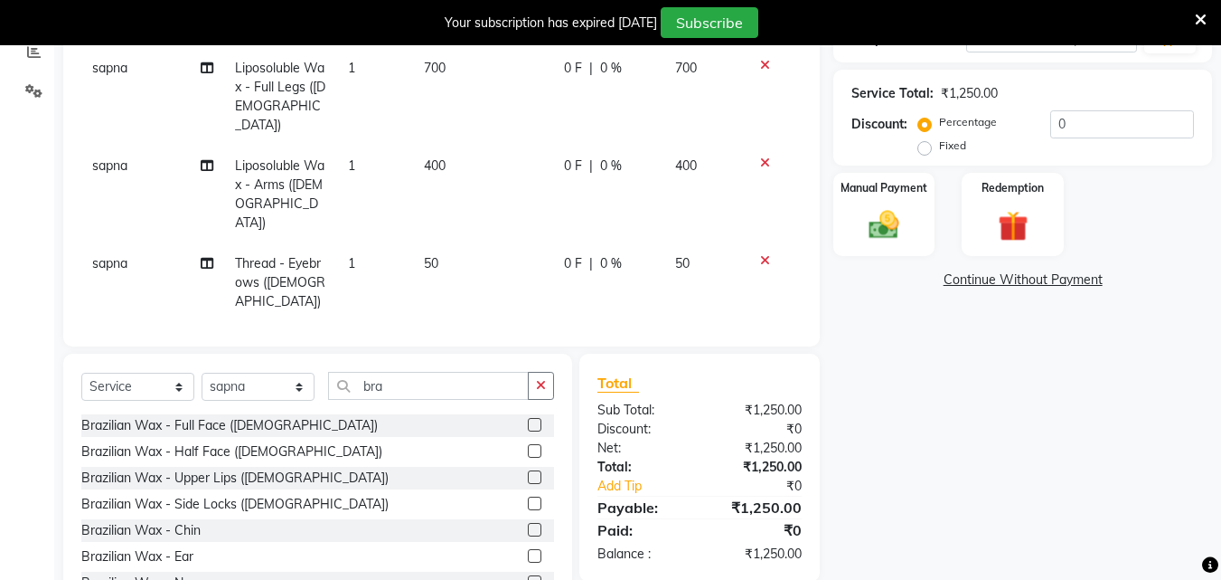
click at [528, 496] on label at bounding box center [535, 503] width 14 height 14
click at [528, 498] on input "checkbox" at bounding box center [534, 504] width 12 height 12
checkbox input "true"
click at [528, 444] on label at bounding box center [535, 451] width 14 height 14
click at [528, 446] on input "checkbox" at bounding box center [534, 452] width 12 height 12
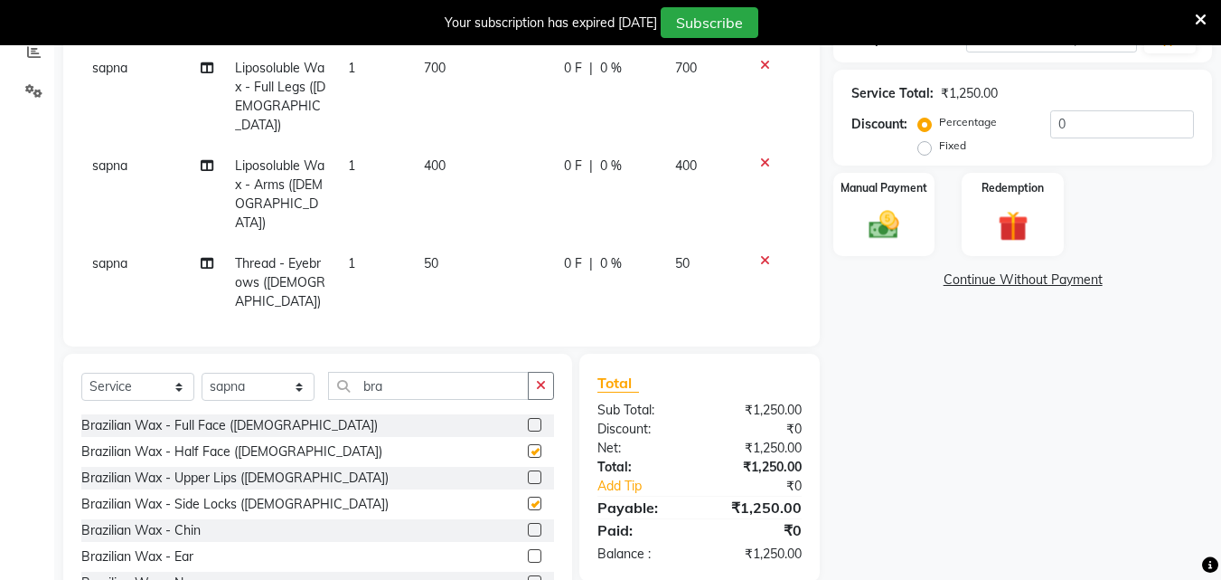
click at [528, 444] on label at bounding box center [535, 451] width 14 height 14
click at [528, 446] on input "checkbox" at bounding box center [534, 452] width 12 height 12
click at [528, 444] on label at bounding box center [535, 451] width 14 height 14
click at [528, 446] on input "checkbox" at bounding box center [534, 452] width 12 height 12
checkbox input "true"
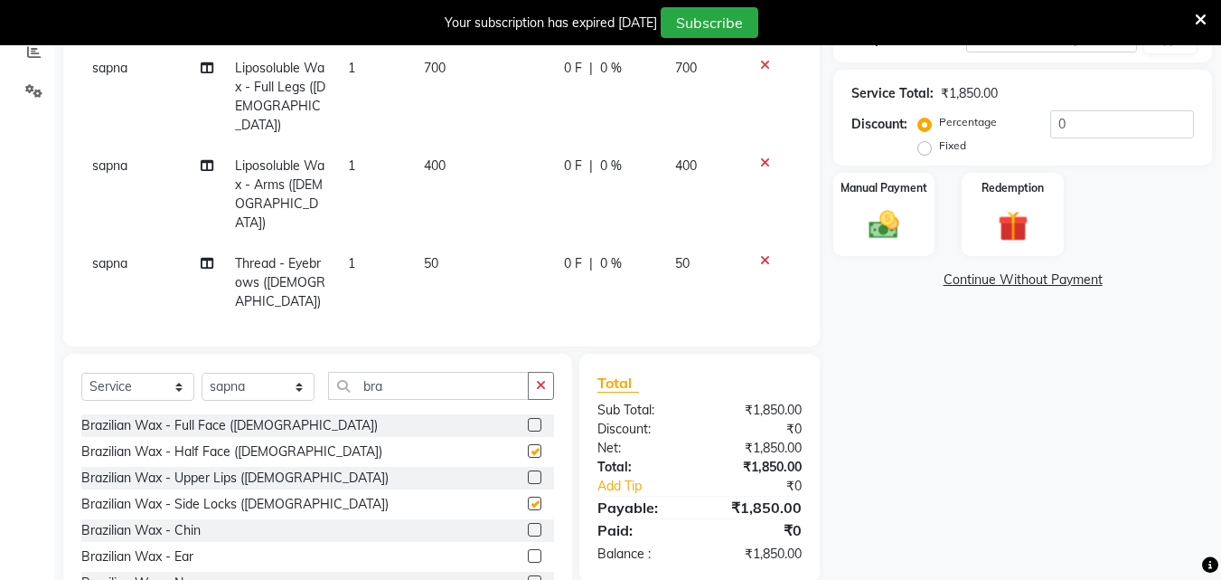
scroll to position [409, 0]
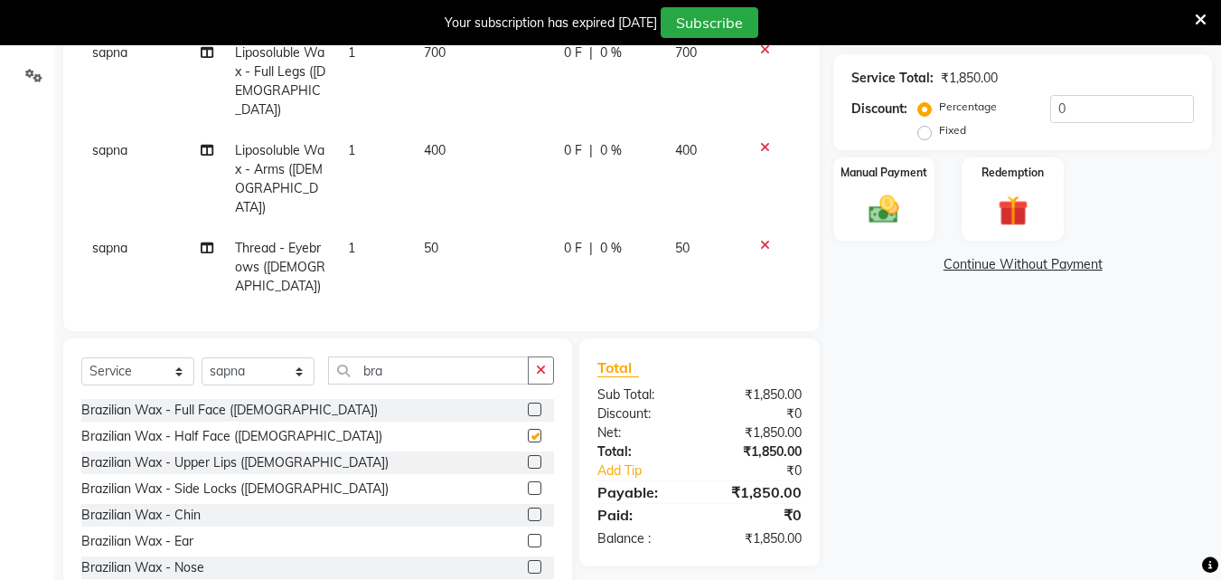
checkbox input "false"
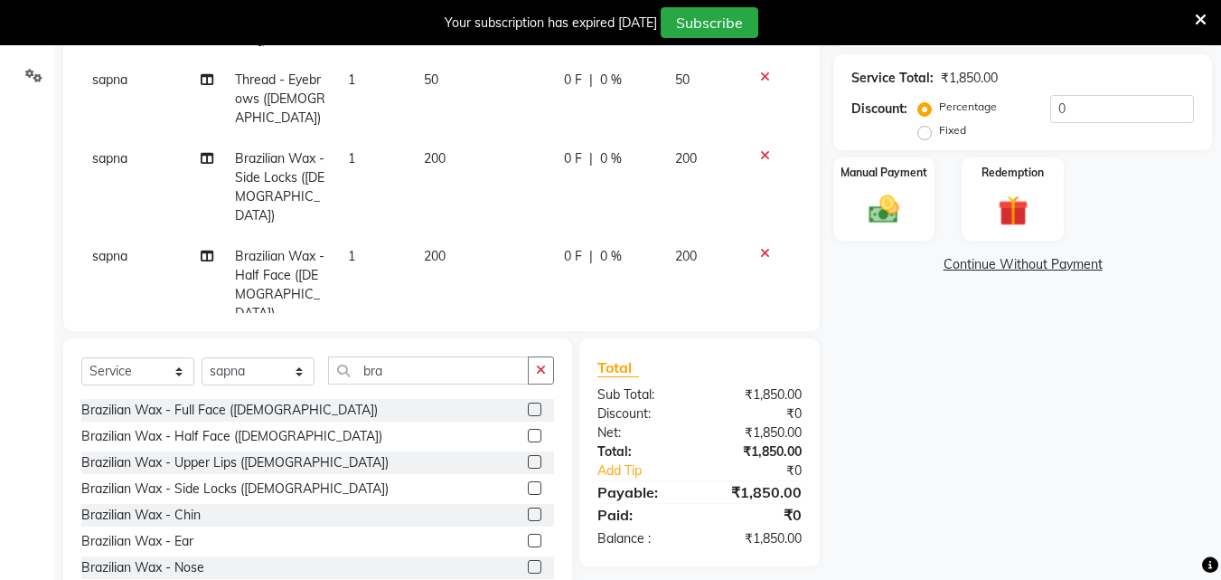
scroll to position [176, 0]
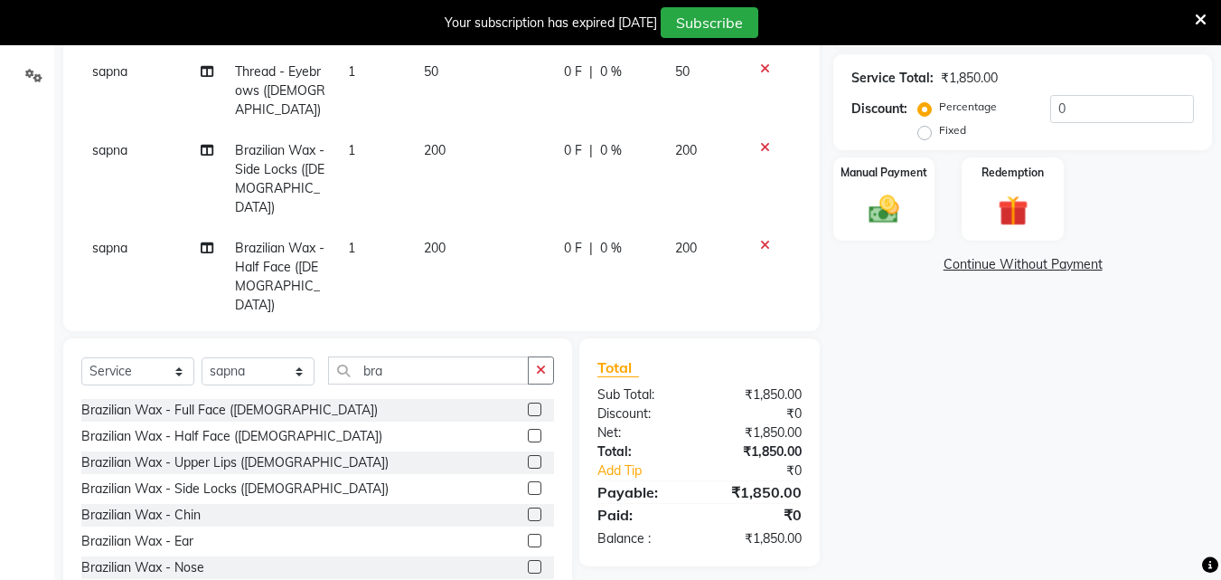
click at [760, 336] on icon at bounding box center [765, 342] width 10 height 13
click at [760, 239] on icon at bounding box center [765, 245] width 10 height 13
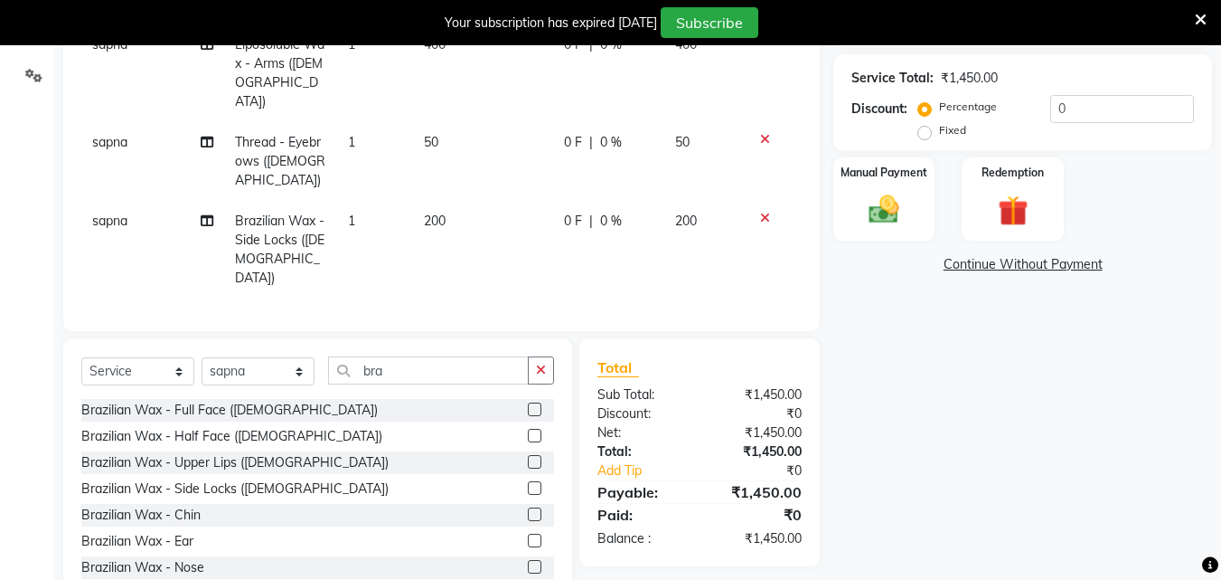
scroll to position [24, 0]
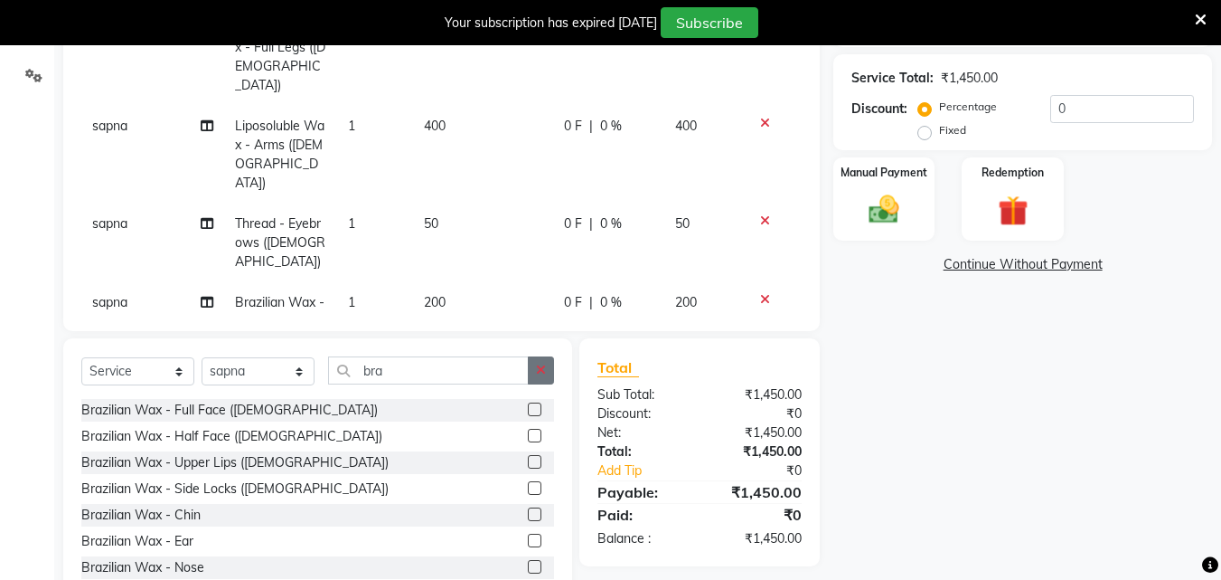
click at [543, 370] on icon "button" at bounding box center [541, 369] width 10 height 13
click at [529, 370] on input "bra" at bounding box center [428, 370] width 201 height 28
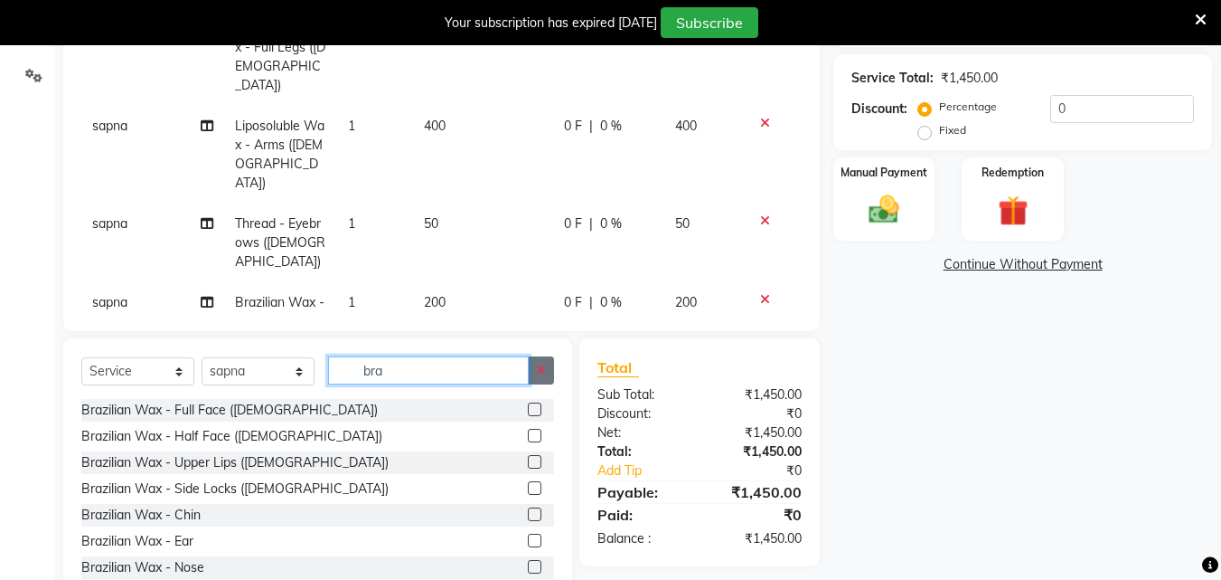
click at [529, 370] on input "bra" at bounding box center [428, 370] width 201 height 28
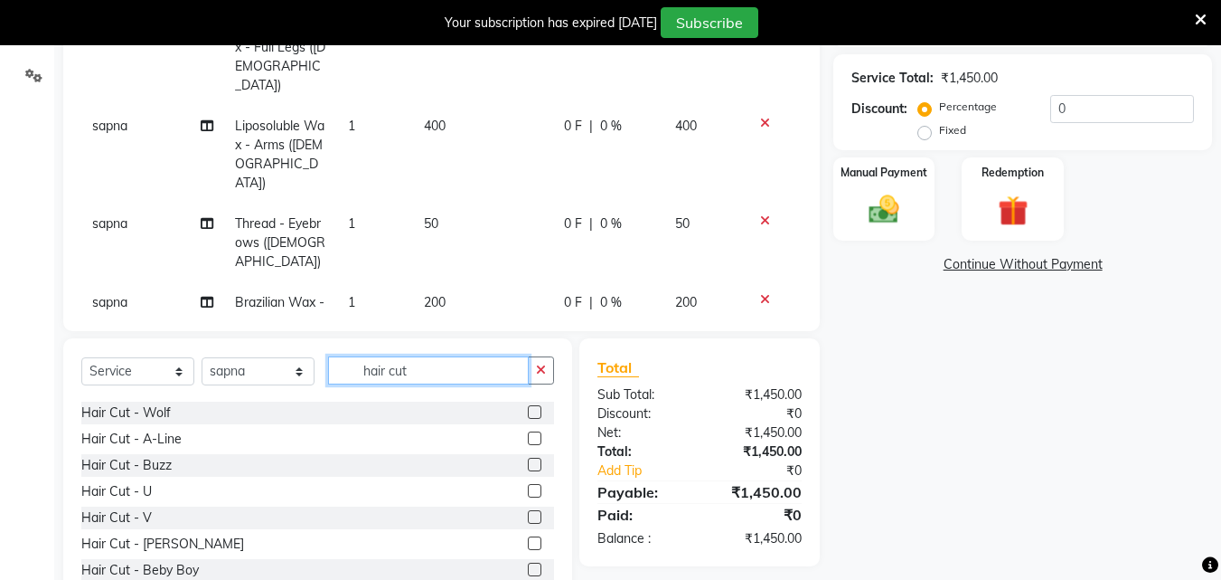
scroll to position [368, 0]
type input "hair cut"
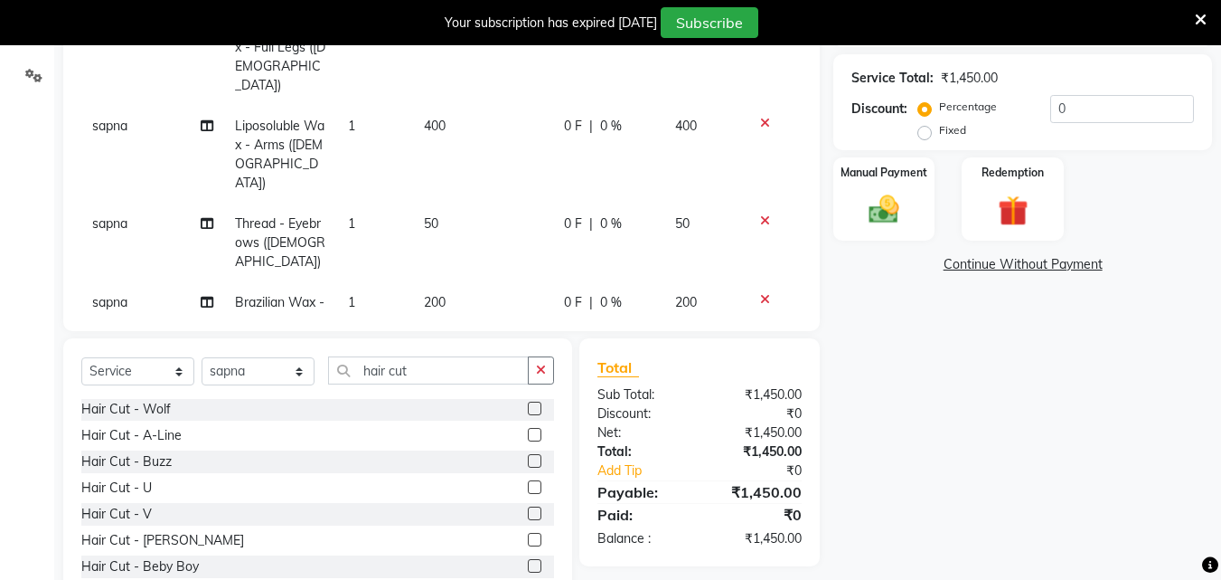
click at [528, 486] on label at bounding box center [535, 487] width 14 height 14
click at [528, 486] on input "checkbox" at bounding box center [534, 488] width 12 height 12
click at [528, 486] on label at bounding box center [535, 487] width 14 height 14
click at [528, 486] on input "checkbox" at bounding box center [534, 488] width 12 height 12
click at [528, 486] on label at bounding box center [535, 487] width 14 height 14
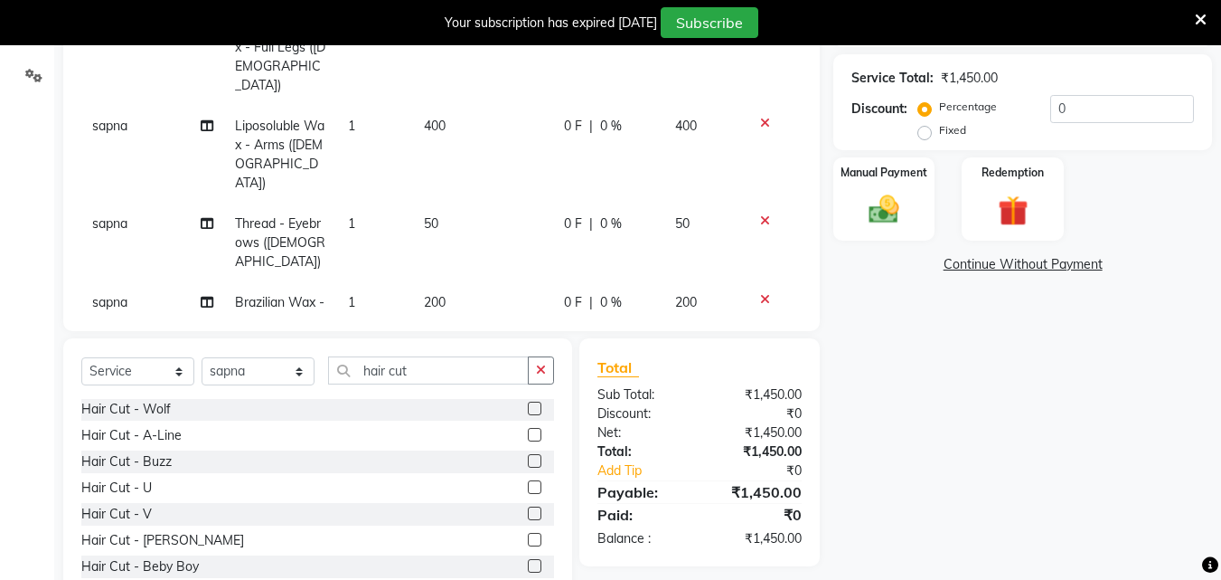
click at [528, 486] on input "checkbox" at bounding box center [534, 488] width 12 height 12
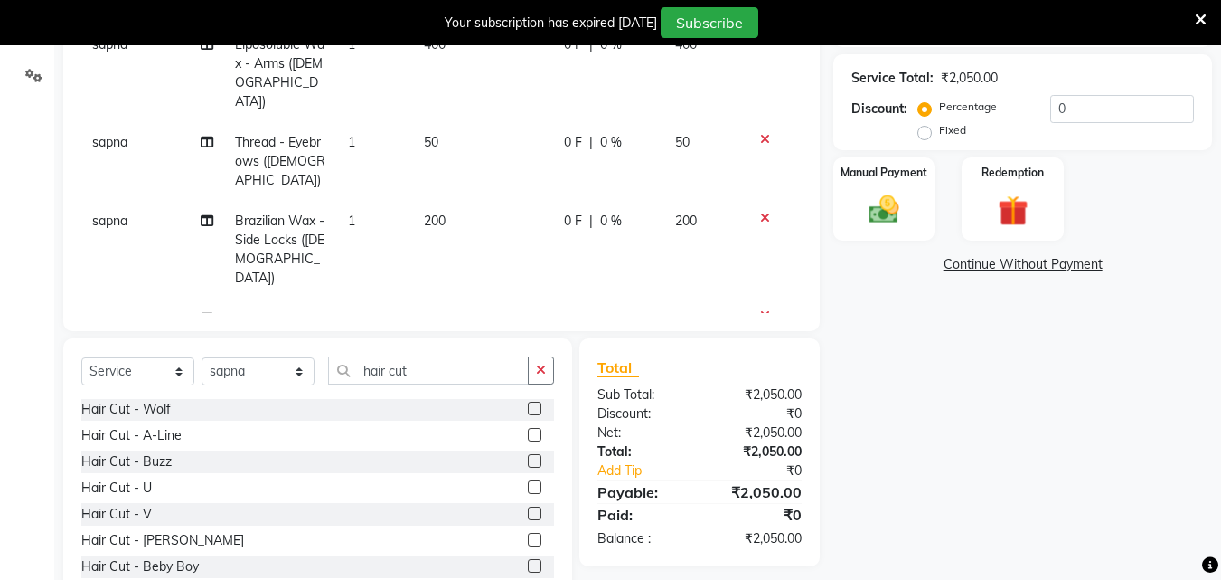
click at [760, 350] on icon at bounding box center [765, 356] width 10 height 13
click at [760, 309] on icon at bounding box center [765, 315] width 10 height 13
click at [749, 259] on td at bounding box center [772, 250] width 60 height 98
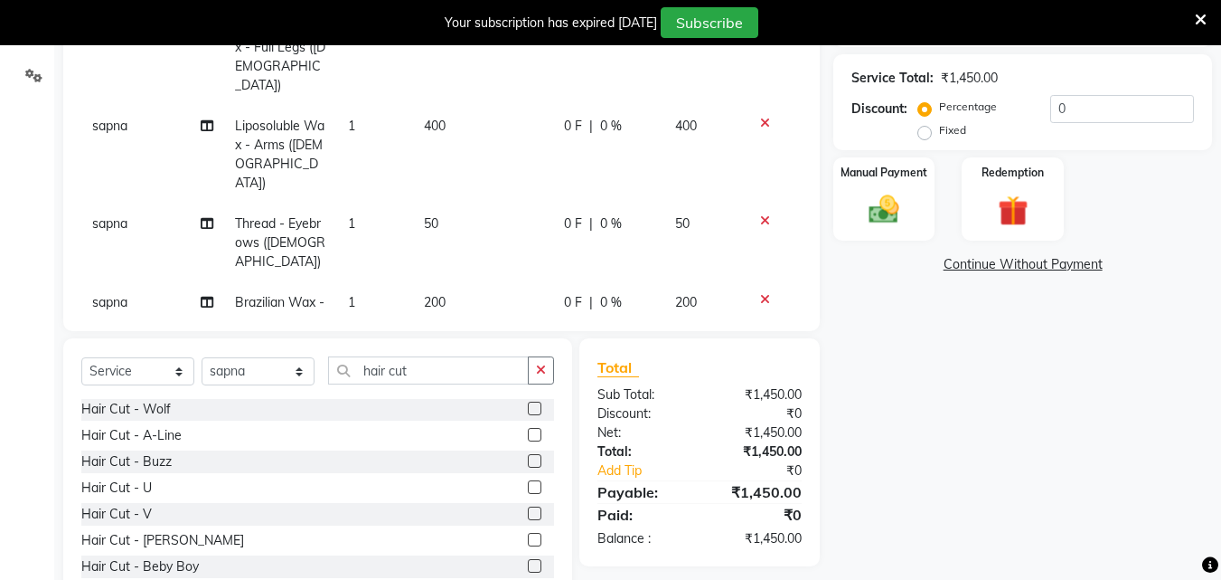
click at [528, 485] on label at bounding box center [535, 487] width 14 height 14
click at [528, 485] on input "checkbox" at bounding box center [534, 488] width 12 height 12
click at [528, 485] on label at bounding box center [535, 487] width 14 height 14
click at [528, 485] on input "checkbox" at bounding box center [534, 488] width 12 height 12
click at [528, 486] on label at bounding box center [535, 487] width 14 height 14
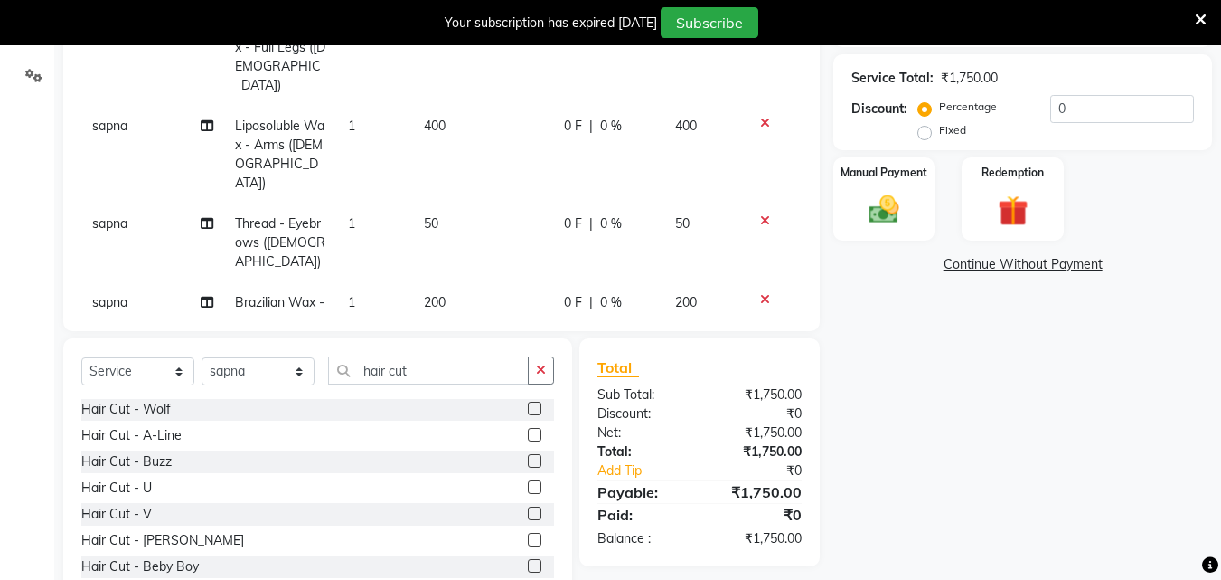
click at [528, 486] on input "checkbox" at bounding box center [534, 488] width 12 height 12
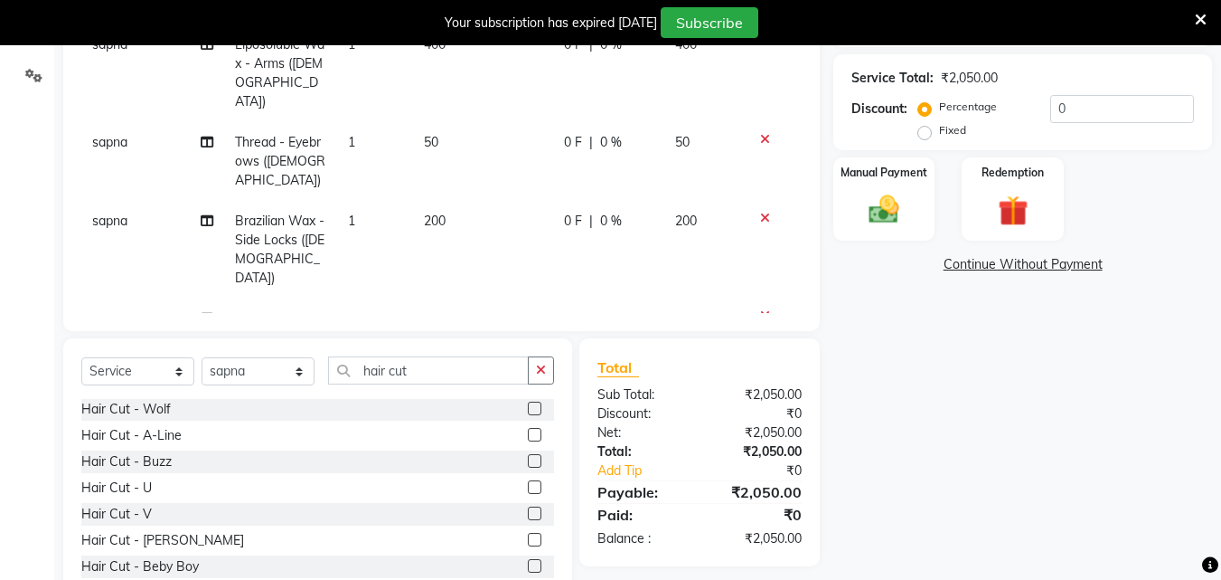
click at [760, 350] on icon at bounding box center [765, 356] width 10 height 13
click at [760, 309] on icon at bounding box center [765, 315] width 10 height 13
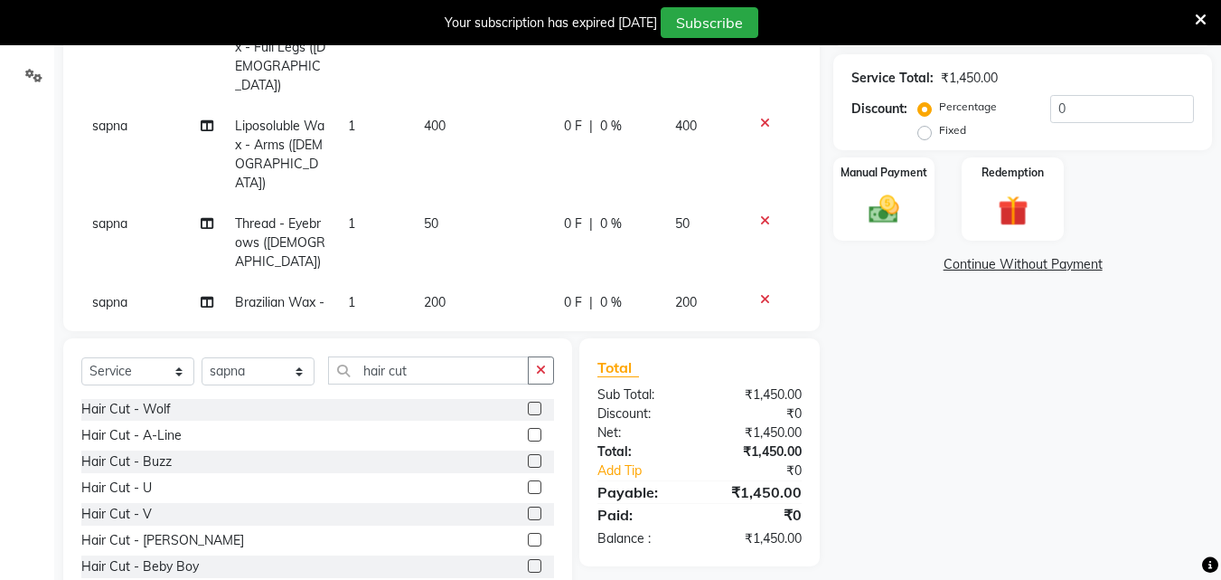
click at [528, 485] on label at bounding box center [535, 487] width 14 height 14
click at [528, 485] on input "checkbox" at bounding box center [534, 488] width 12 height 12
click at [528, 485] on label at bounding box center [535, 487] width 14 height 14
click at [528, 485] on input "checkbox" at bounding box center [534, 488] width 12 height 12
checkbox input "false"
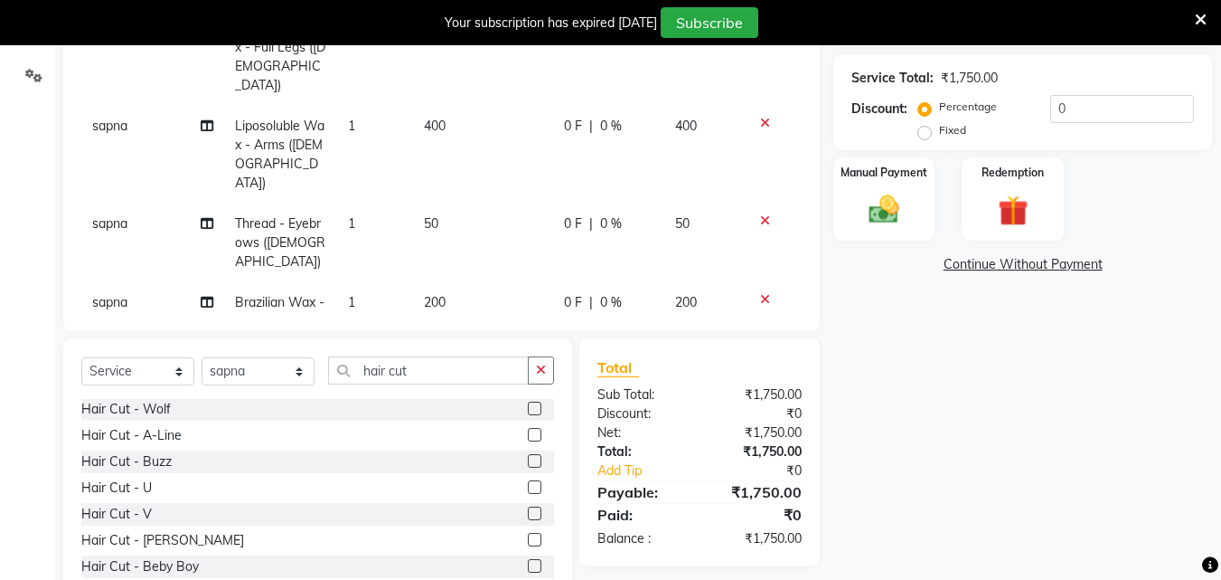
scroll to position [65, 0]
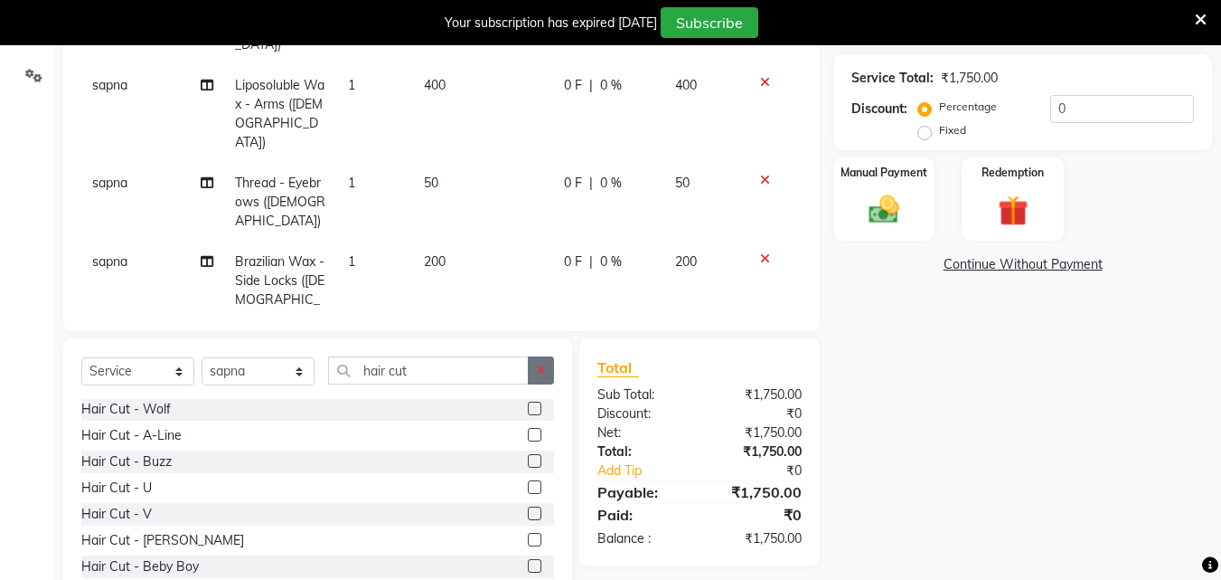
click at [544, 380] on button "button" at bounding box center [541, 370] width 26 height 28
click at [529, 380] on input "hair cut" at bounding box center [428, 370] width 201 height 28
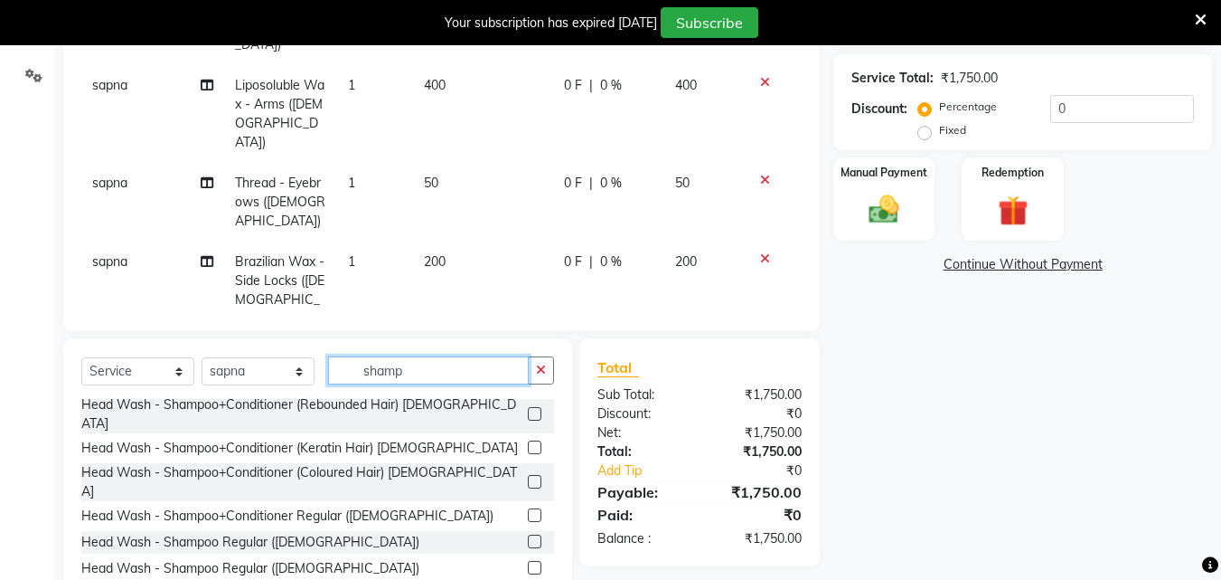
scroll to position [0, 0]
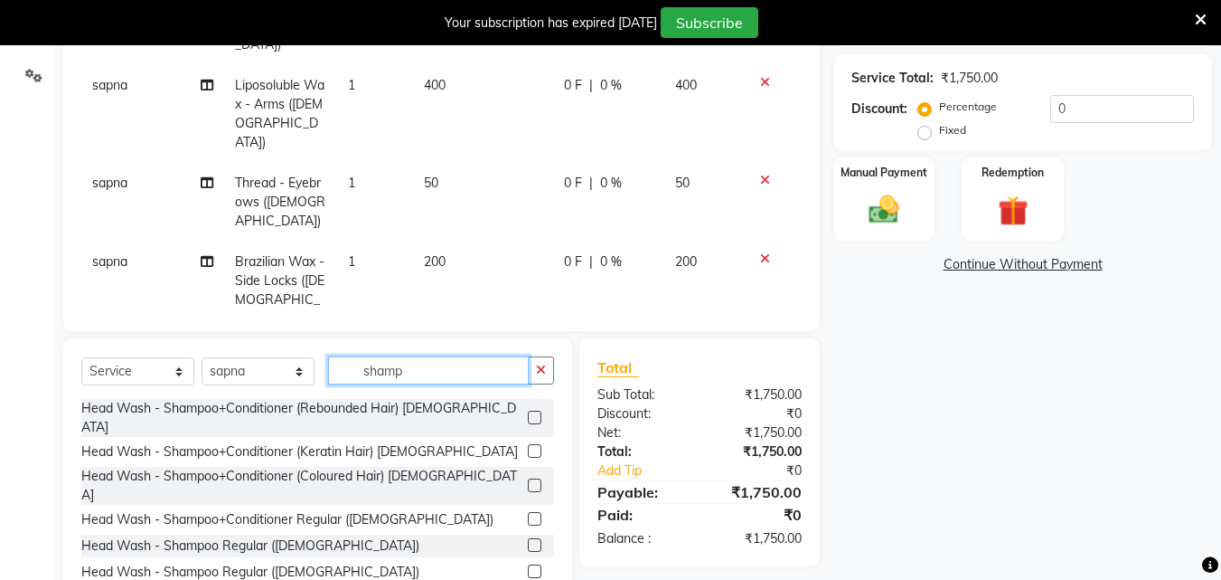
type input "shamp"
click at [528, 512] on label at bounding box center [535, 519] width 14 height 14
click at [528, 514] on input "checkbox" at bounding box center [534, 520] width 12 height 12
click at [528, 512] on label at bounding box center [535, 519] width 14 height 14
click at [528, 514] on input "checkbox" at bounding box center [534, 520] width 12 height 12
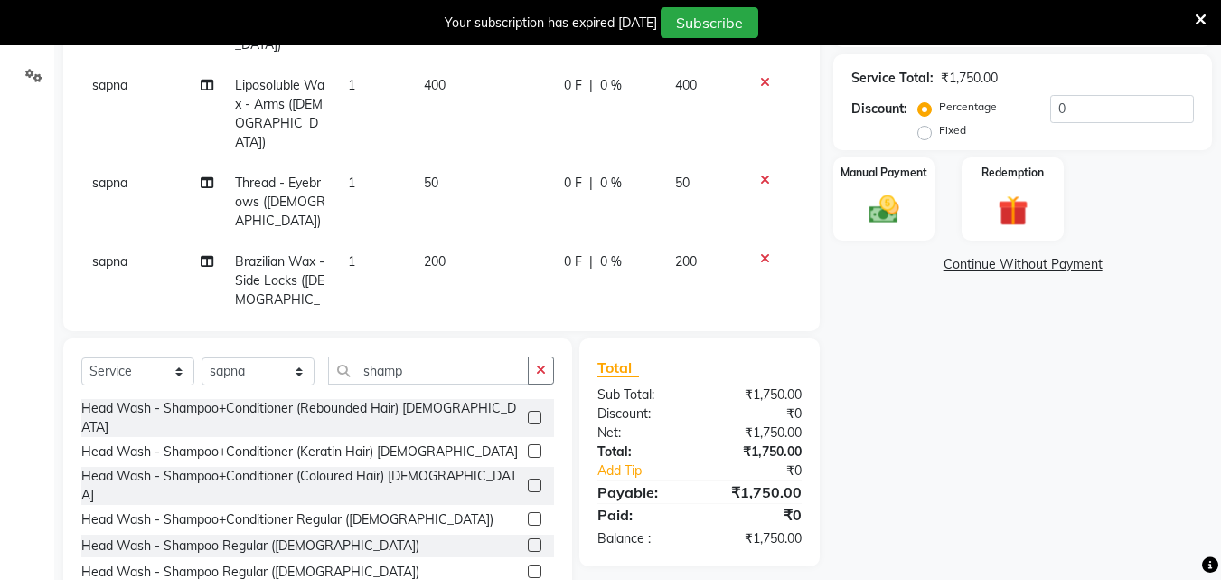
click at [528, 512] on label at bounding box center [535, 519] width 14 height 14
click at [528, 514] on input "checkbox" at bounding box center [534, 520] width 12 height 12
click at [528, 512] on label at bounding box center [535, 519] width 14 height 14
click at [528, 514] on input "checkbox" at bounding box center [534, 520] width 12 height 12
click at [528, 512] on label at bounding box center [535, 519] width 14 height 14
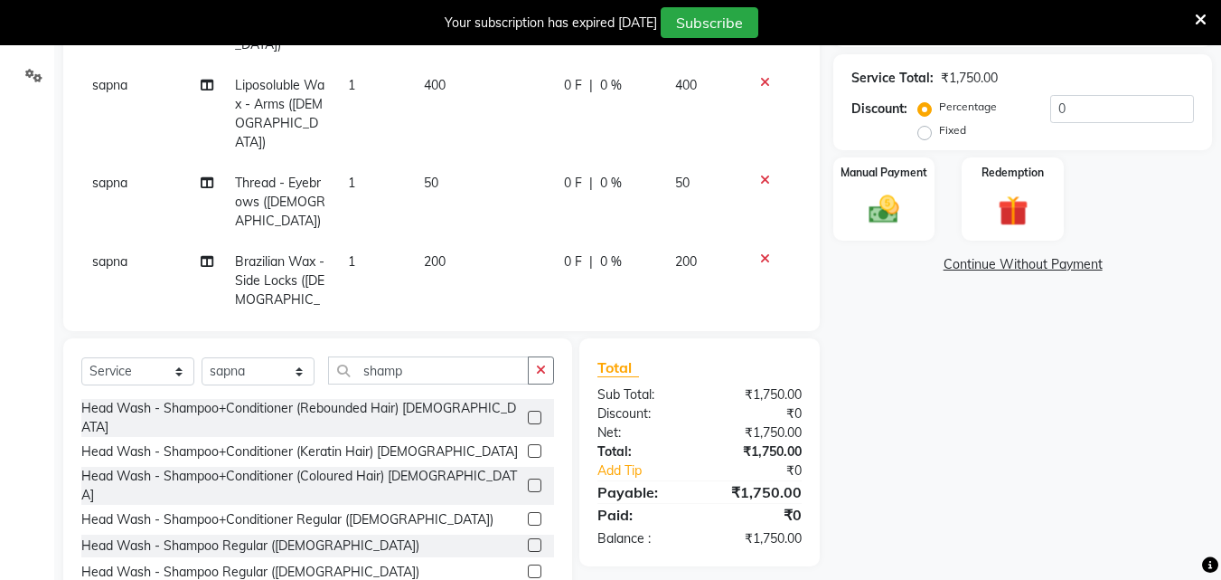
click at [528, 514] on input "checkbox" at bounding box center [534, 520] width 12 height 12
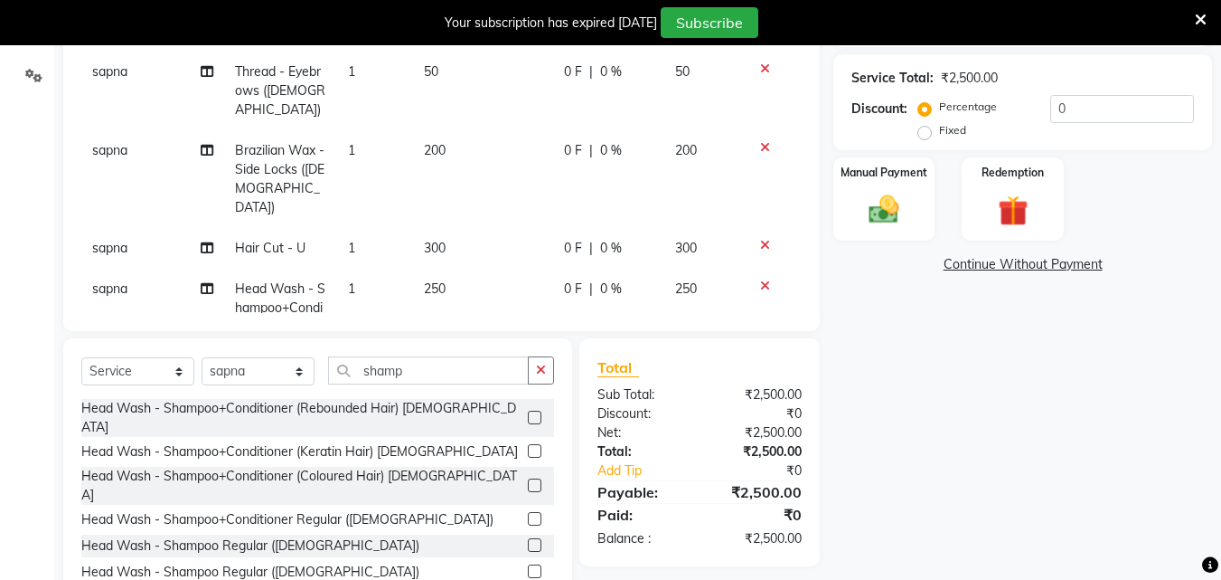
checkbox input "false"
click at [760, 396] on icon at bounding box center [765, 402] width 10 height 13
click at [760, 513] on icon at bounding box center [765, 519] width 10 height 13
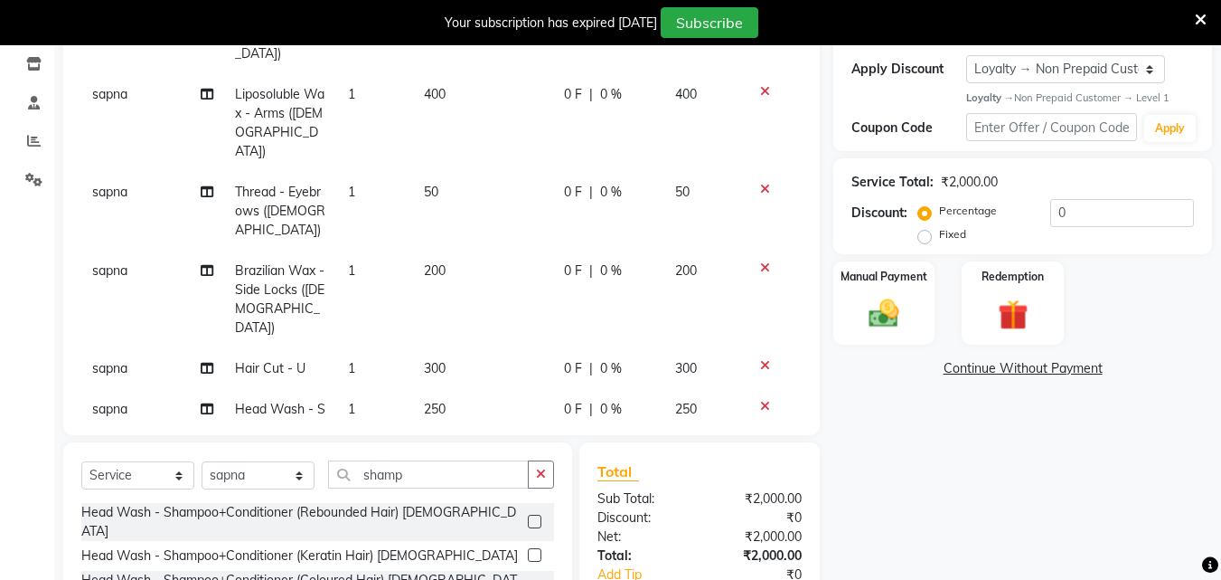
scroll to position [163, 0]
click at [538, 471] on icon "button" at bounding box center [541, 473] width 10 height 13
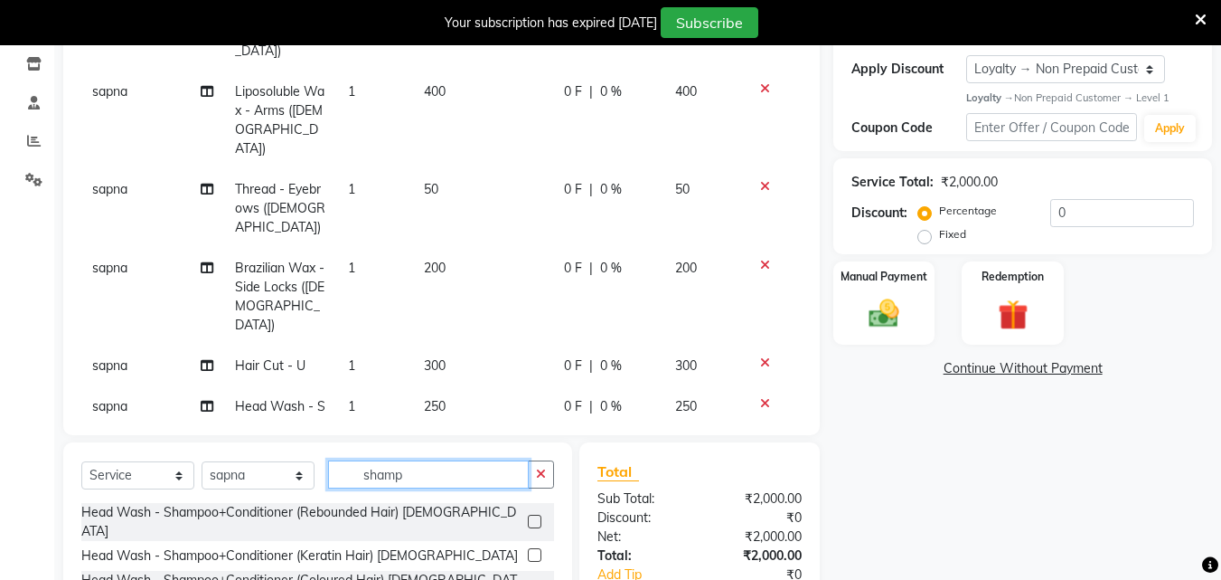
click at [529, 471] on input "shamp" at bounding box center [428, 474] width 201 height 28
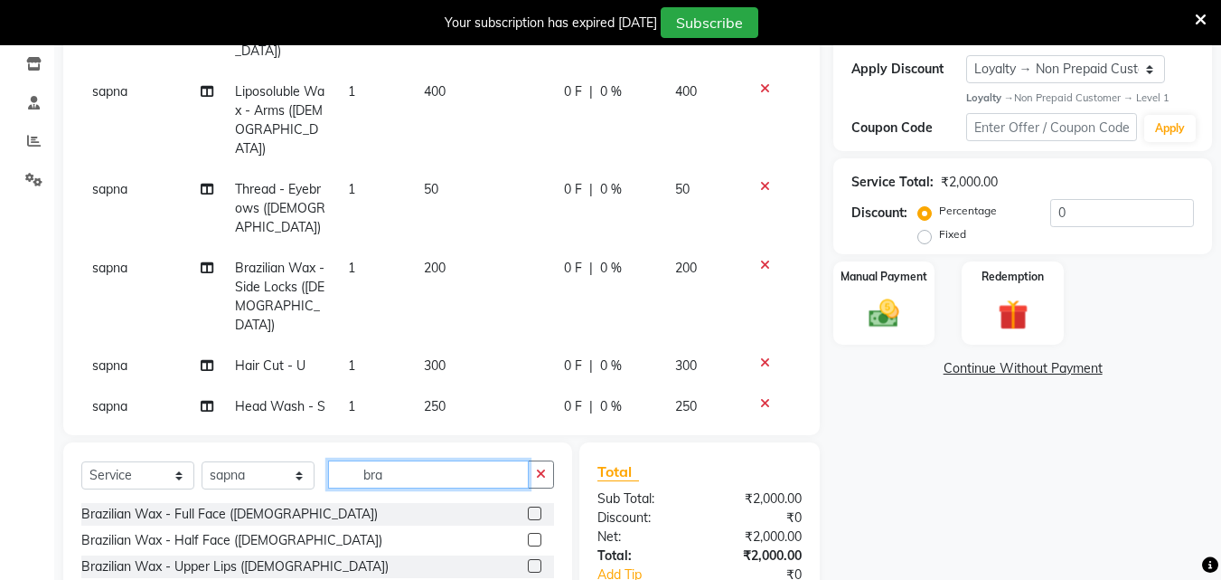
type input "bra"
click at [528, 566] on label at bounding box center [535, 566] width 14 height 14
click at [528, 566] on input "checkbox" at bounding box center [534, 567] width 12 height 12
checkbox input "false"
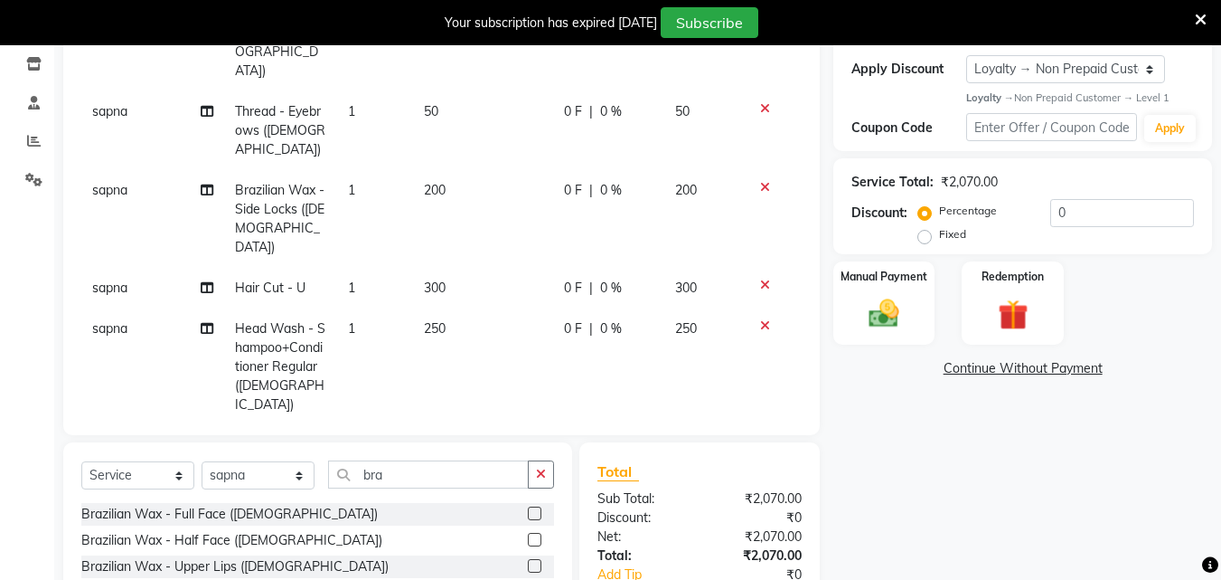
scroll to position [241, 0]
click at [1110, 225] on input "0" at bounding box center [1123, 213] width 144 height 28
type input "5"
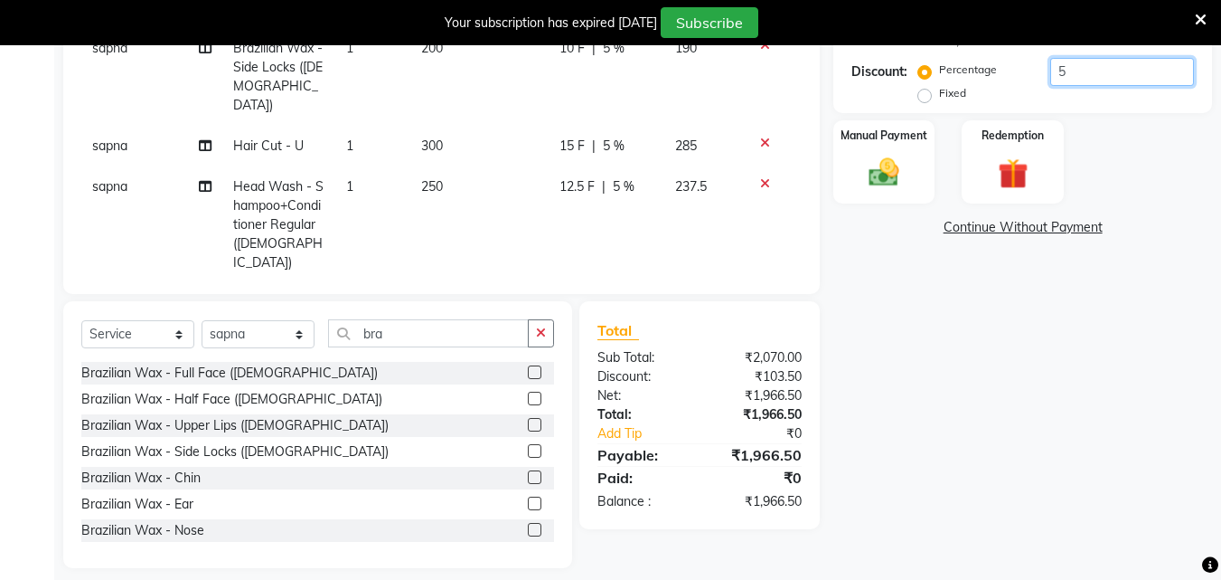
scroll to position [449, 0]
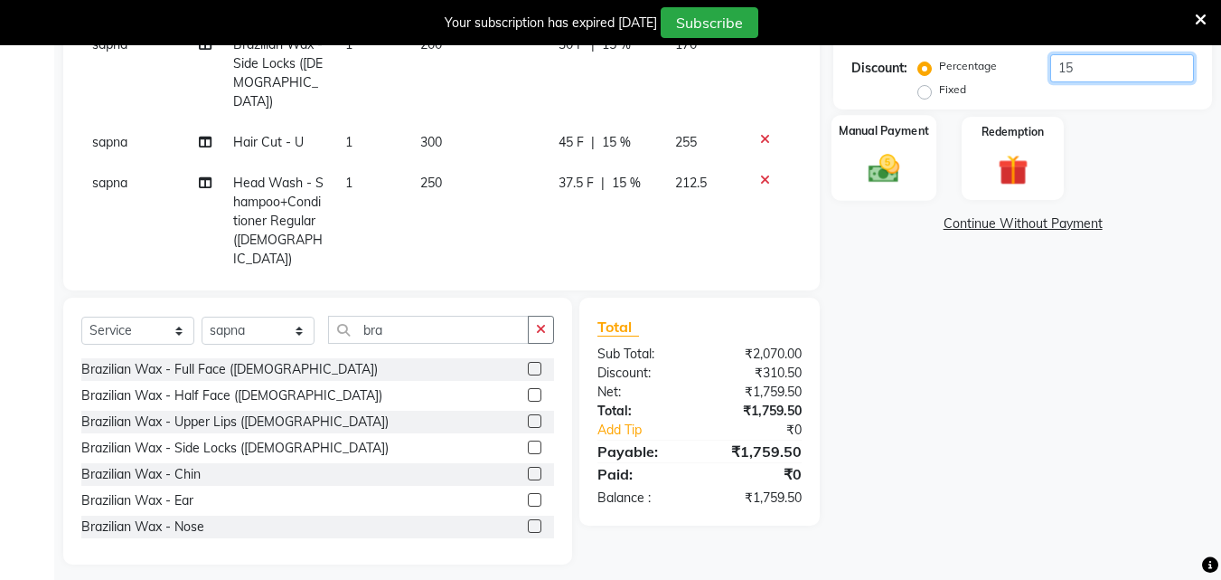
type input "15"
click at [891, 172] on img at bounding box center [884, 169] width 51 height 36
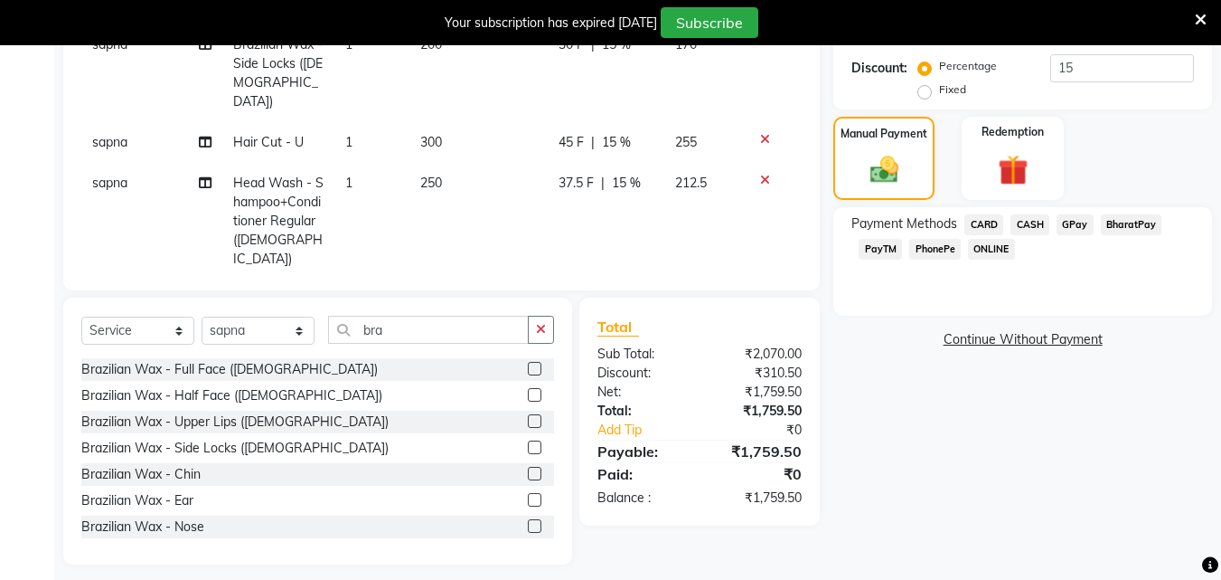
click at [926, 246] on span "PhonePe" at bounding box center [936, 249] width 52 height 21
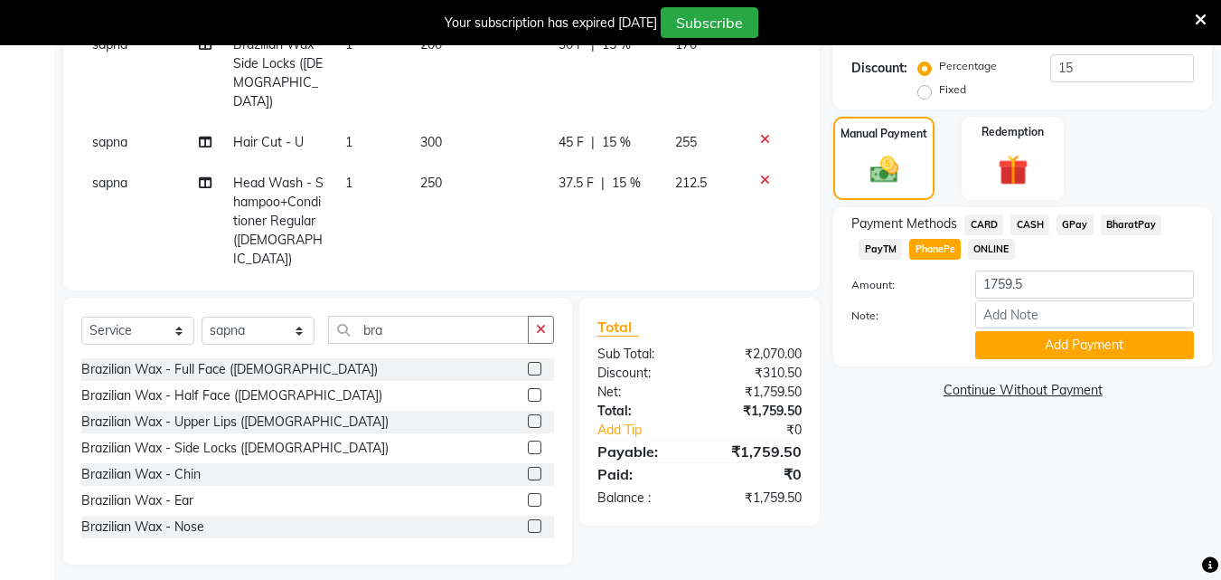
click at [969, 325] on div at bounding box center [1085, 314] width 246 height 28
click at [993, 346] on button "Add Payment" at bounding box center [1085, 345] width 219 height 28
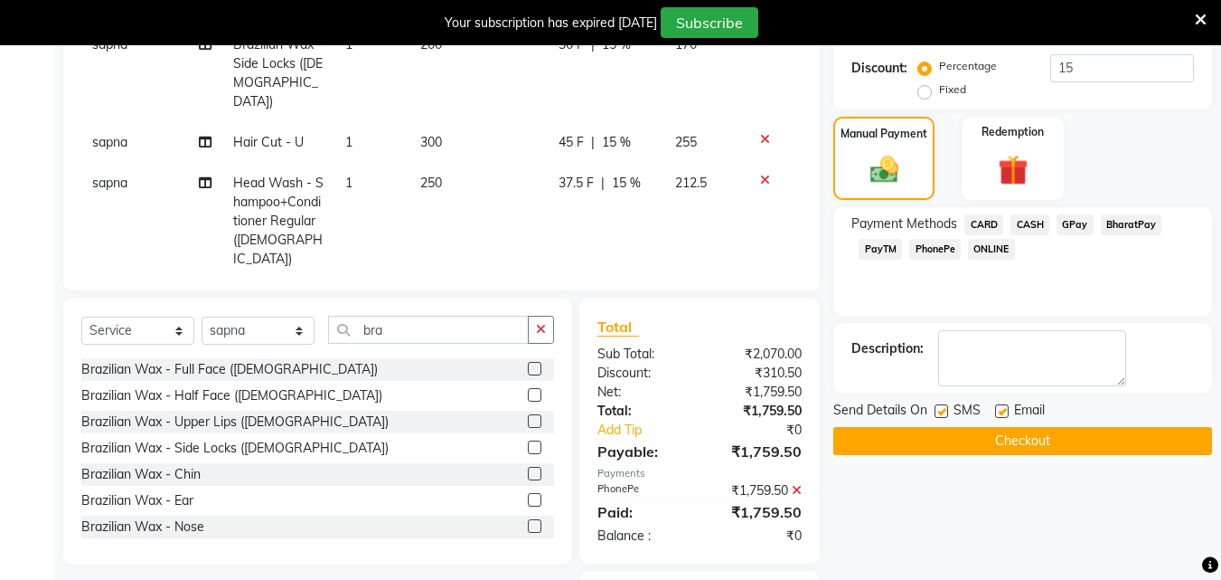
click at [993, 346] on textarea at bounding box center [1032, 358] width 188 height 56
click at [944, 412] on label at bounding box center [942, 411] width 14 height 14
click at [944, 412] on input "checkbox" at bounding box center [941, 412] width 12 height 12
click at [944, 412] on label at bounding box center [942, 411] width 14 height 14
click at [944, 412] on input "checkbox" at bounding box center [941, 412] width 12 height 12
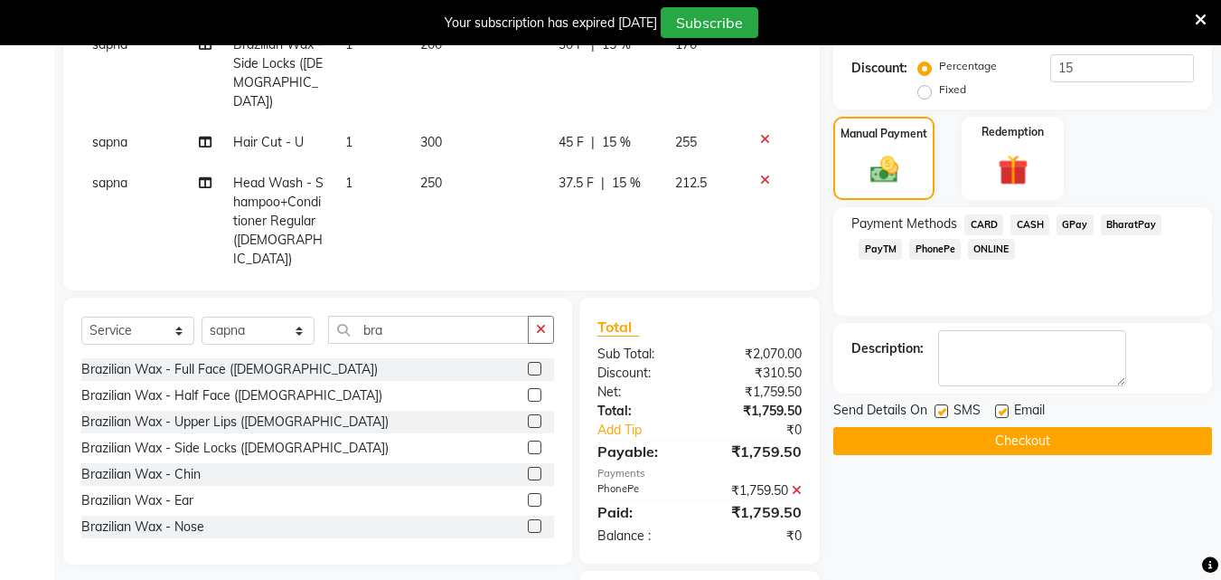
click at [944, 412] on label at bounding box center [942, 411] width 14 height 14
click at [944, 412] on input "checkbox" at bounding box center [941, 412] width 12 height 12
click at [944, 412] on label at bounding box center [942, 411] width 14 height 14
click at [944, 412] on input "checkbox" at bounding box center [941, 412] width 12 height 12
click at [944, 412] on label at bounding box center [942, 411] width 14 height 14
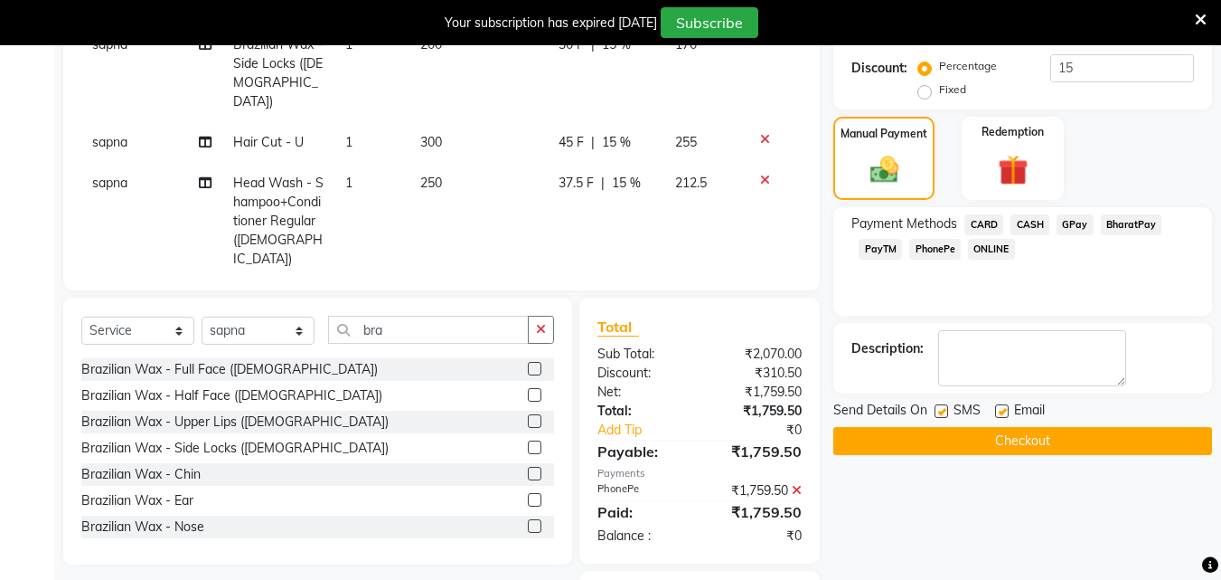
click at [944, 412] on input "checkbox" at bounding box center [941, 412] width 12 height 12
click at [944, 412] on label at bounding box center [942, 411] width 14 height 14
click at [944, 412] on input "checkbox" at bounding box center [941, 412] width 12 height 12
click at [943, 411] on label at bounding box center [942, 411] width 14 height 14
click at [943, 411] on input "checkbox" at bounding box center [941, 412] width 12 height 12
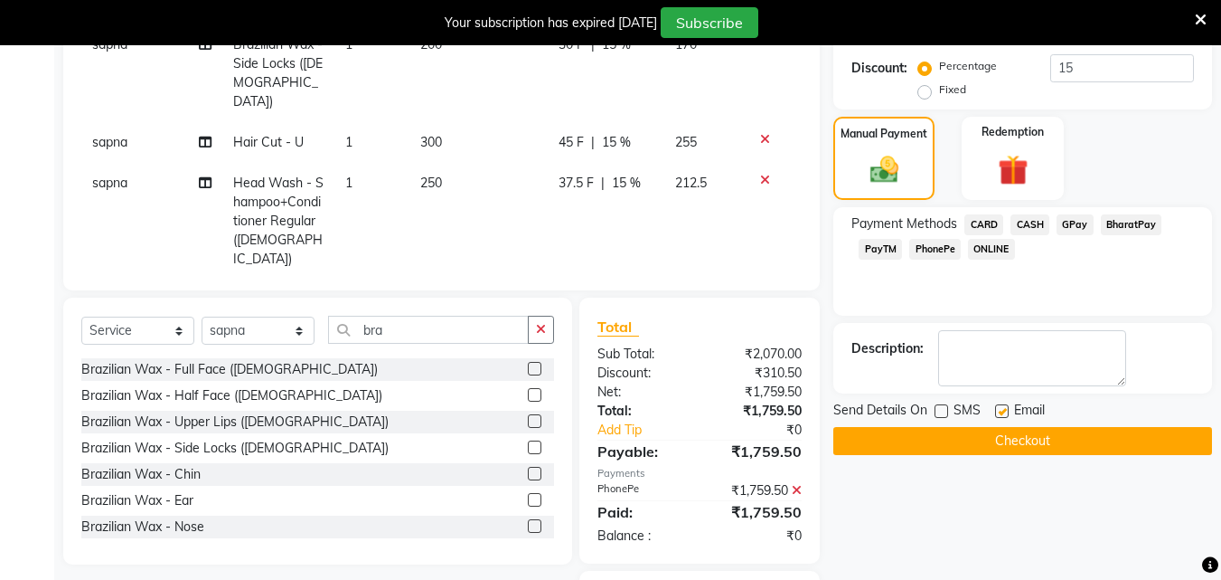
click at [943, 411] on label at bounding box center [942, 411] width 14 height 14
click at [943, 411] on input "checkbox" at bounding box center [941, 412] width 12 height 12
click at [943, 411] on label at bounding box center [942, 411] width 14 height 14
click at [943, 411] on input "checkbox" at bounding box center [941, 412] width 12 height 12
click at [943, 411] on label at bounding box center [942, 411] width 14 height 14
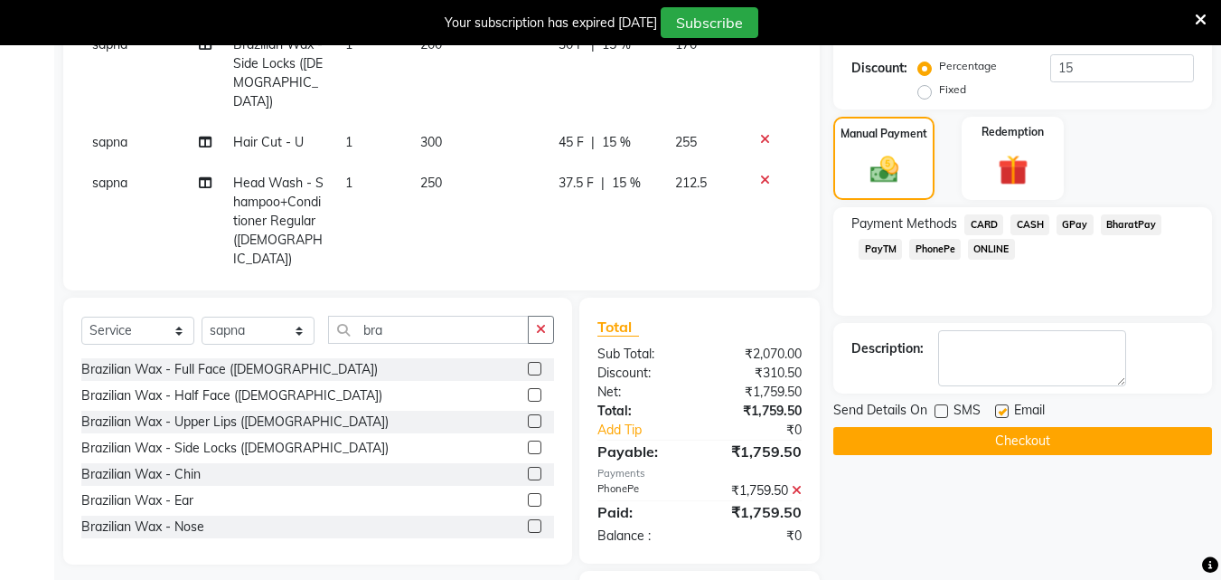
click at [943, 411] on input "checkbox" at bounding box center [941, 412] width 12 height 12
click at [943, 411] on label at bounding box center [942, 411] width 14 height 14
click at [943, 411] on input "checkbox" at bounding box center [941, 412] width 12 height 12
click at [943, 411] on label at bounding box center [942, 411] width 14 height 14
click at [943, 411] on input "checkbox" at bounding box center [941, 412] width 12 height 12
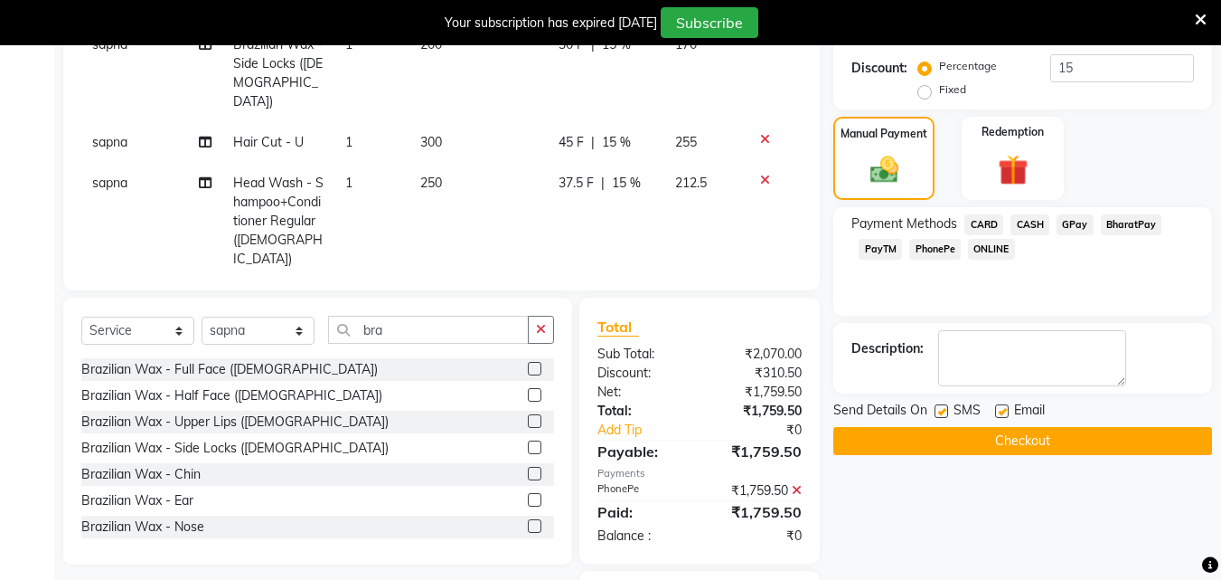
click at [943, 411] on label at bounding box center [942, 411] width 14 height 14
click at [943, 411] on input "checkbox" at bounding box center [941, 412] width 12 height 12
checkbox input "false"
click at [1000, 409] on label at bounding box center [1002, 411] width 14 height 14
click at [1000, 409] on input "checkbox" at bounding box center [1001, 412] width 12 height 12
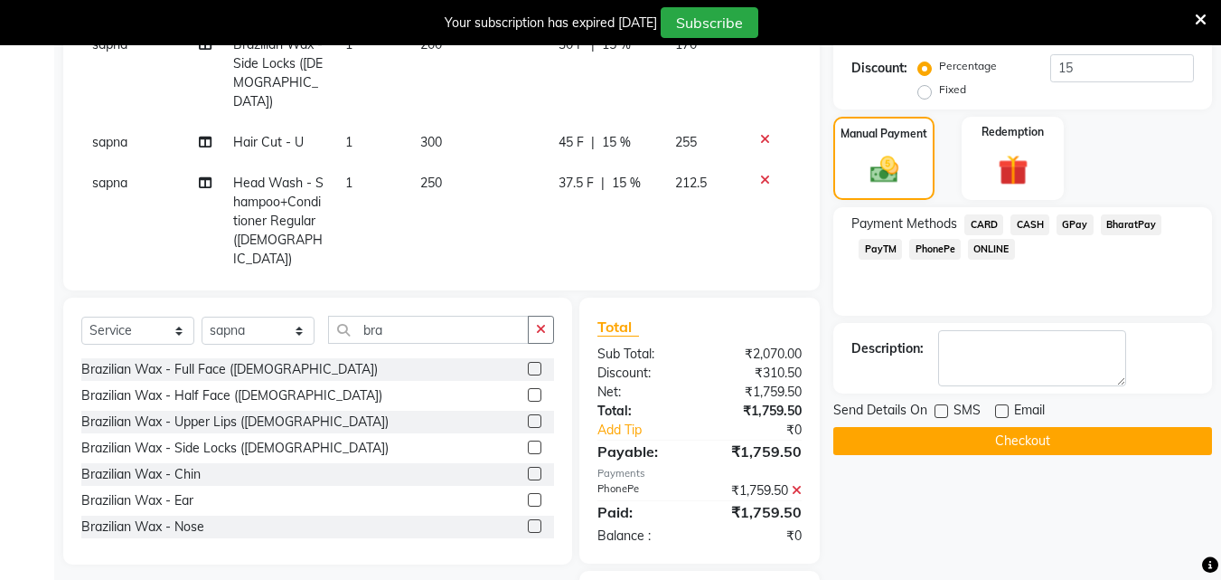
click at [1000, 409] on label at bounding box center [1002, 411] width 14 height 14
click at [1000, 409] on input "checkbox" at bounding box center [1001, 412] width 12 height 12
click at [1000, 409] on label at bounding box center [1002, 411] width 14 height 14
click at [1000, 409] on input "checkbox" at bounding box center [1001, 412] width 12 height 12
checkbox input "false"
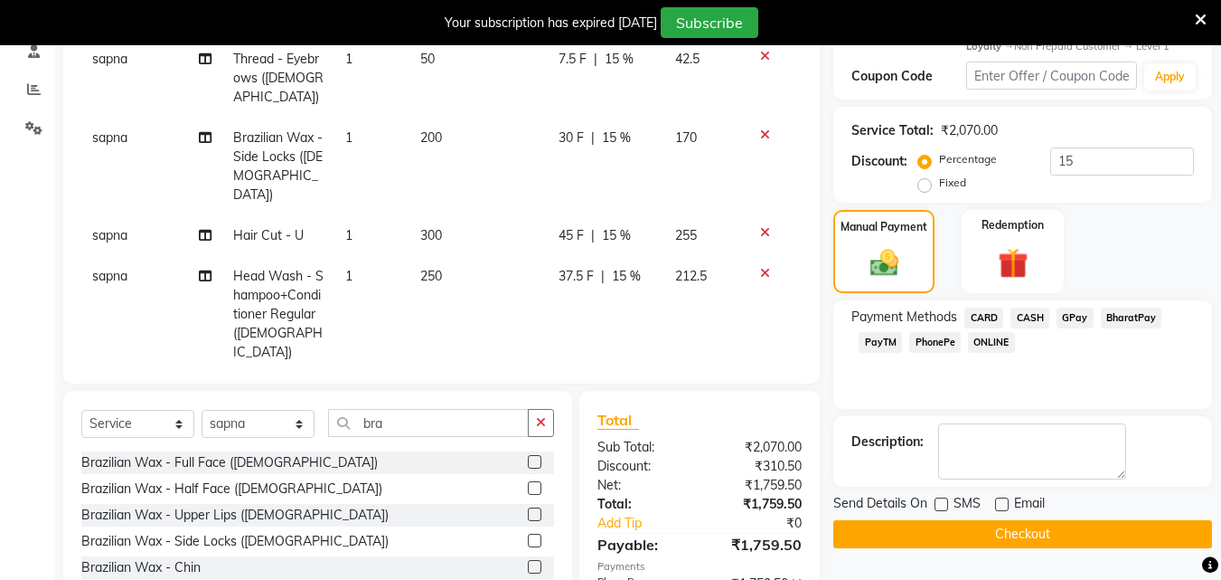
scroll to position [278, 0]
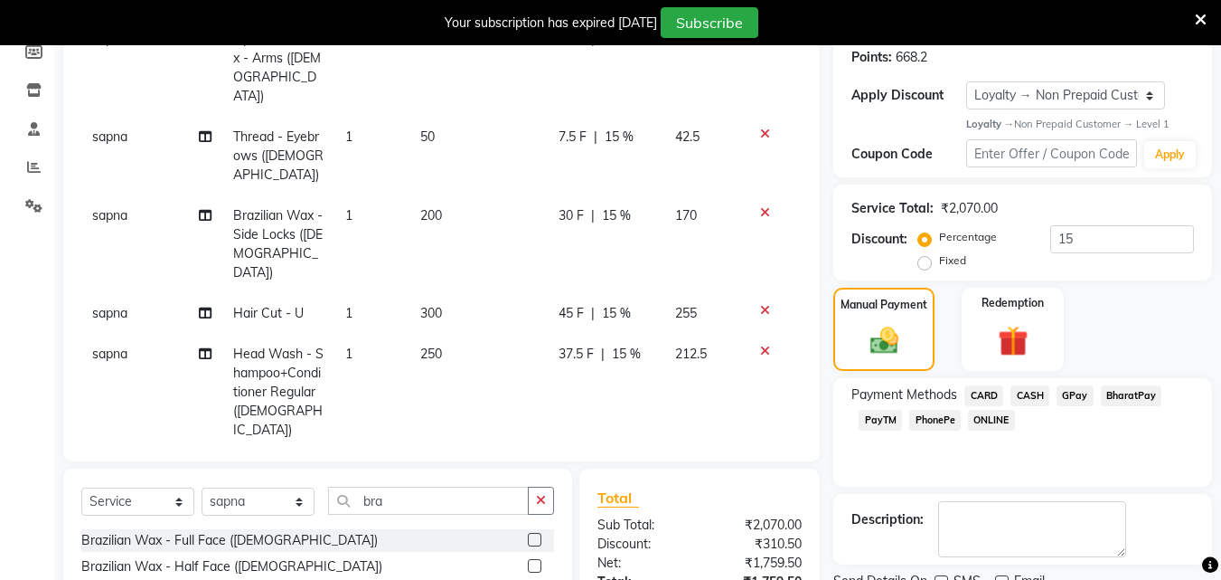
click at [111, 305] on span "sapna" at bounding box center [109, 313] width 35 height 16
click at [111, 215] on td "sapna" at bounding box center [151, 244] width 141 height 98
select select "63321"
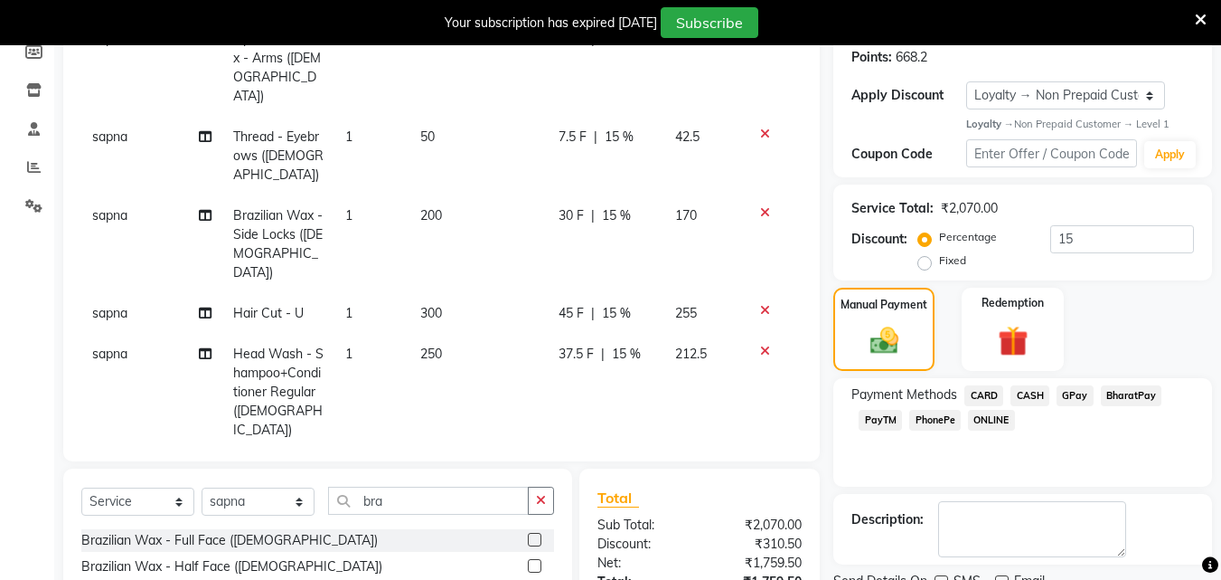
select select "63321"
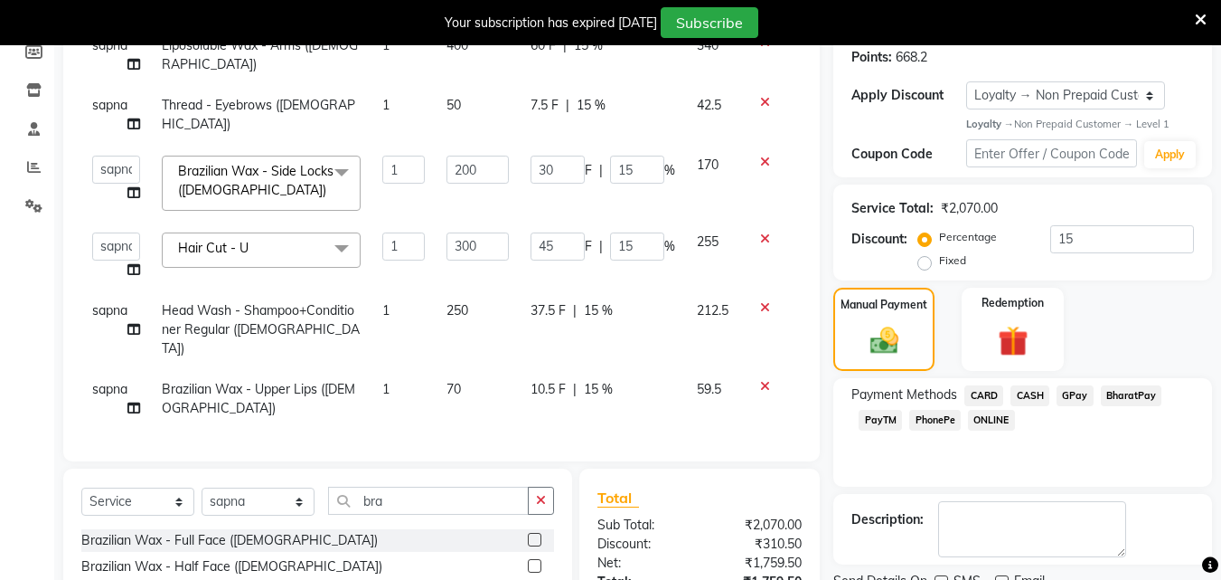
scroll to position [154, 0]
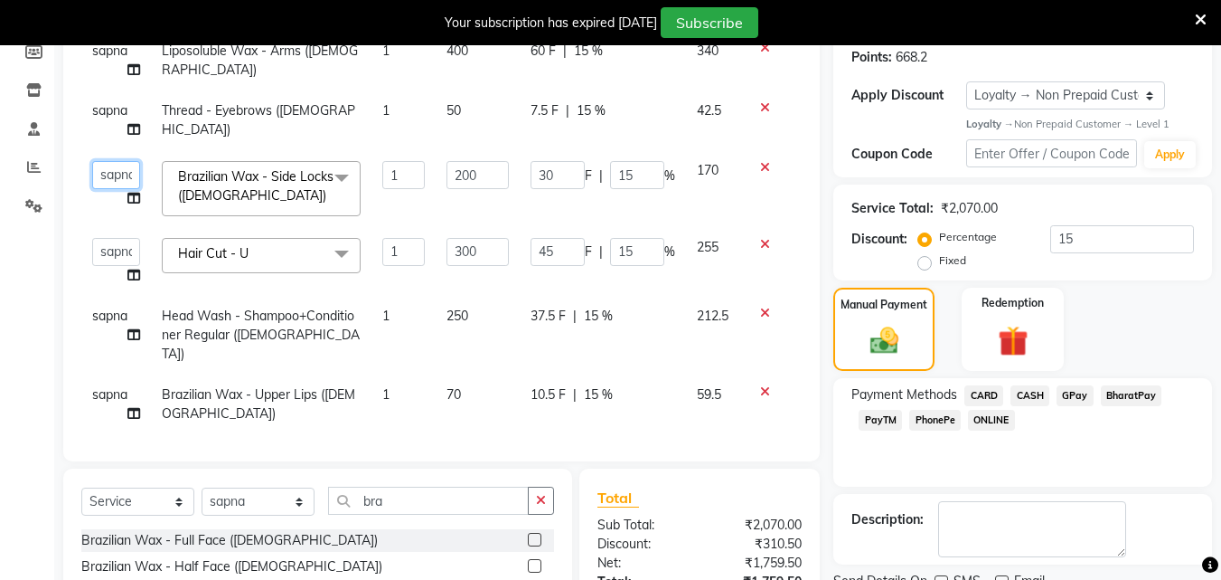
click at [116, 184] on select "Danish Shavej [PERSON_NAME] Krishna [PERSON_NAME] [PERSON_NAME] Mdm [PERSON_NAM…" at bounding box center [116, 175] width 48 height 28
select select "14414"
click at [919, 415] on span "PhonePe" at bounding box center [936, 420] width 52 height 21
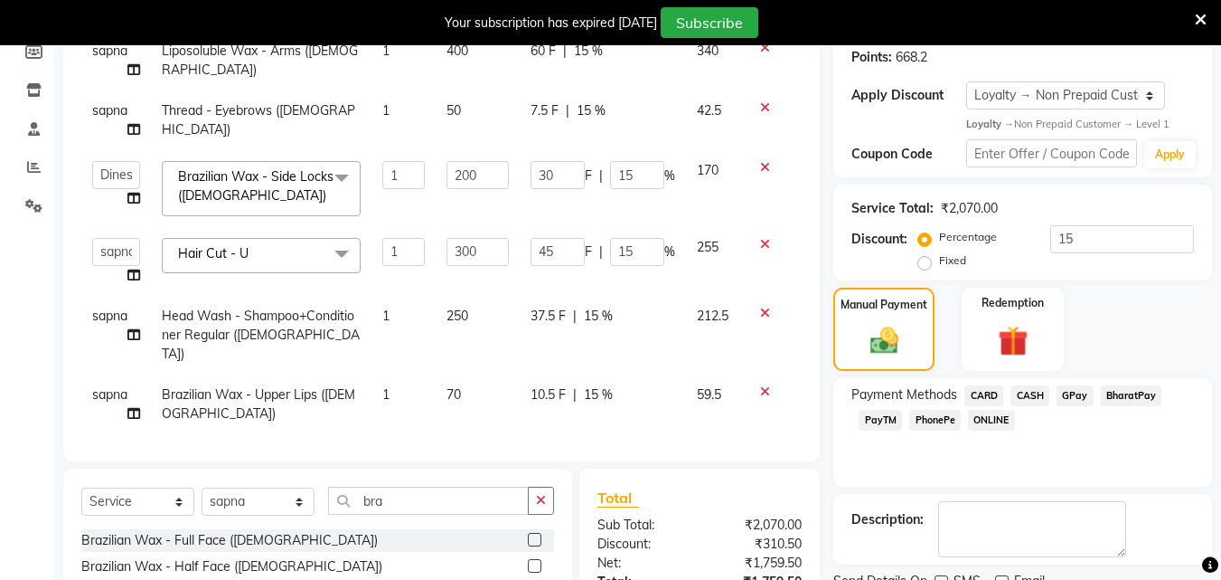
click at [919, 414] on span "PhonePe" at bounding box center [936, 420] width 52 height 21
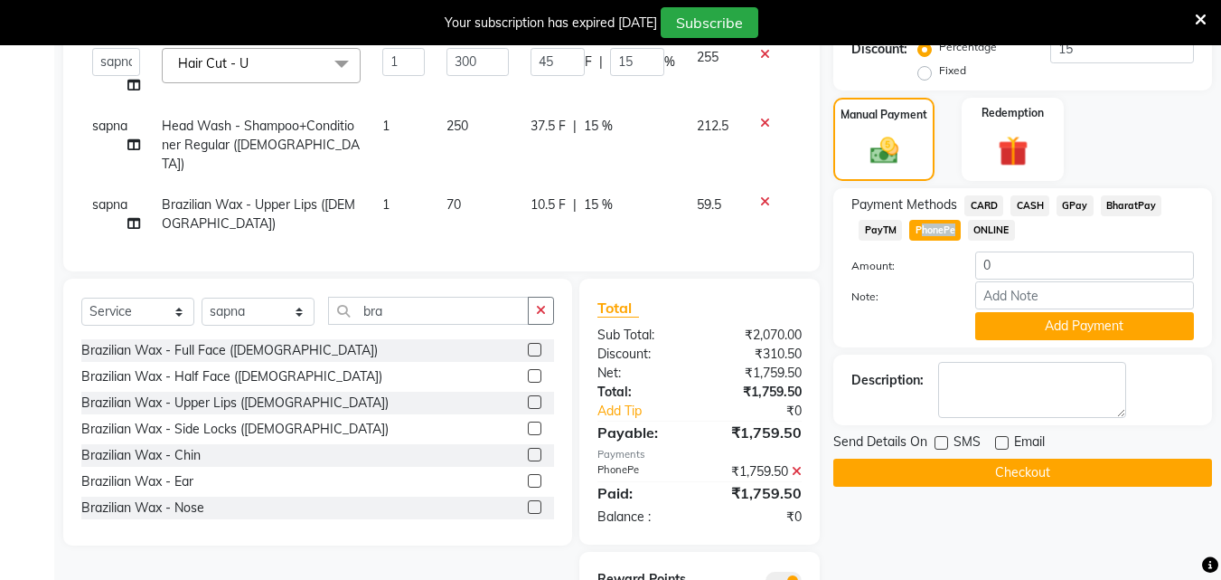
scroll to position [489, 0]
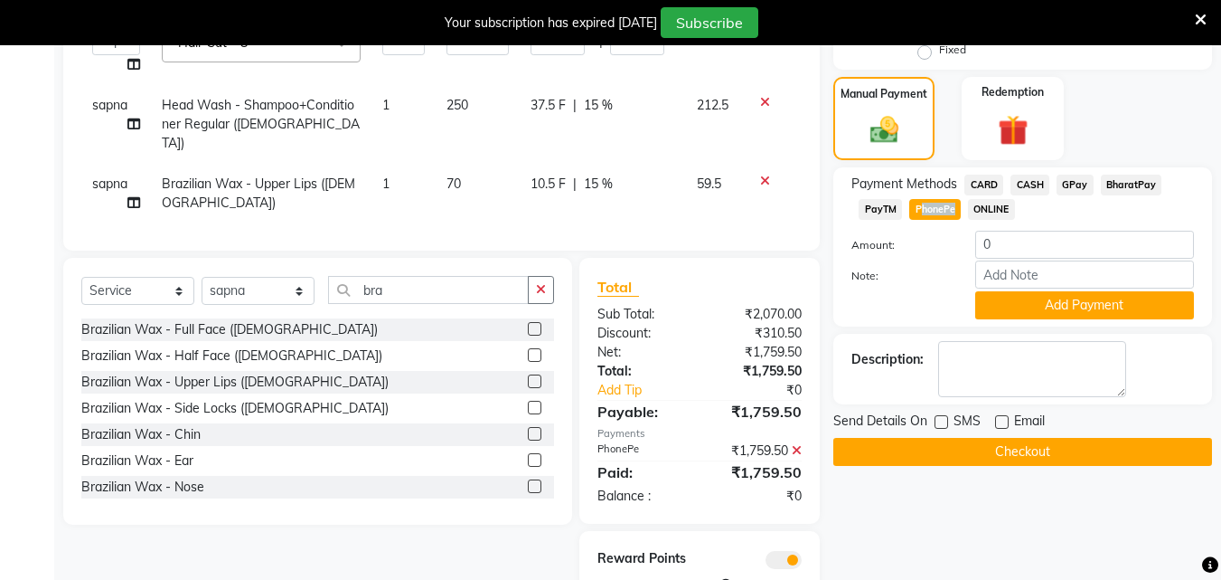
click at [992, 458] on button "Checkout" at bounding box center [1023, 452] width 379 height 28
click at [992, 458] on div "Checkout" at bounding box center [1023, 452] width 379 height 28
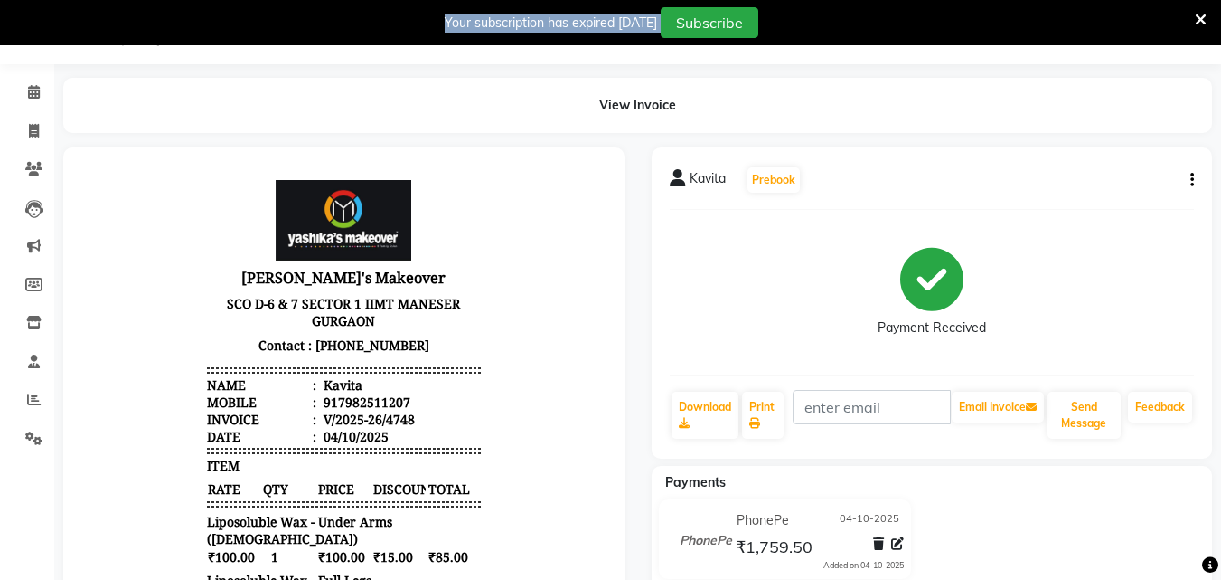
scroll to position [43, 0]
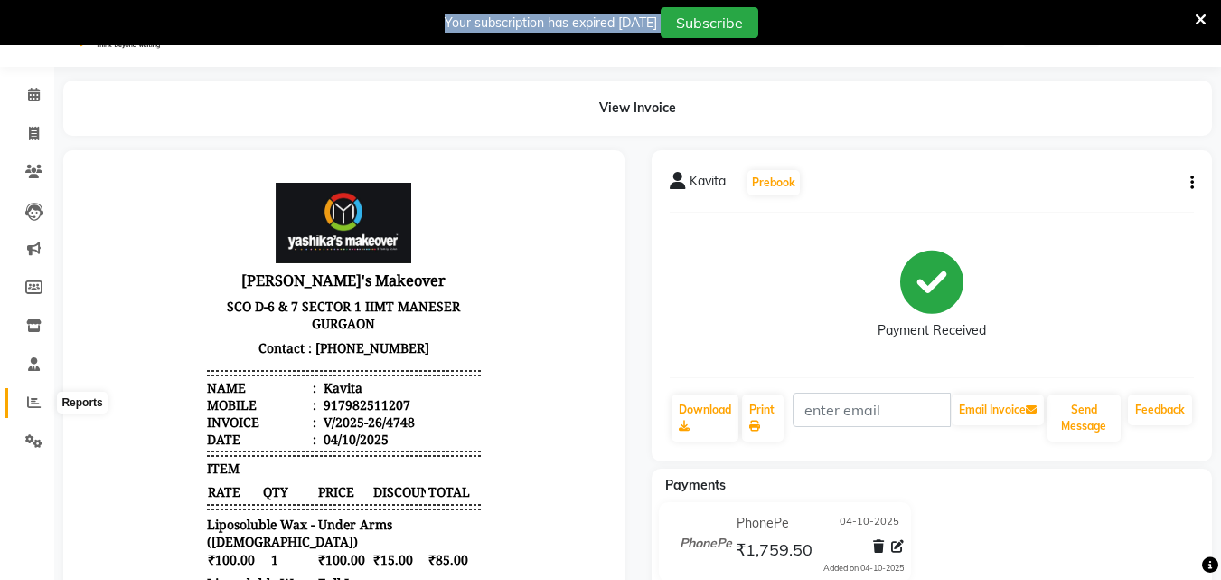
click at [32, 396] on icon at bounding box center [34, 402] width 14 height 14
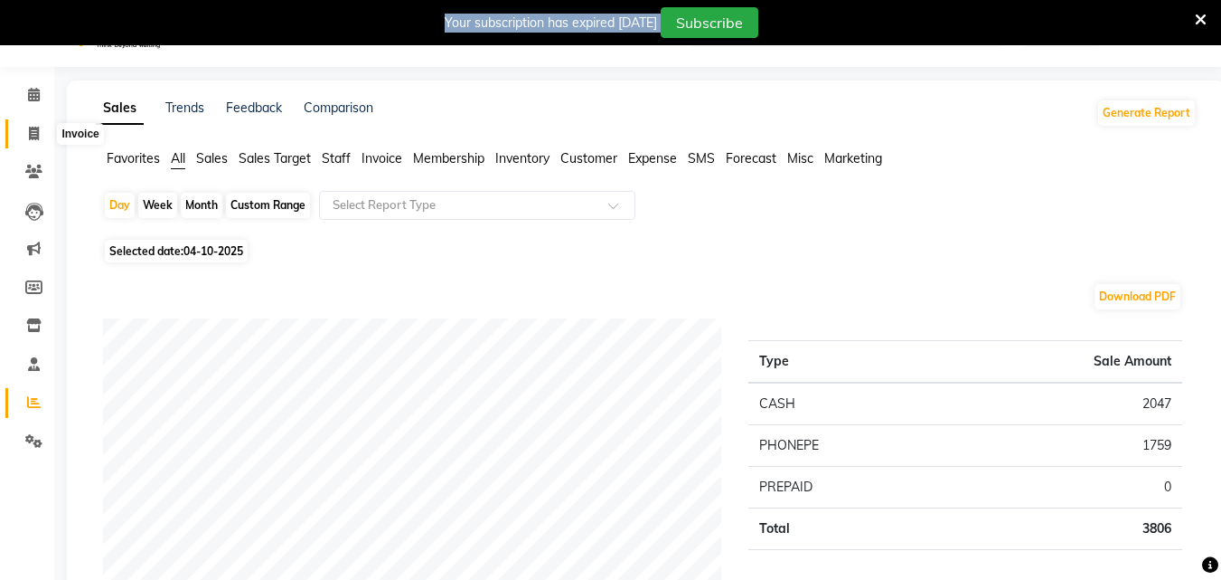
click at [42, 136] on span at bounding box center [34, 134] width 32 height 21
select select "service"
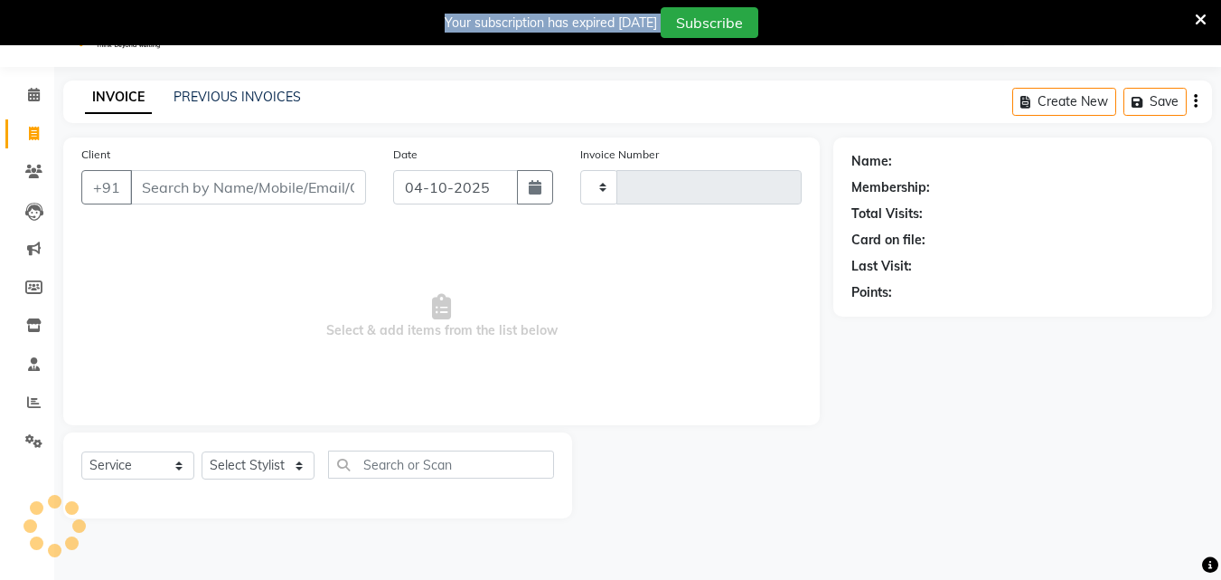
type input "4749"
select select "820"
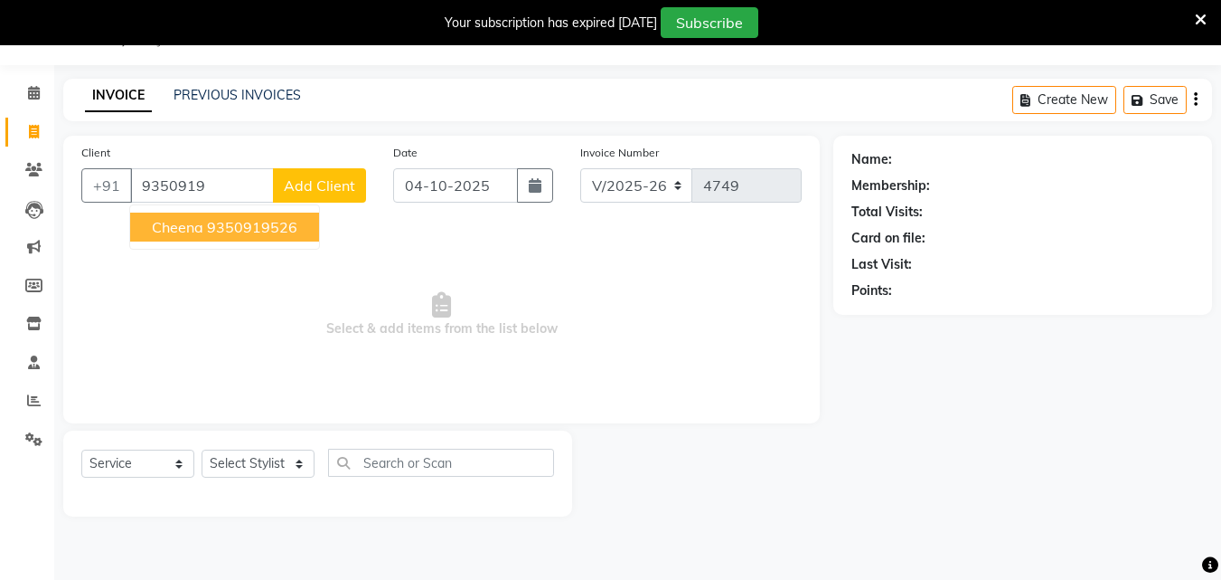
click at [299, 225] on button "Cheena 9350919526" at bounding box center [224, 226] width 189 height 29
type input "9350919526"
click at [299, 225] on span "Select & add items from the list below" at bounding box center [441, 314] width 721 height 181
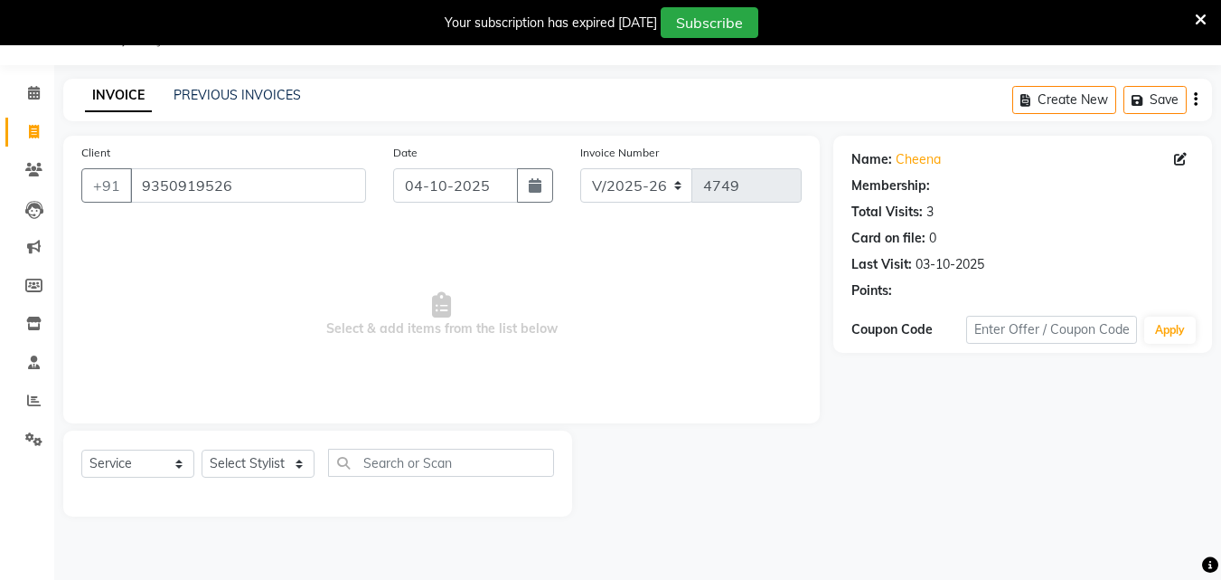
select select "1: Object"
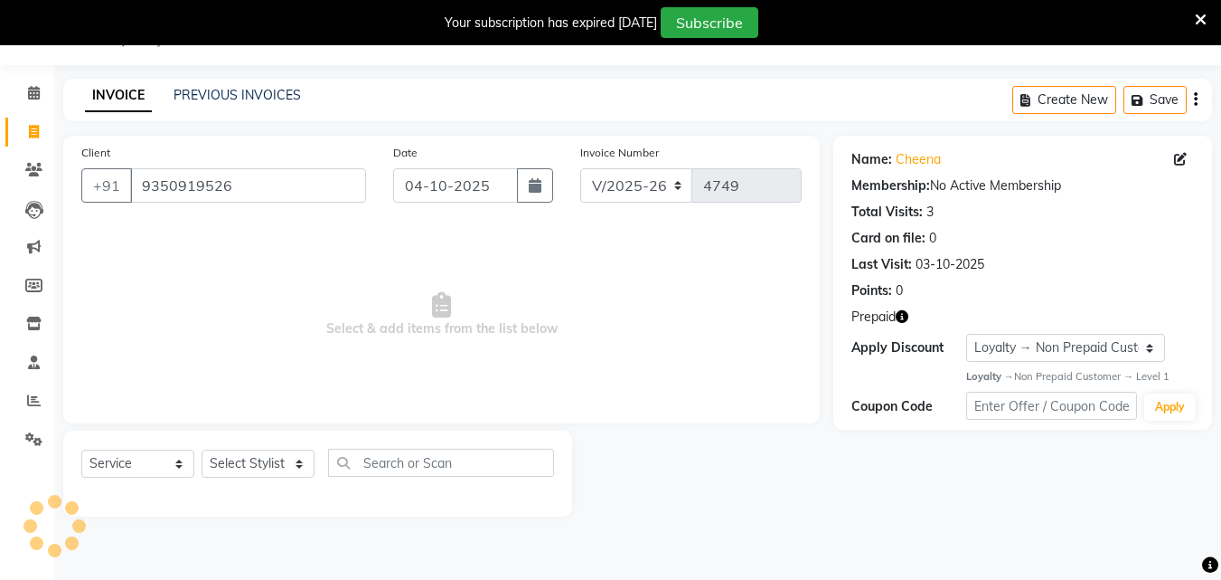
click at [905, 316] on icon "button" at bounding box center [902, 316] width 13 height 13
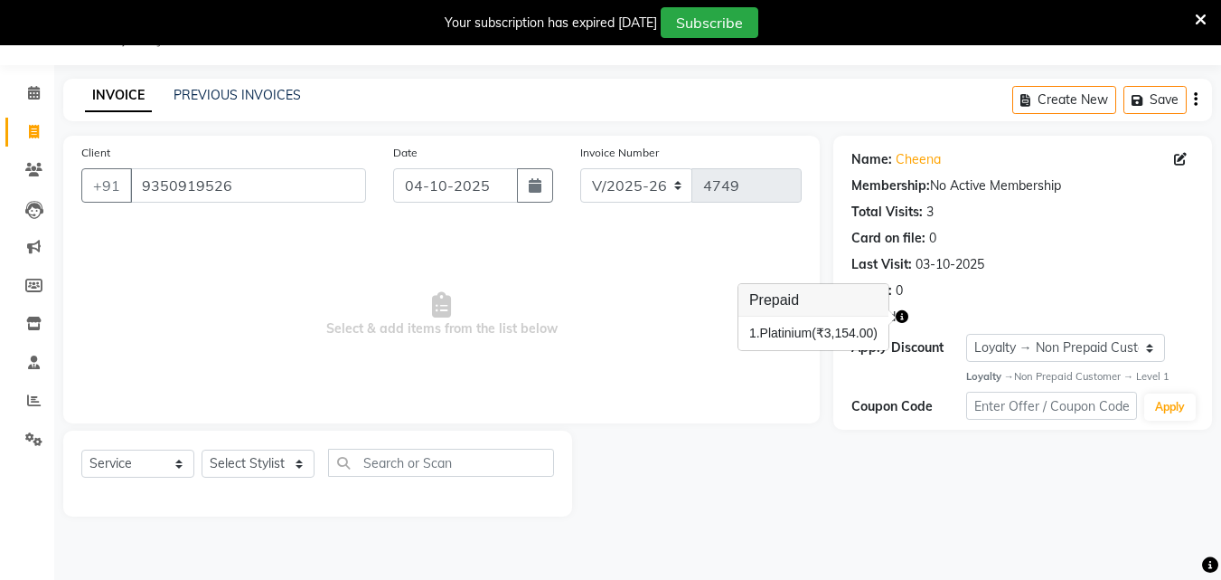
click at [905, 316] on icon "button" at bounding box center [902, 316] width 13 height 13
click at [32, 174] on icon at bounding box center [33, 170] width 17 height 14
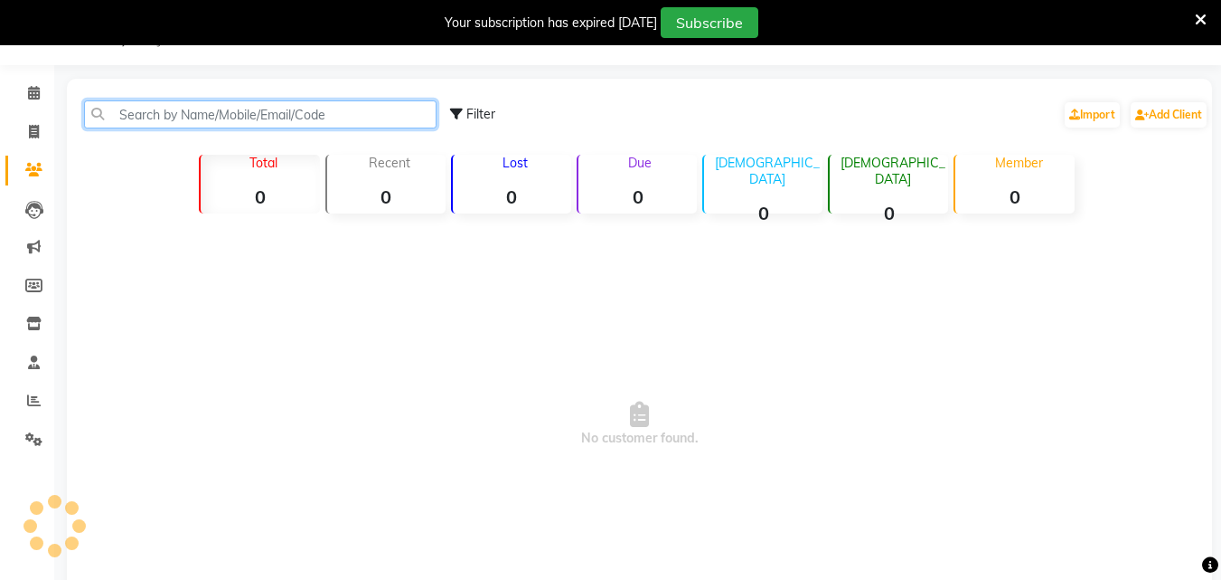
click at [277, 111] on input "text" at bounding box center [260, 114] width 353 height 28
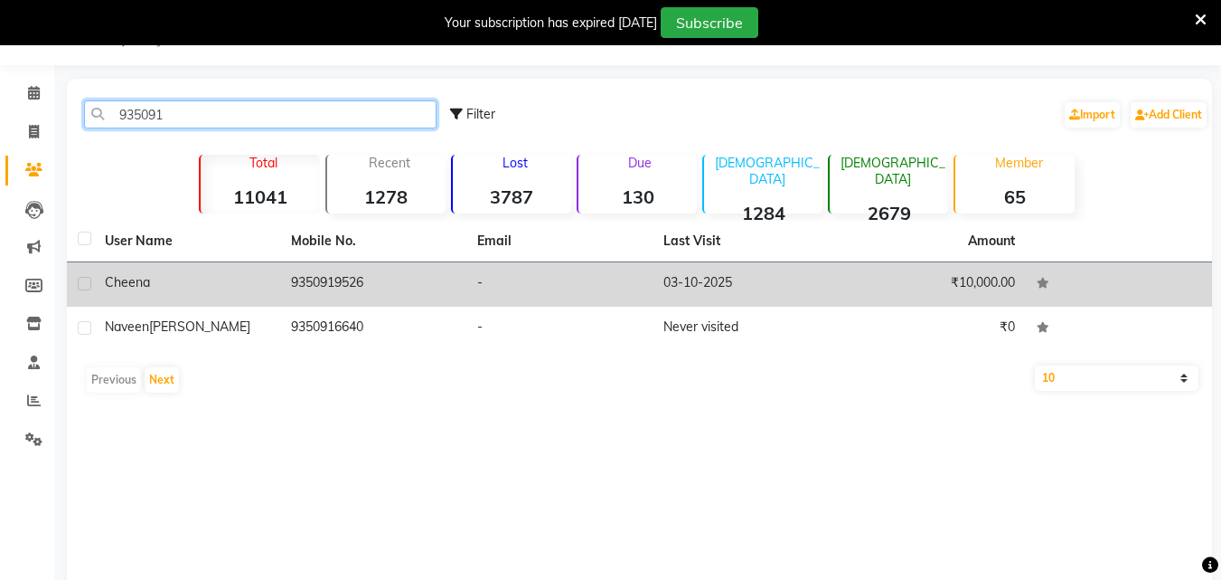
type input "935091"
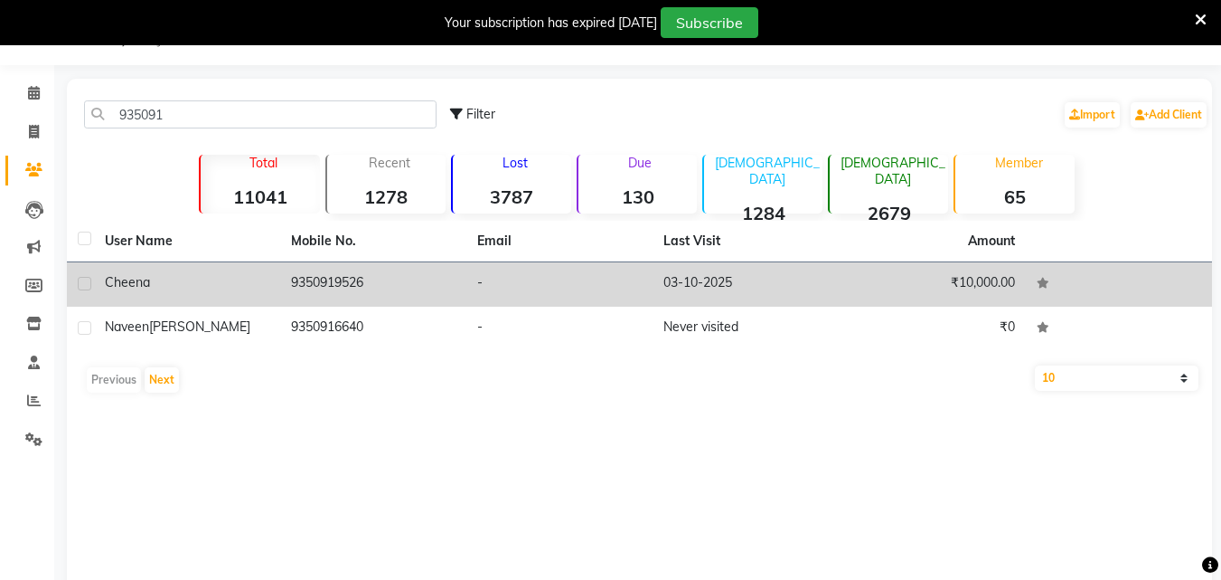
click at [325, 289] on td "9350919526" at bounding box center [373, 284] width 186 height 44
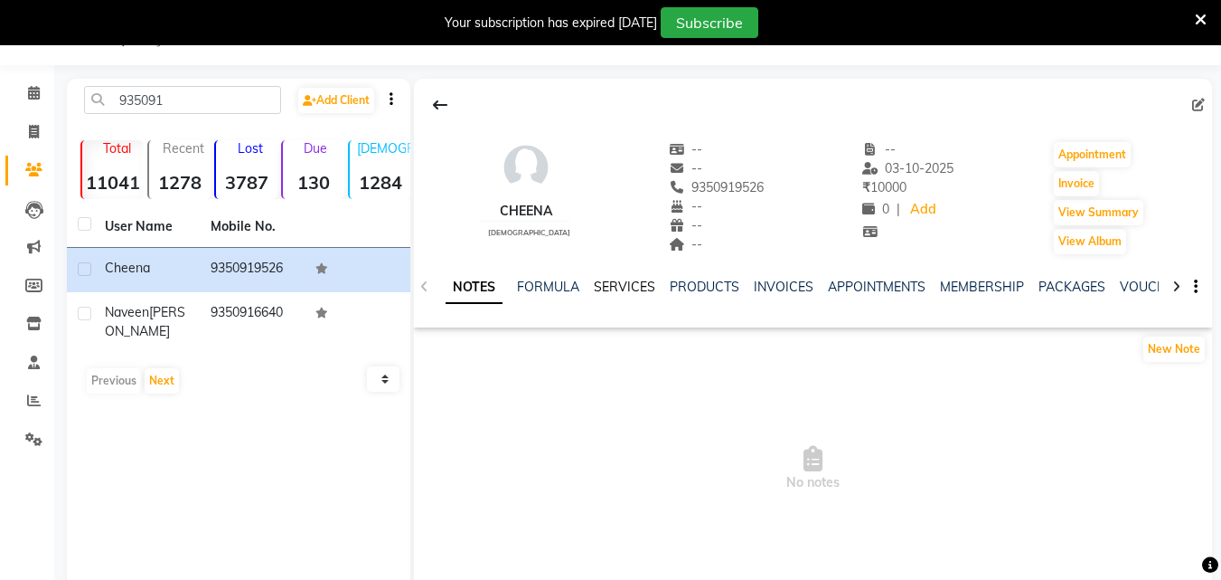
click at [636, 294] on link "SERVICES" at bounding box center [624, 286] width 61 height 16
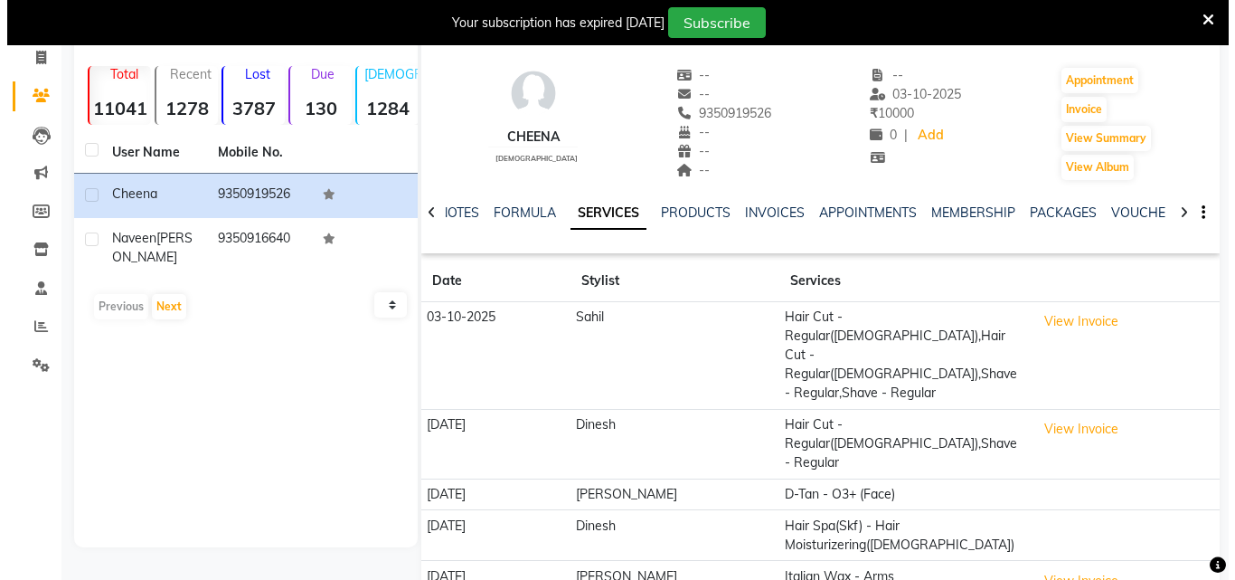
scroll to position [126, 0]
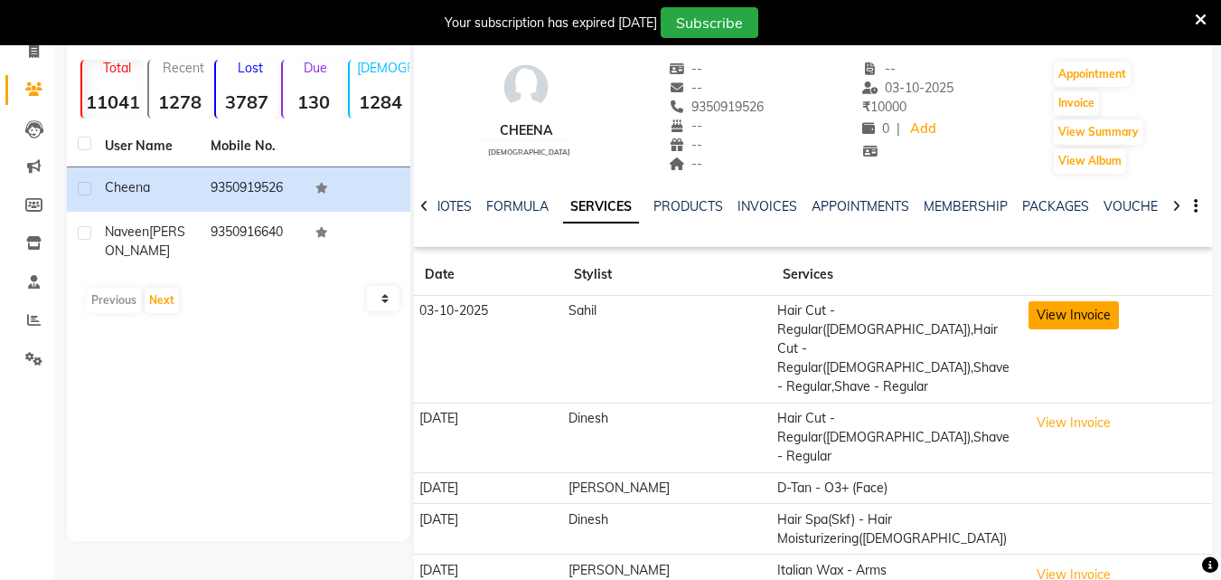
click at [1053, 315] on button "View Invoice" at bounding box center [1074, 315] width 90 height 28
click at [1029, 301] on button "View Invoice" at bounding box center [1074, 315] width 90 height 28
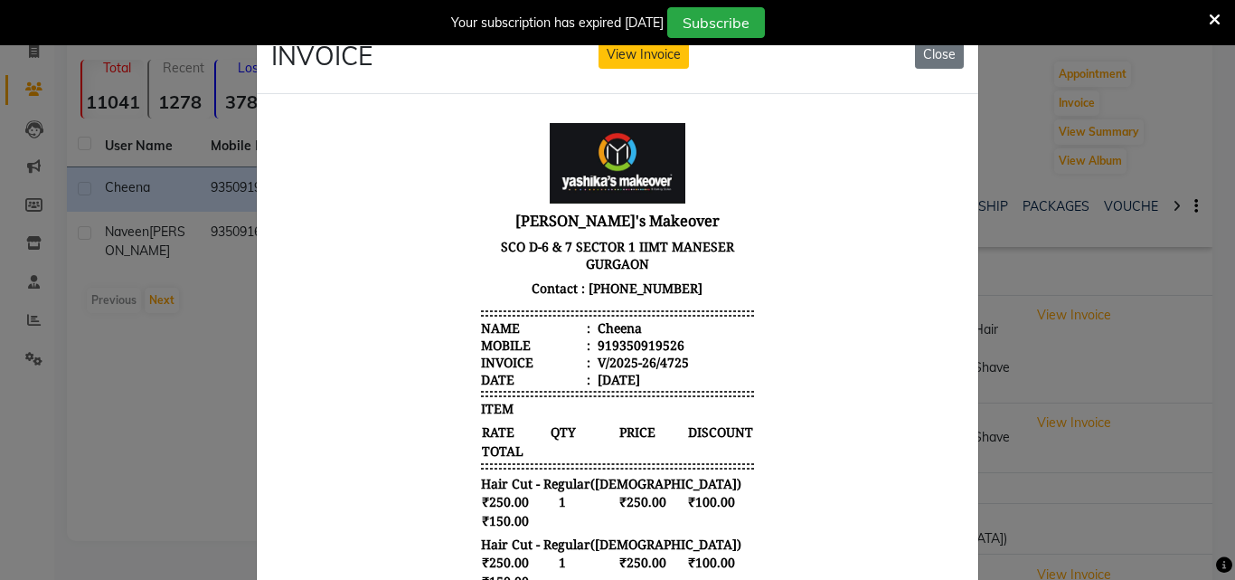
scroll to position [0, 0]
click at [641, 50] on button "View Invoice" at bounding box center [644, 55] width 90 height 28
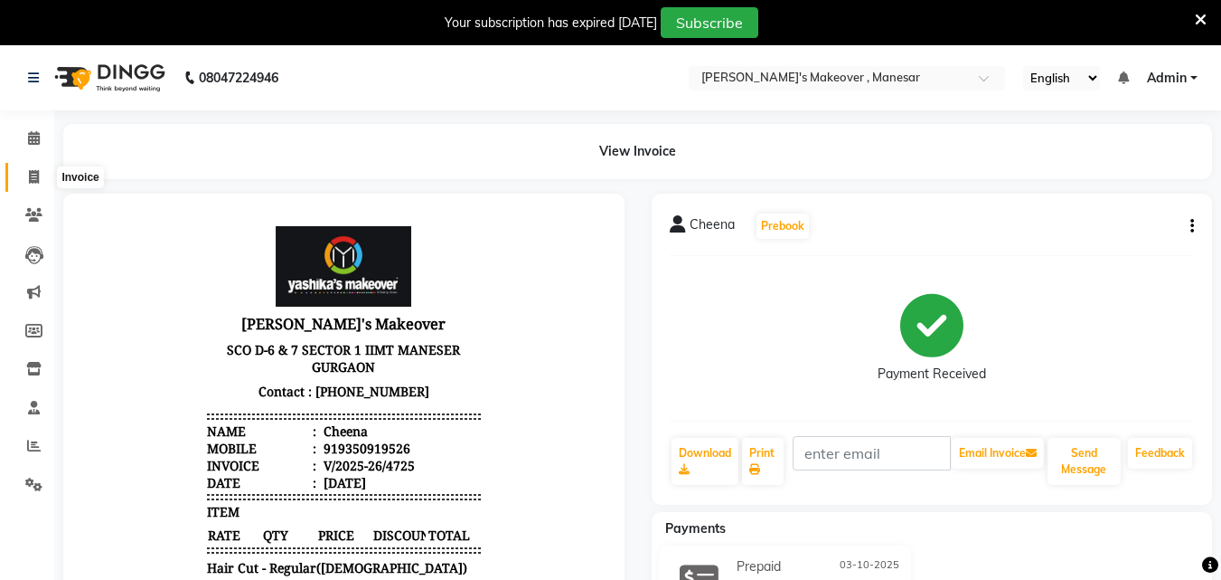
click at [32, 182] on icon at bounding box center [34, 177] width 10 height 14
click at [33, 182] on icon at bounding box center [34, 177] width 10 height 14
select select "service"
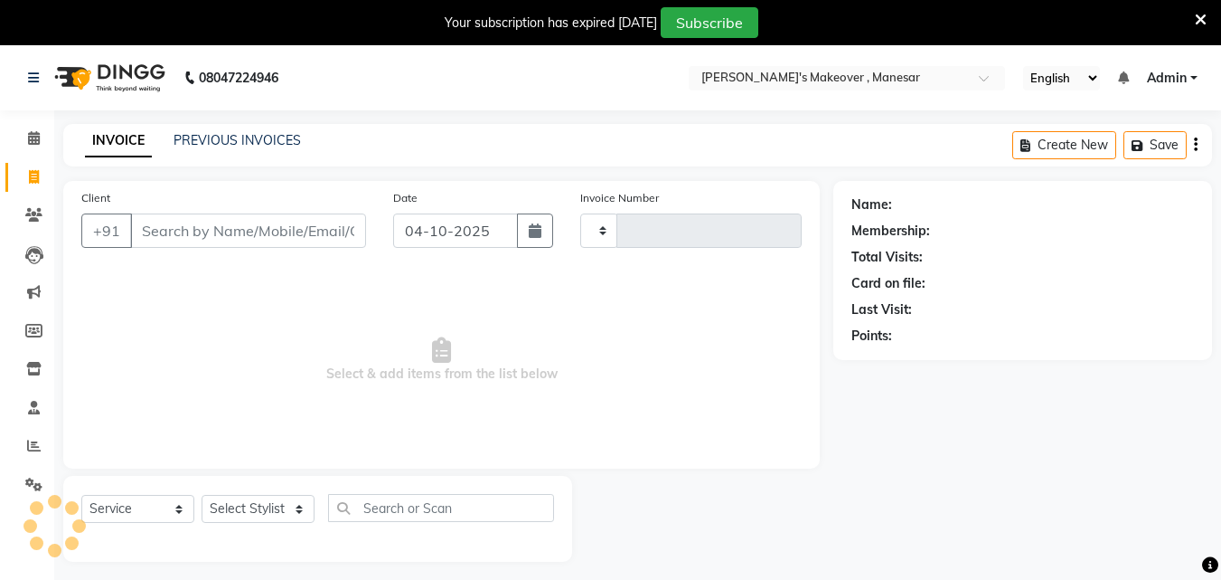
type input "4749"
select select "820"
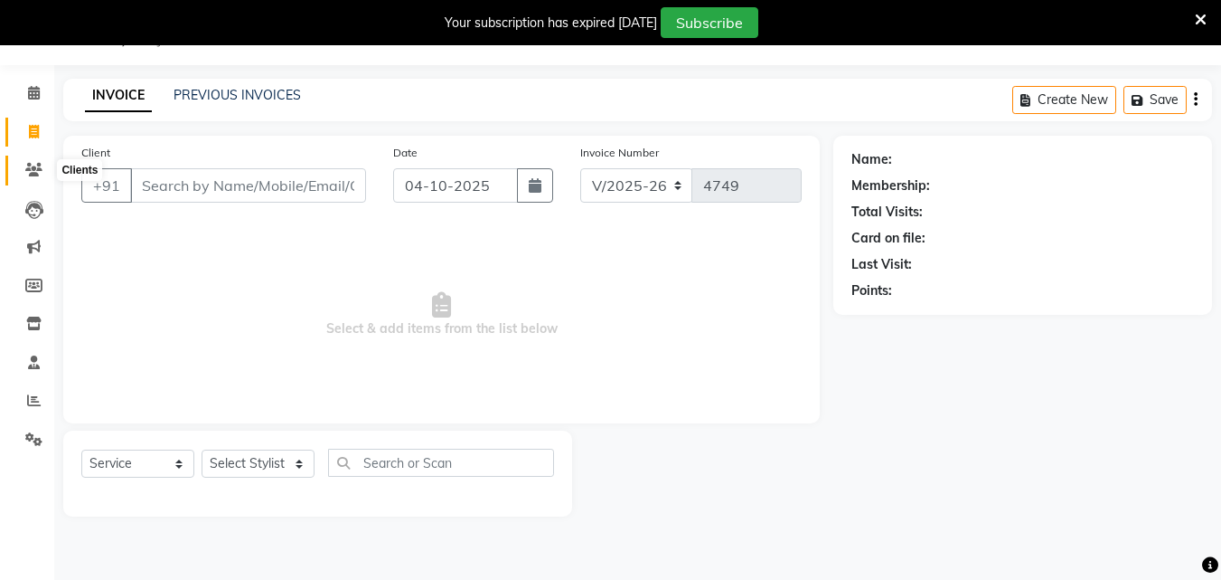
click at [34, 174] on icon at bounding box center [33, 170] width 17 height 14
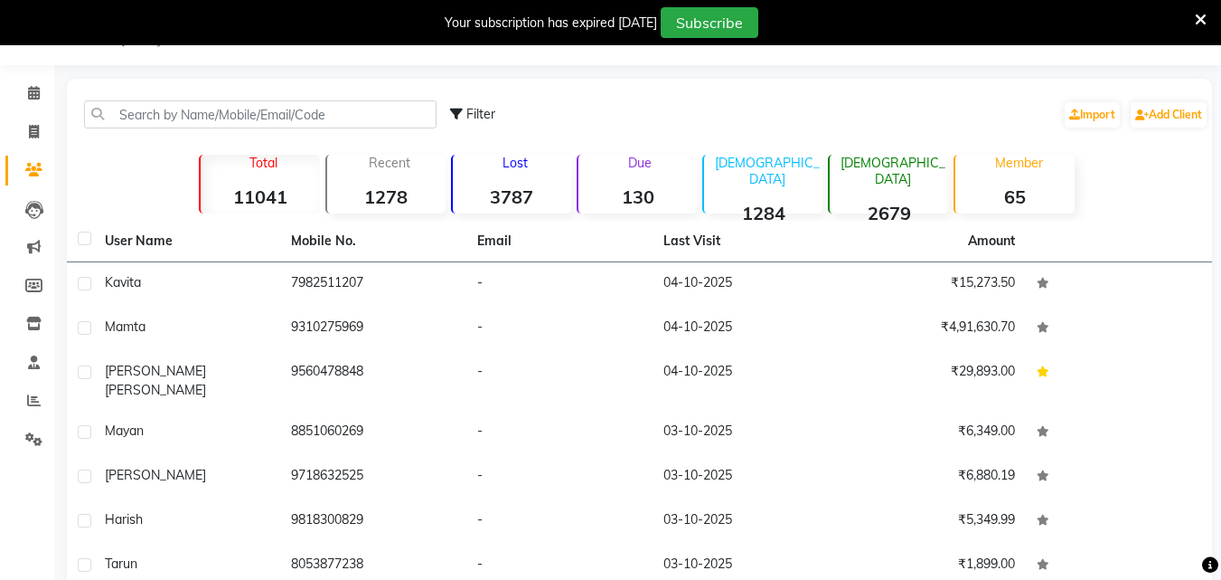
click at [263, 99] on div "Filter Import Add Client" at bounding box center [640, 114] width 1138 height 57
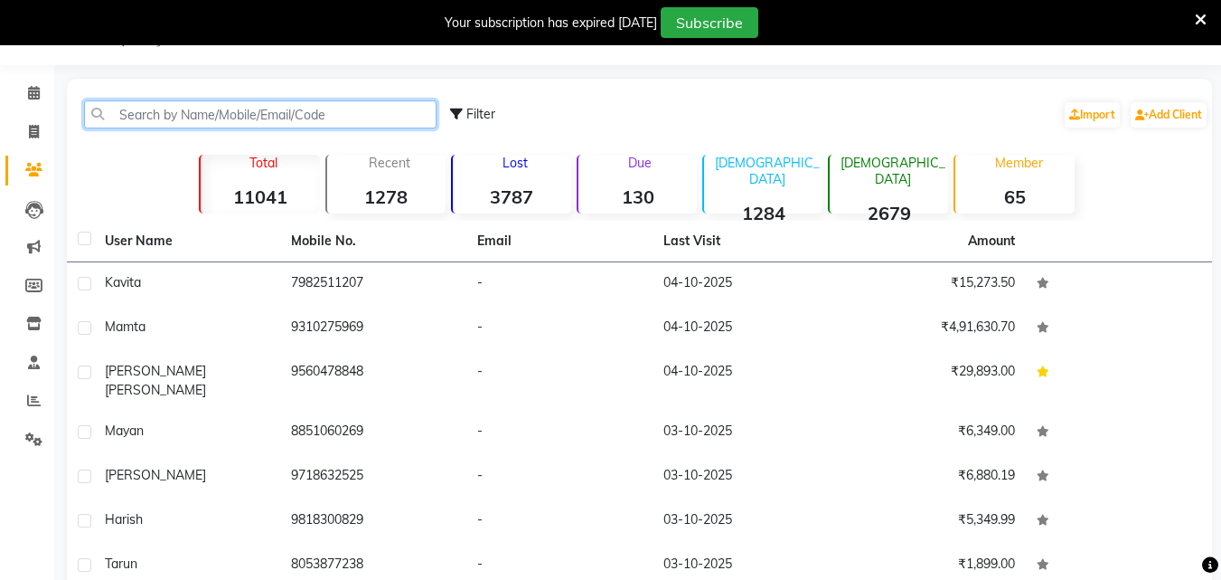
click at [261, 122] on input "text" at bounding box center [260, 114] width 353 height 28
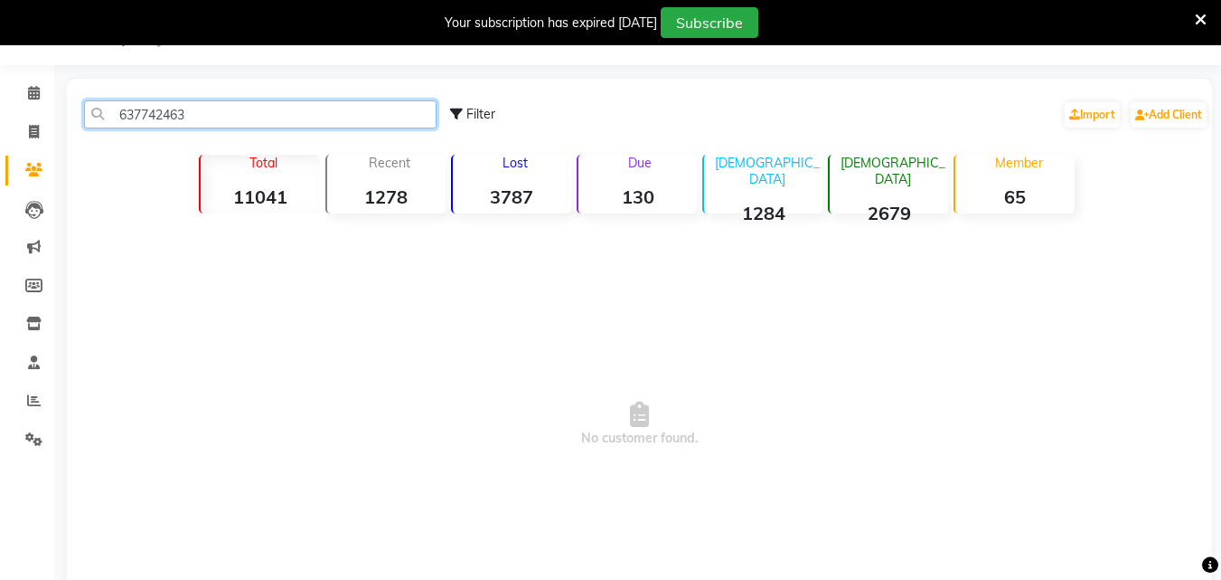
type input "637742463"
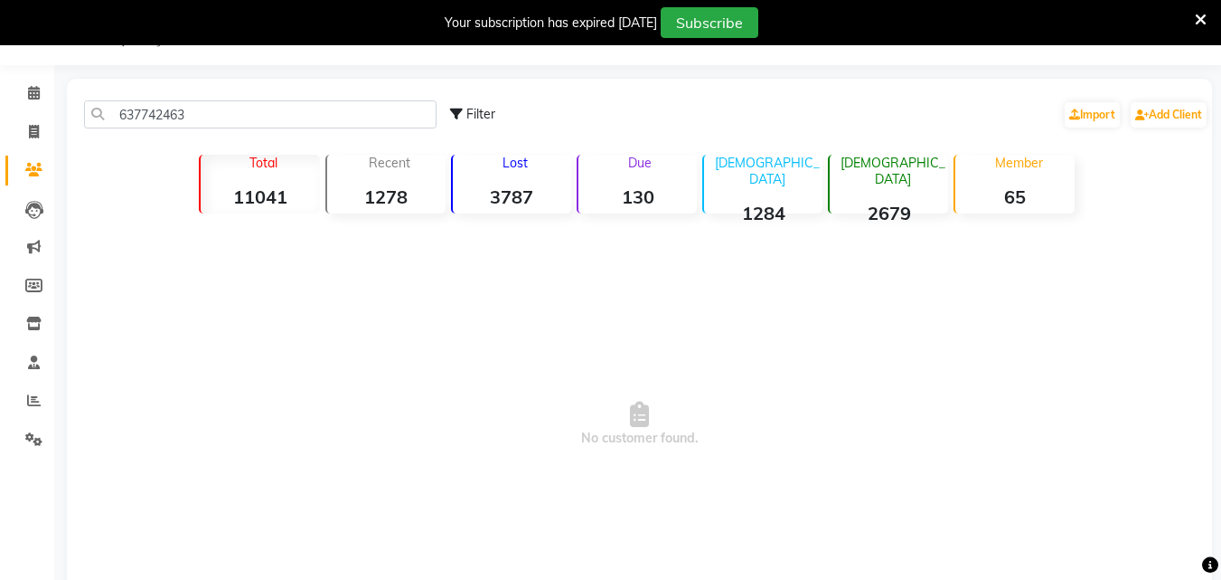
drag, startPoint x: 33, startPoint y: 156, endPoint x: 210, endPoint y: 311, distance: 234.5
click at [209, 310] on body "08047224946 Select Location × [PERSON_NAME]'s Makeover , Manesar English ENGLIS…" at bounding box center [610, 290] width 1221 height 580
click at [211, 312] on span "No customer found." at bounding box center [640, 424] width 1146 height 407
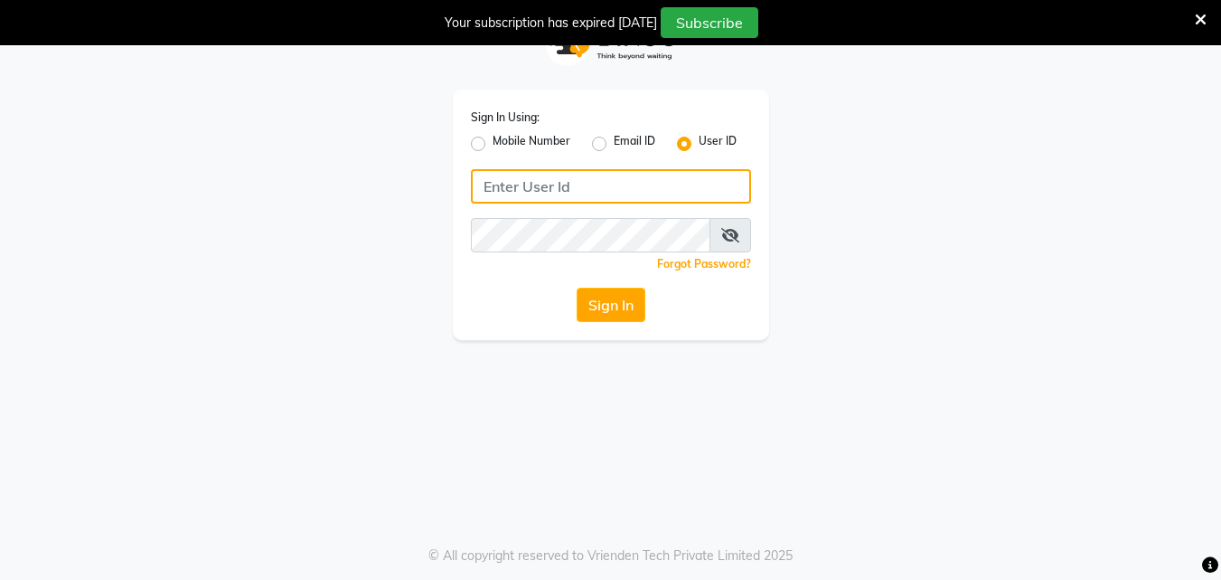
type input "yashika"
